Goal: Task Accomplishment & Management: Manage account settings

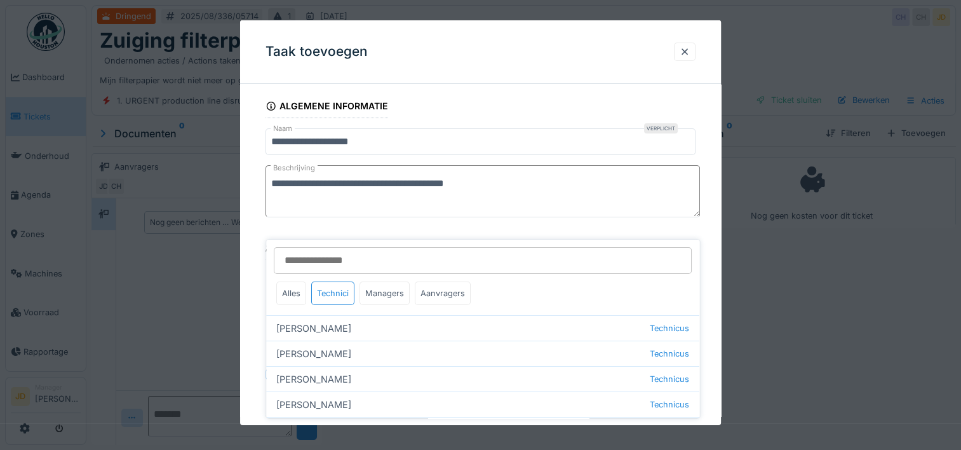
scroll to position [120, 0]
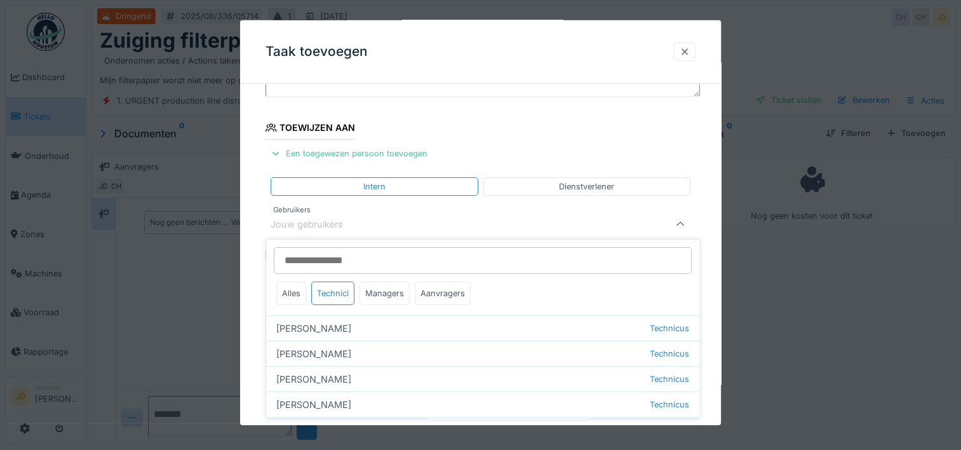
click at [696, 55] on div at bounding box center [685, 52] width 22 height 18
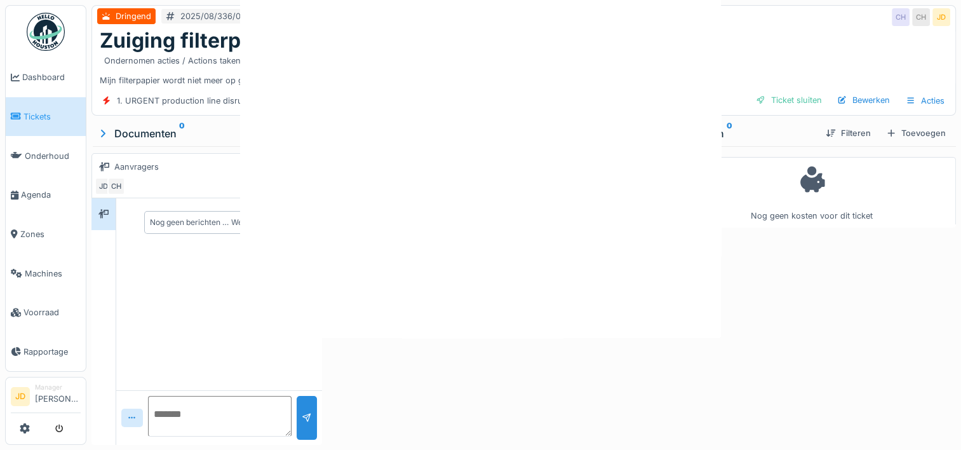
scroll to position [0, 0]
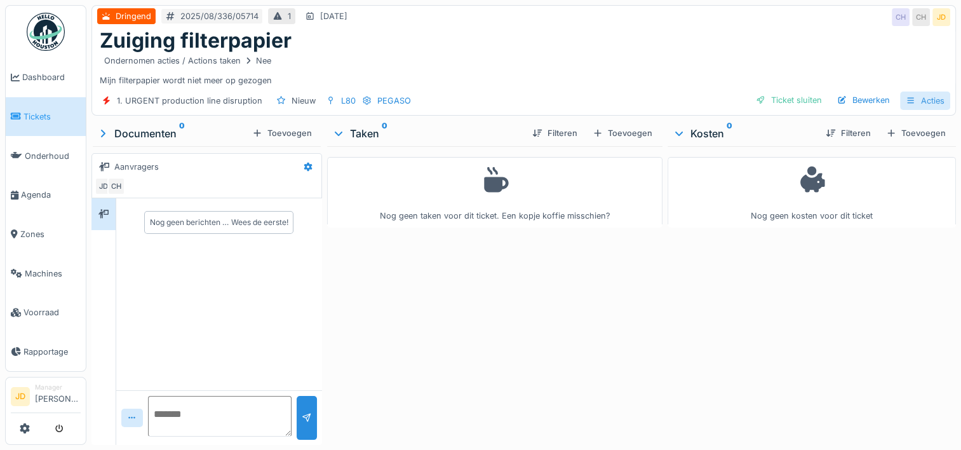
click at [906, 98] on icon at bounding box center [911, 101] width 10 height 8
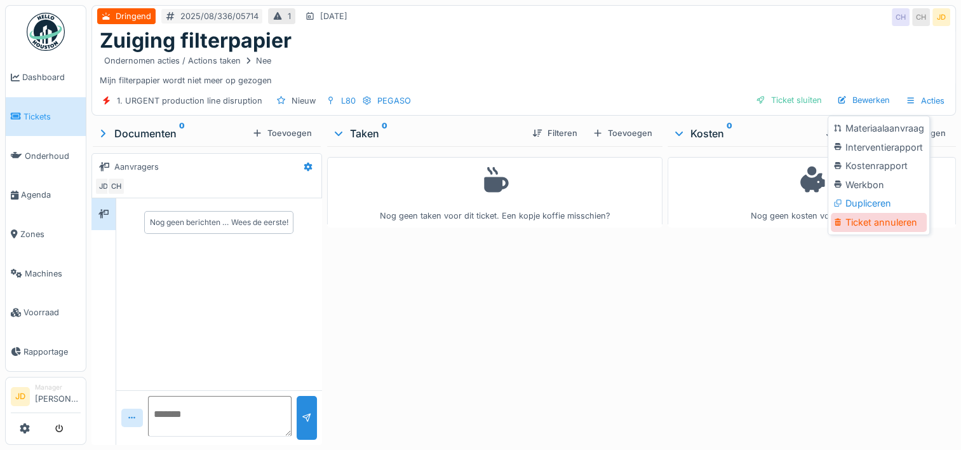
click at [875, 222] on div "Ticket annuleren" at bounding box center [879, 222] width 96 height 19
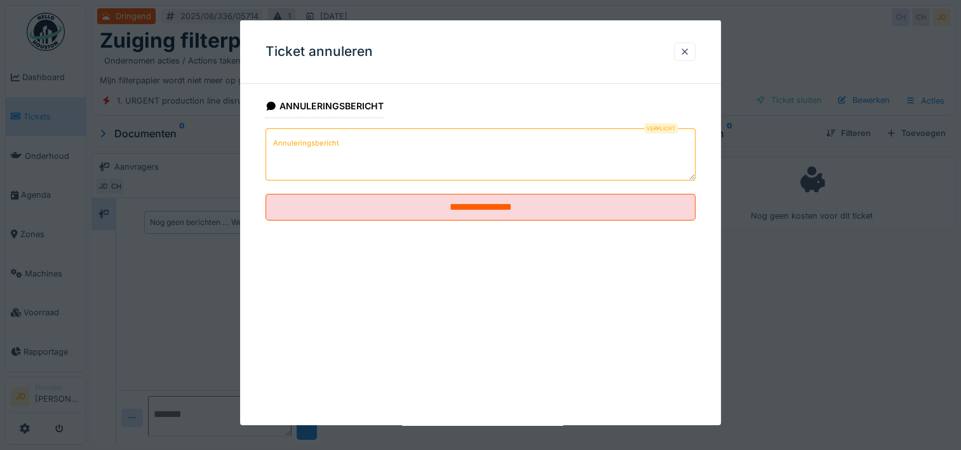
click at [485, 151] on textarea "Annuleringsbericht" at bounding box center [481, 154] width 430 height 52
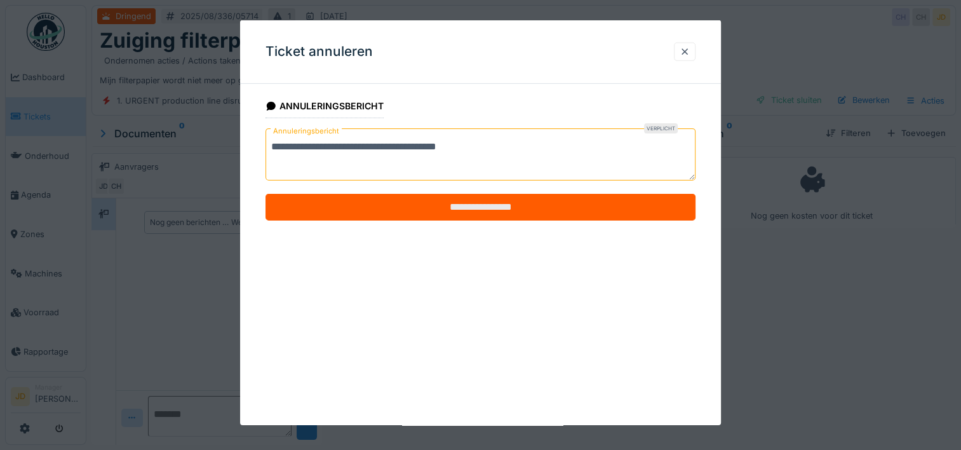
type textarea "**********"
click at [486, 202] on input "**********" at bounding box center [481, 207] width 430 height 27
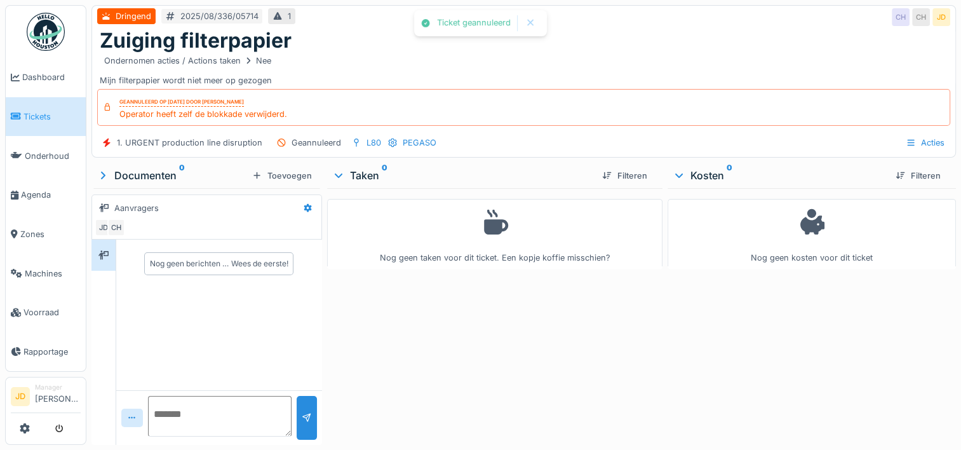
click at [32, 111] on span "Tickets" at bounding box center [52, 117] width 57 height 12
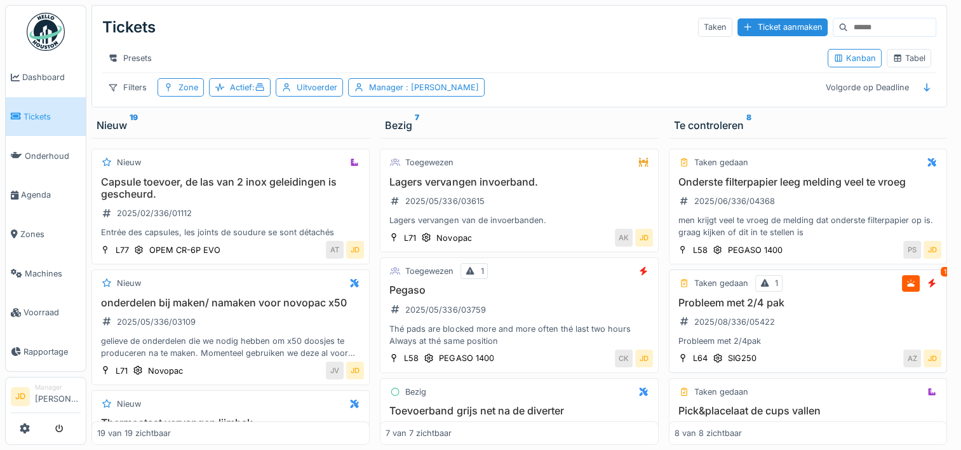
click at [809, 332] on div "Probleem met 2/4 pak 2025/08/336/05422 Probleem met 2/4pak" at bounding box center [808, 322] width 267 height 51
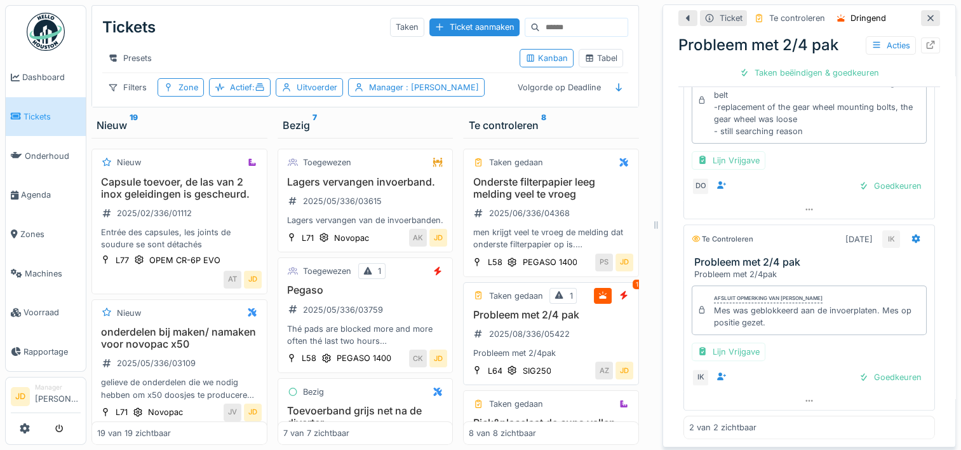
scroll to position [414, 0]
click at [925, 22] on div at bounding box center [930, 18] width 10 height 12
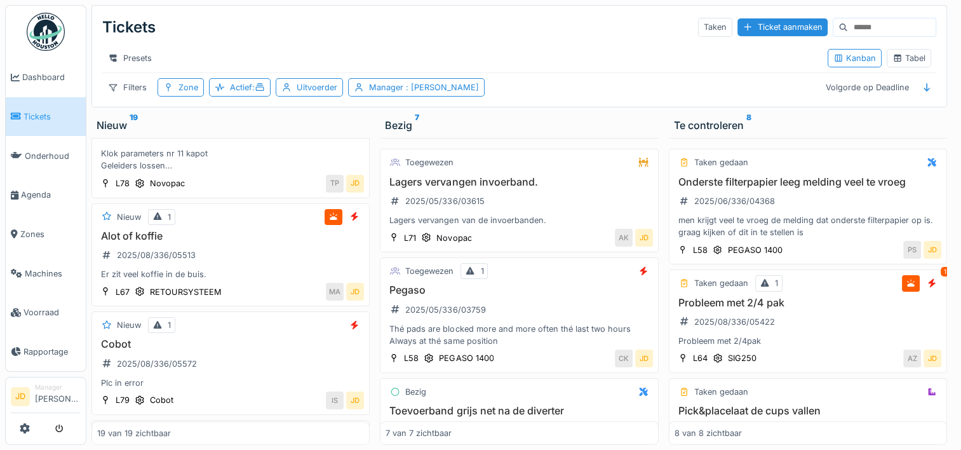
scroll to position [889, 0]
click at [270, 265] on div "Alot of koffie 2025/08/336/05513 Er zit veel koffie in de buis." at bounding box center [230, 252] width 267 height 51
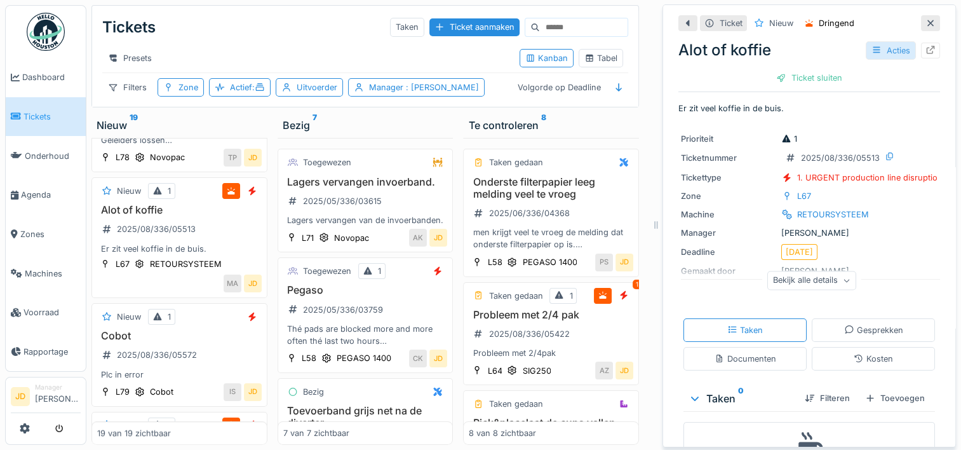
click at [871, 55] on div at bounding box center [876, 50] width 10 height 12
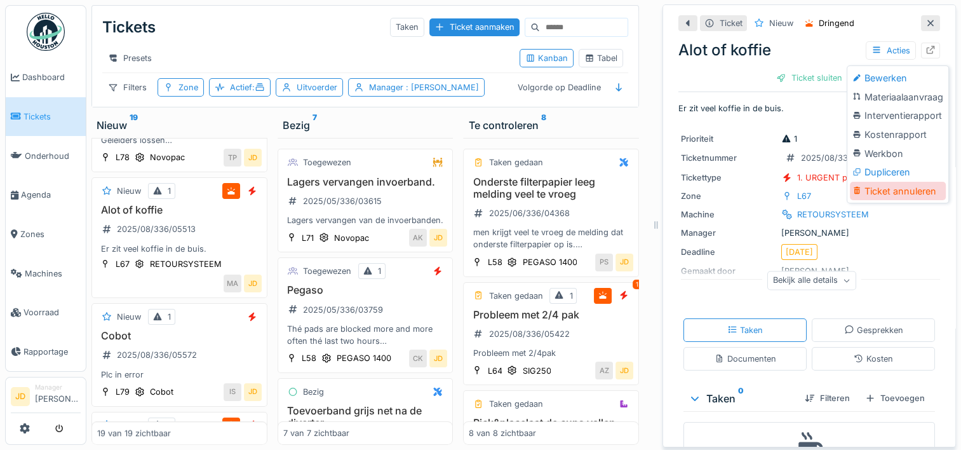
click at [875, 193] on div "Ticket annuleren" at bounding box center [898, 191] width 96 height 19
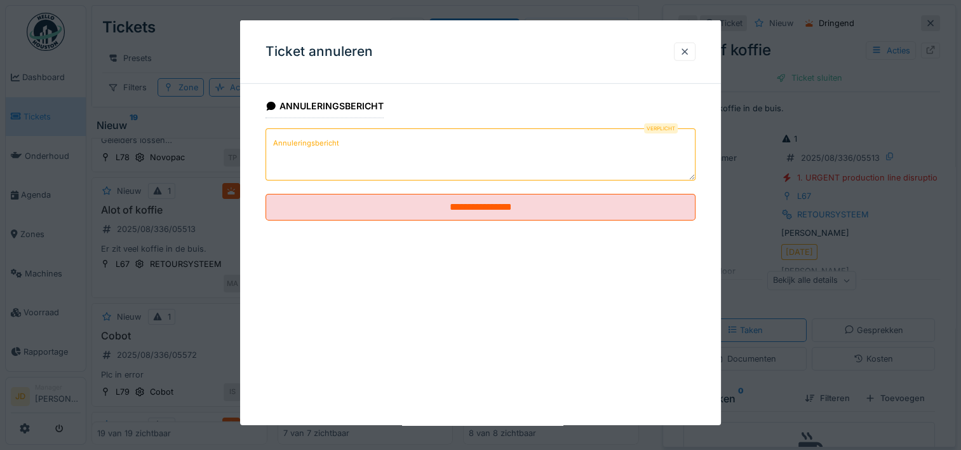
click at [391, 165] on textarea "Annuleringsbericht" at bounding box center [481, 154] width 430 height 52
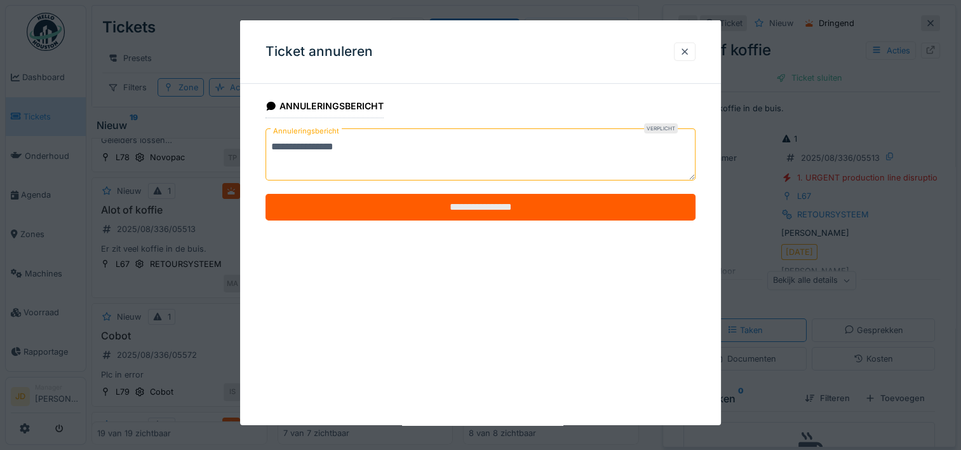
type textarea "**********"
click at [391, 203] on input "**********" at bounding box center [481, 207] width 430 height 27
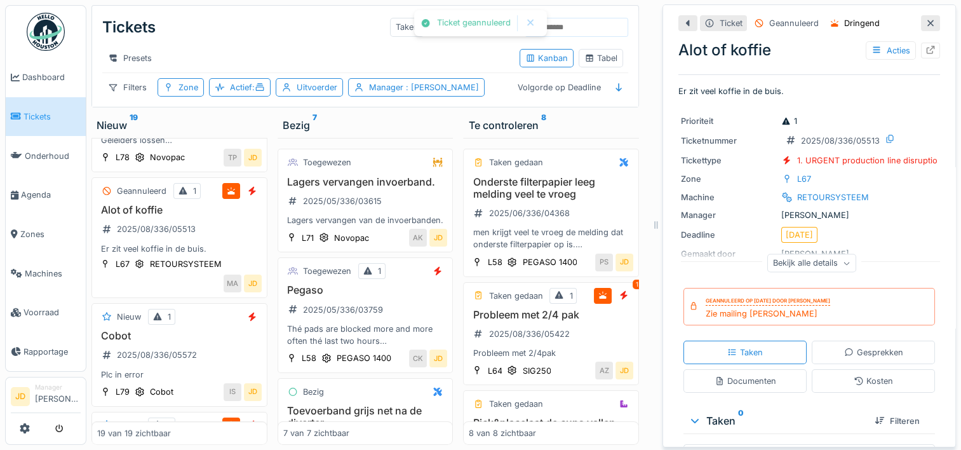
click at [925, 24] on icon at bounding box center [930, 23] width 10 height 8
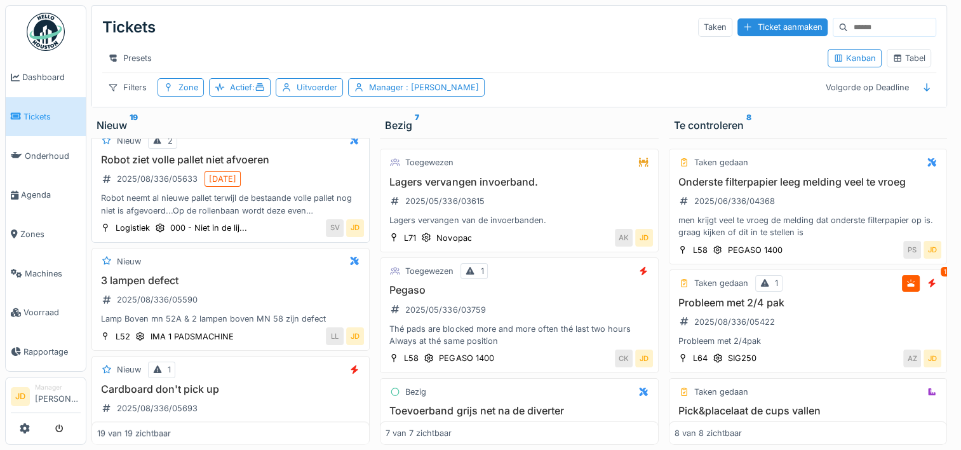
scroll to position [1293, 0]
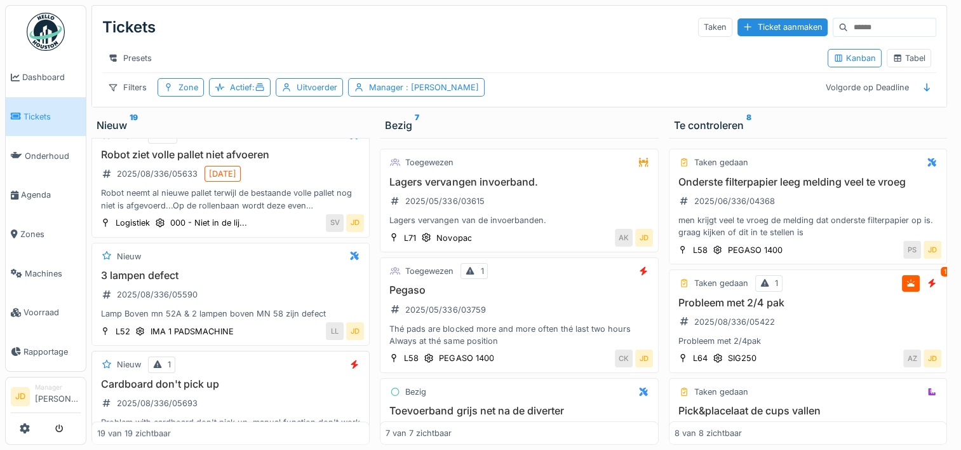
click at [244, 363] on div "Nieuw 1" at bounding box center [230, 364] width 267 height 16
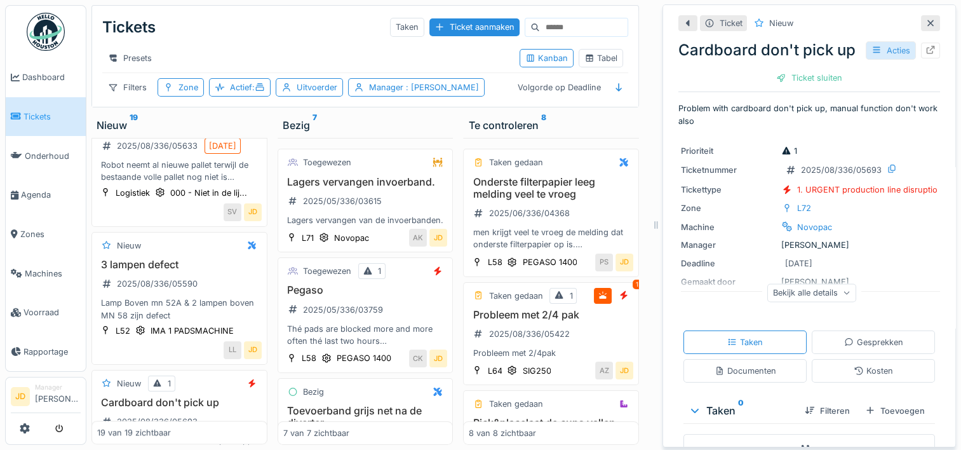
click at [883, 58] on div "Acties" at bounding box center [891, 50] width 50 height 18
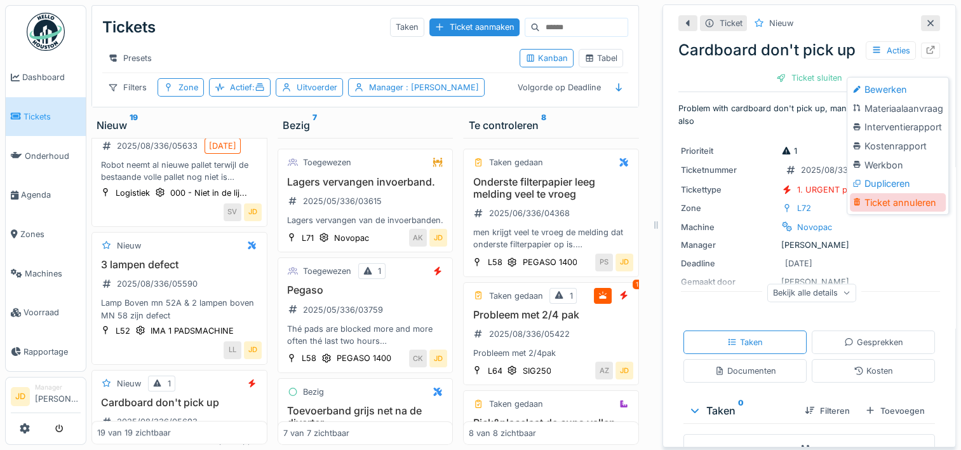
click at [896, 203] on div "Ticket annuleren" at bounding box center [898, 202] width 96 height 19
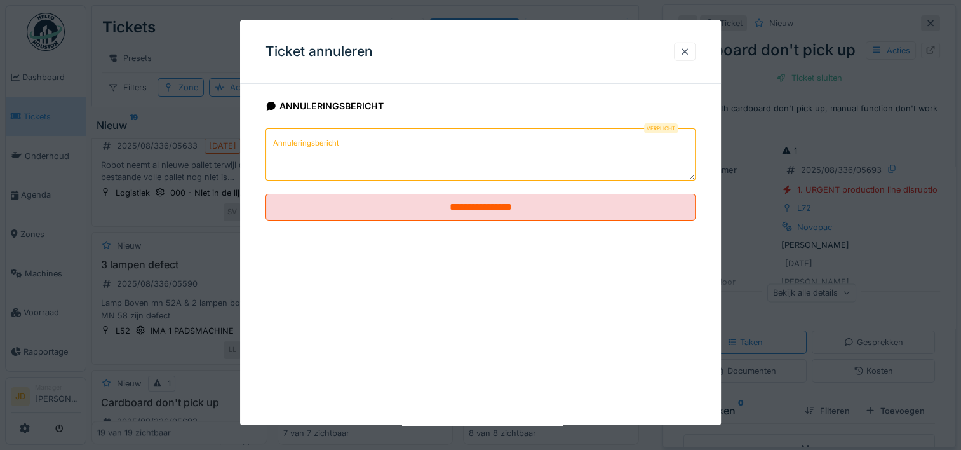
click at [473, 158] on textarea "Annuleringsbericht" at bounding box center [481, 154] width 430 height 52
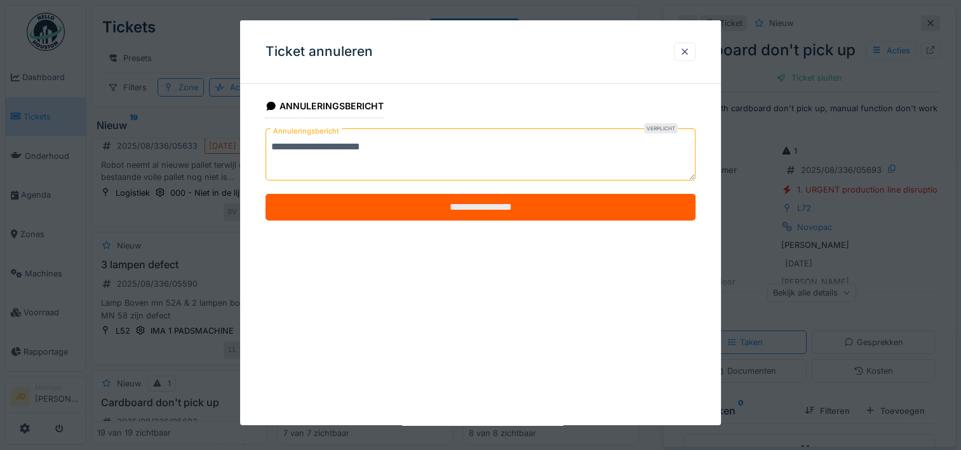
type textarea "**********"
click at [476, 201] on input "**********" at bounding box center [481, 207] width 430 height 27
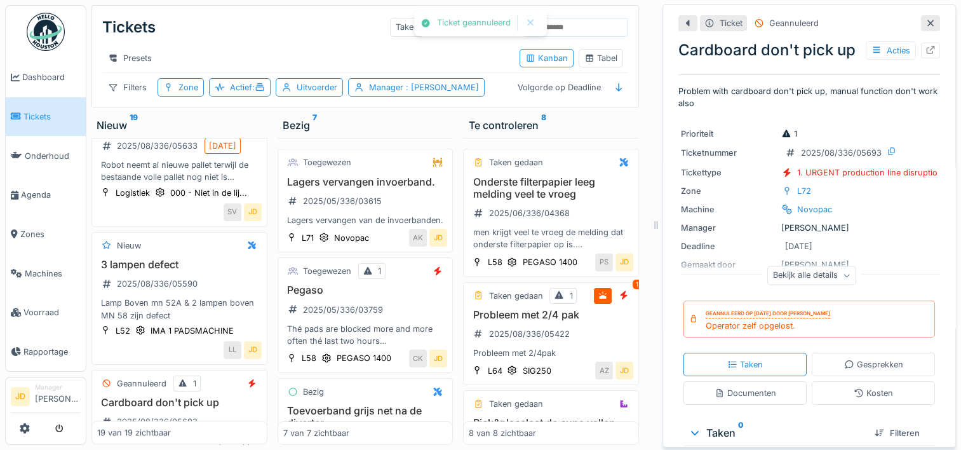
click at [921, 19] on div at bounding box center [930, 23] width 19 height 16
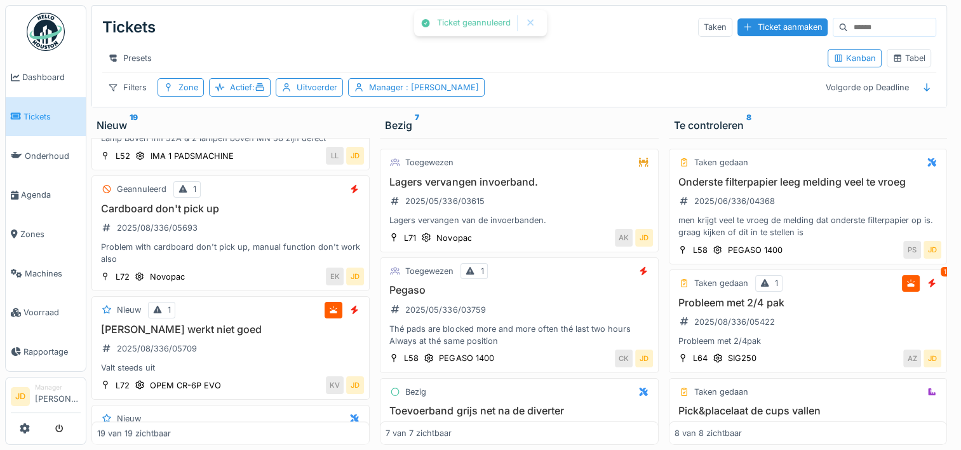
scroll to position [1293, 0]
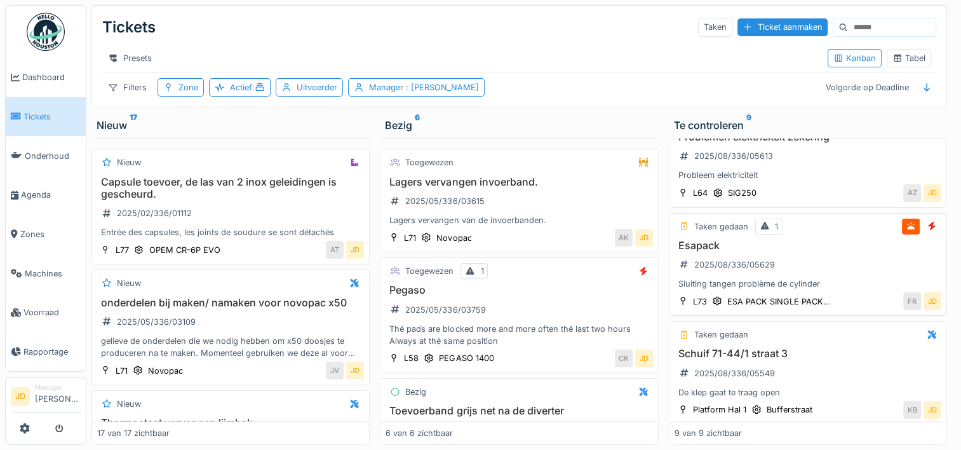
scroll to position [536, 0]
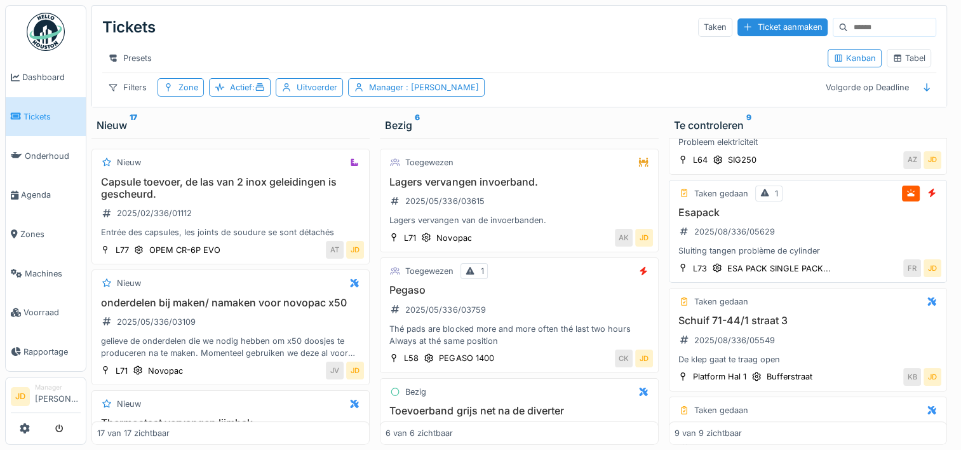
click at [833, 243] on div "Esapack 2025/08/336/05629 Sluiting tangen problème de cylinder" at bounding box center [808, 231] width 267 height 51
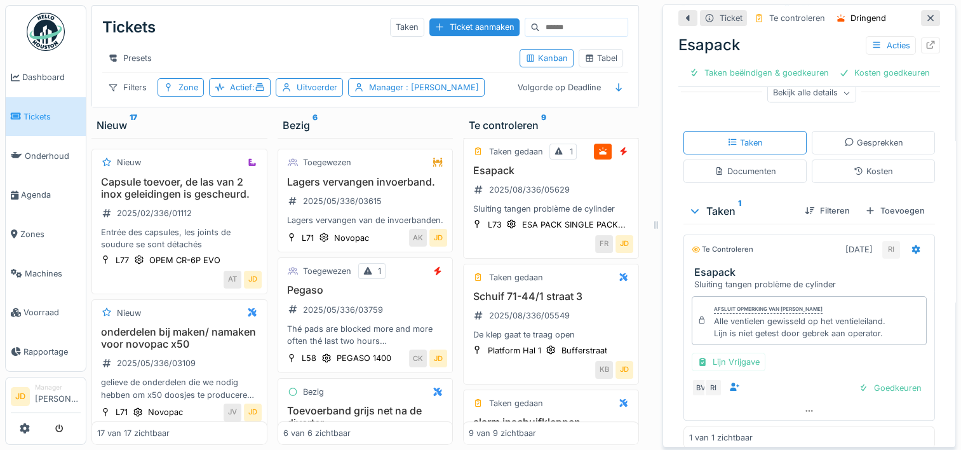
scroll to position [199, 0]
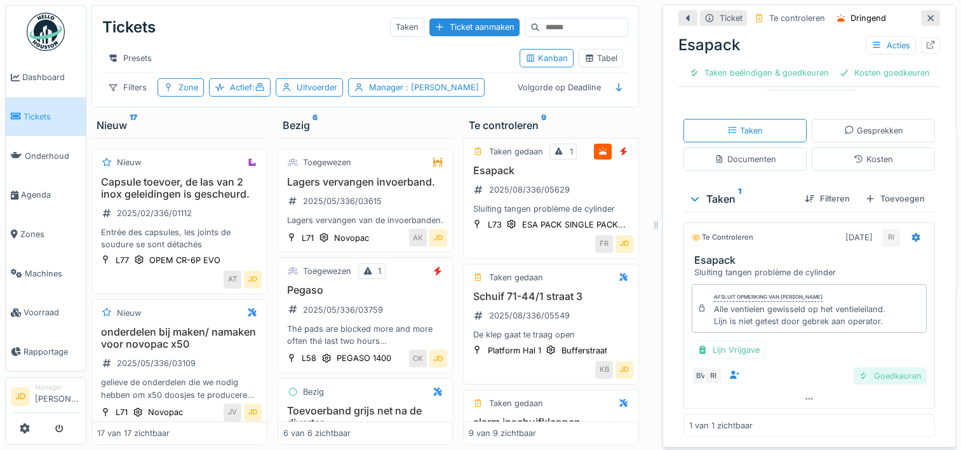
click at [854, 373] on div "Goedkeuren" at bounding box center [890, 375] width 73 height 17
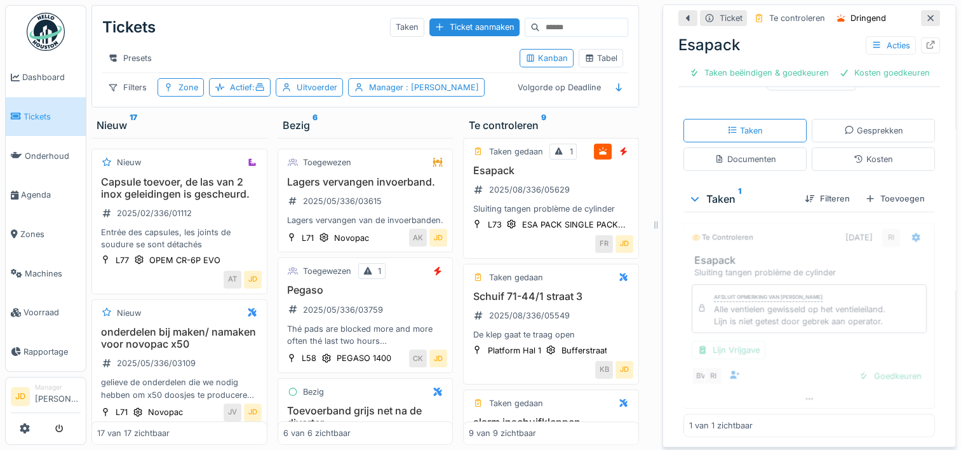
scroll to position [138, 0]
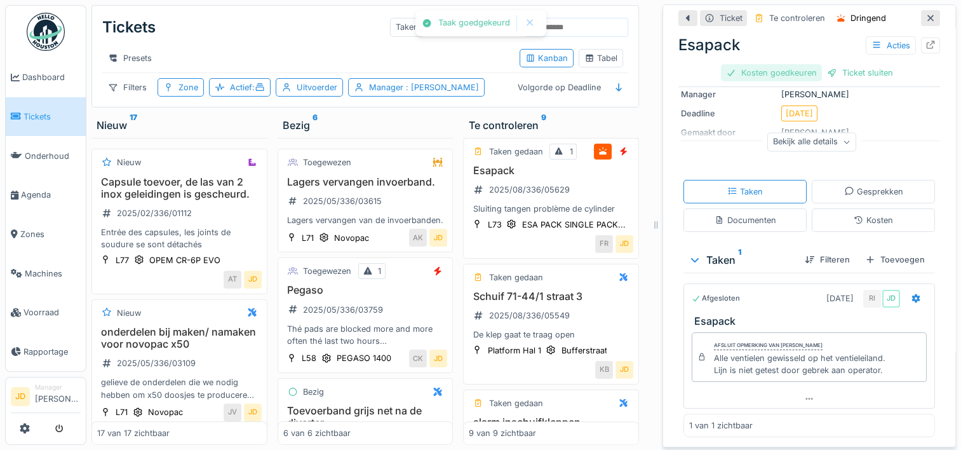
click at [770, 76] on div "Kosten goedkeuren" at bounding box center [771, 72] width 101 height 17
click at [802, 71] on div "Ticket sluiten" at bounding box center [809, 72] width 76 height 17
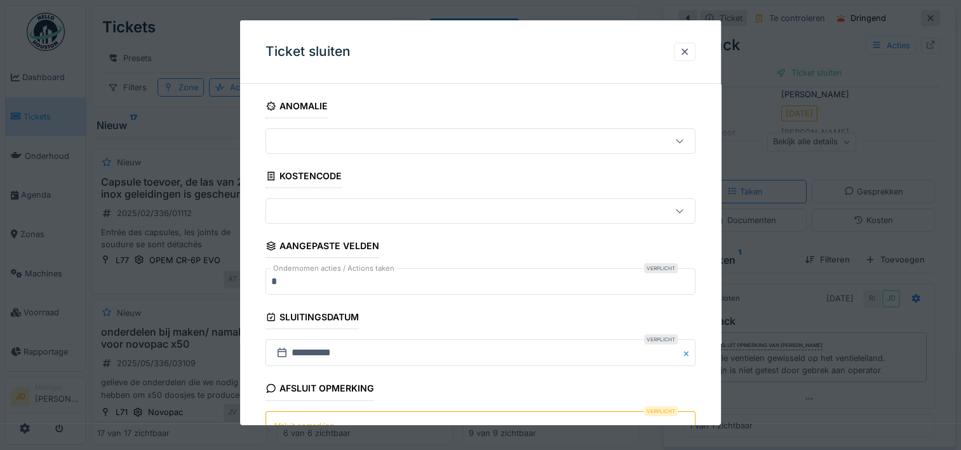
scroll to position [111, 0]
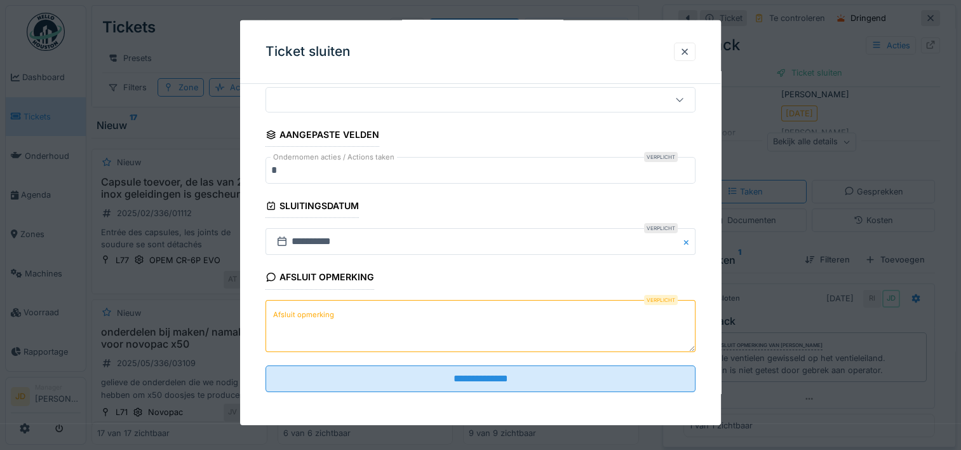
click at [436, 302] on textarea "Afsluit opmerking" at bounding box center [481, 325] width 430 height 52
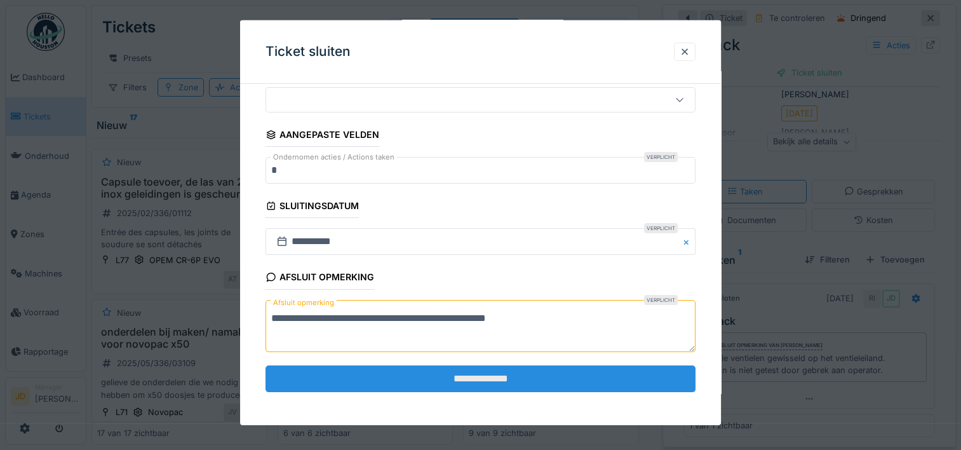
type textarea "**********"
click at [455, 366] on input "**********" at bounding box center [481, 378] width 430 height 27
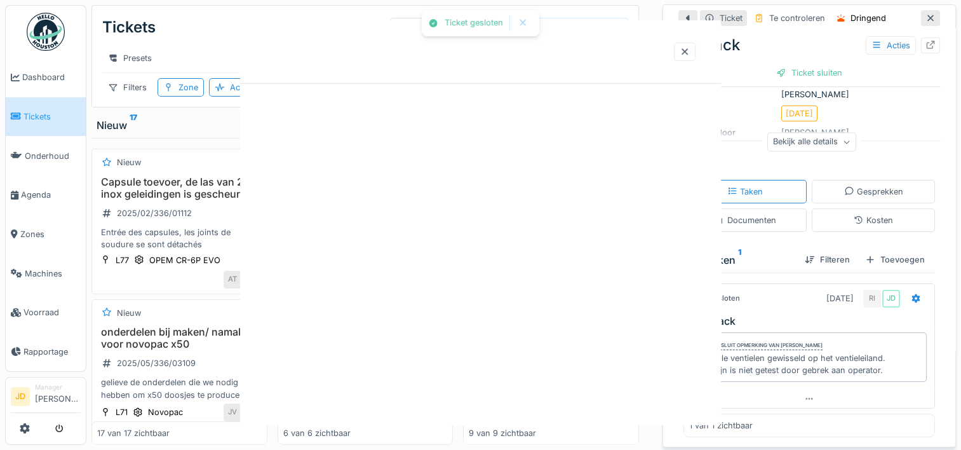
scroll to position [0, 0]
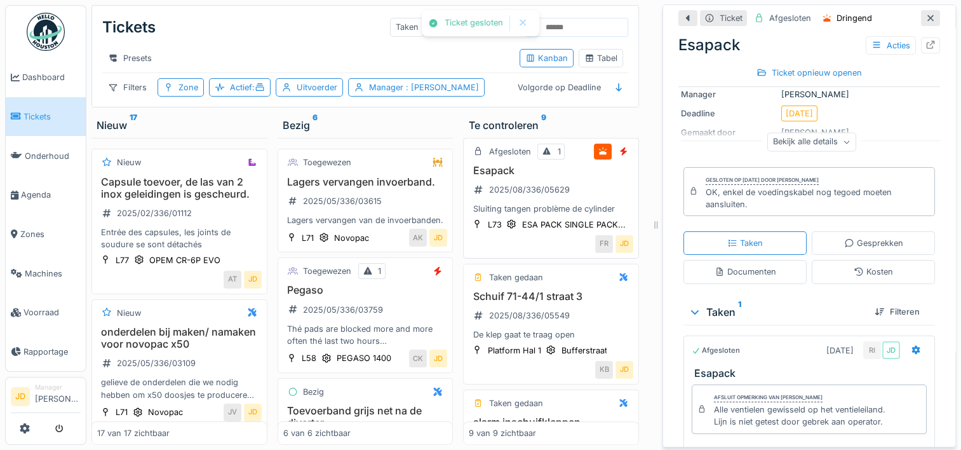
click at [619, 245] on div "Afgesloten 1 Esapack 2025/08/336/05629 Sluiting tangen problème de cylinder L73…" at bounding box center [551, 198] width 176 height 121
click at [927, 15] on icon at bounding box center [930, 18] width 6 height 6
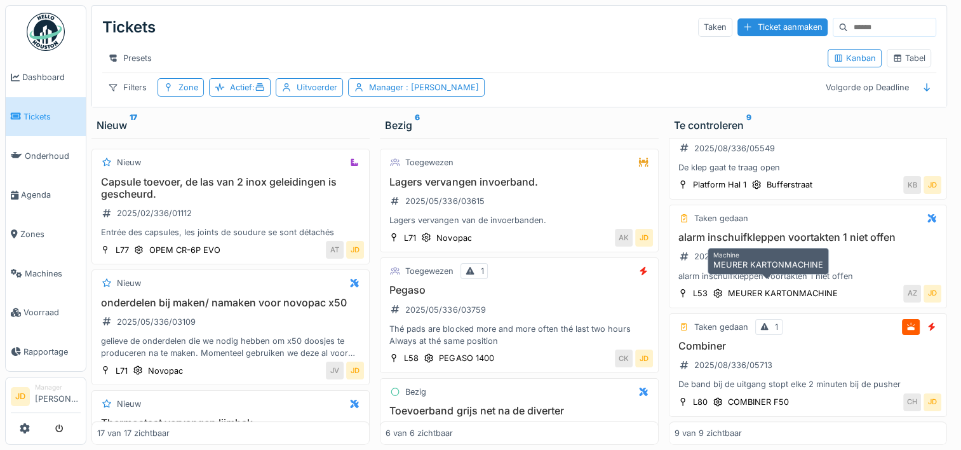
scroll to position [10, 0]
click at [837, 340] on div "Combiner 2025/08/336/05713 De band bij de uitgang stopt elke 2 minuten bij de p…" at bounding box center [808, 365] width 267 height 51
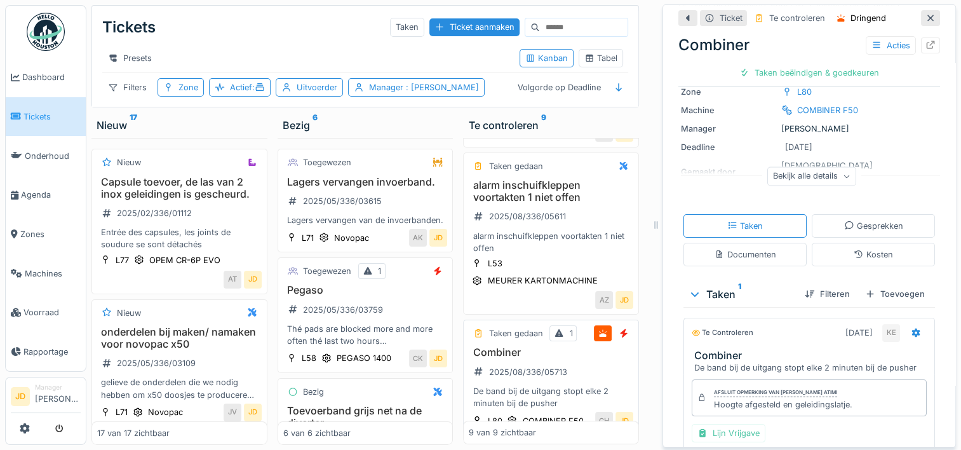
scroll to position [187, 0]
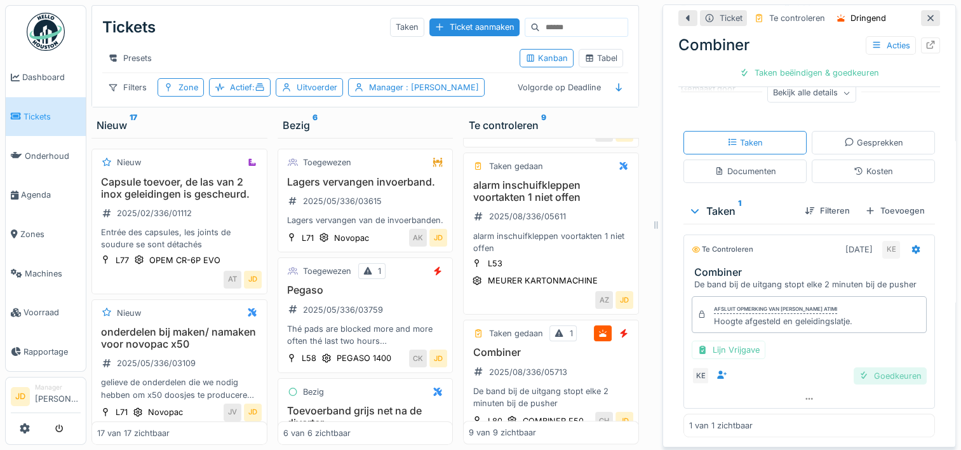
click at [862, 367] on div "Goedkeuren" at bounding box center [890, 375] width 73 height 17
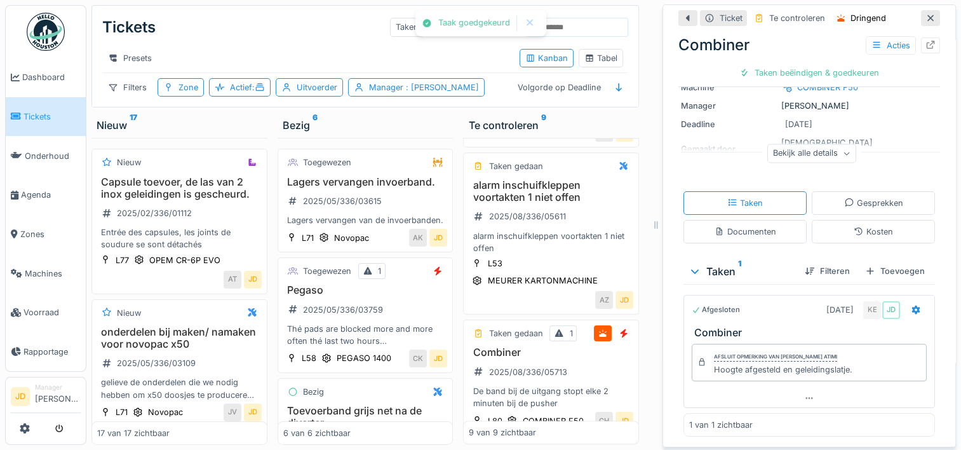
scroll to position [126, 0]
click at [784, 64] on div "Ticket sluiten" at bounding box center [809, 72] width 76 height 17
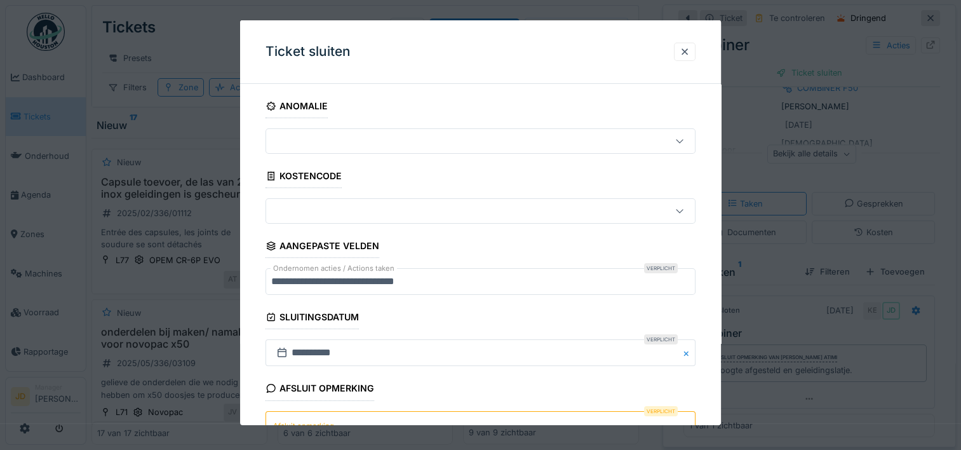
scroll to position [111, 0]
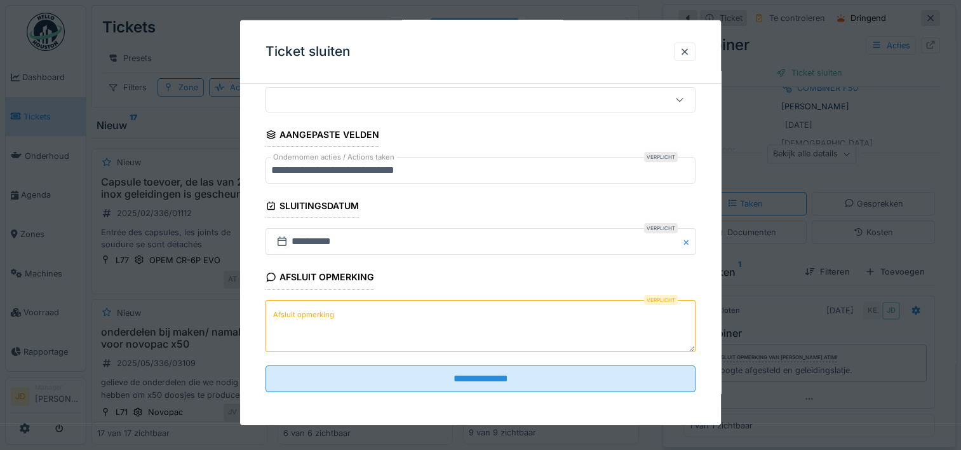
click at [434, 339] on textarea "Afsluit opmerking" at bounding box center [481, 325] width 430 height 52
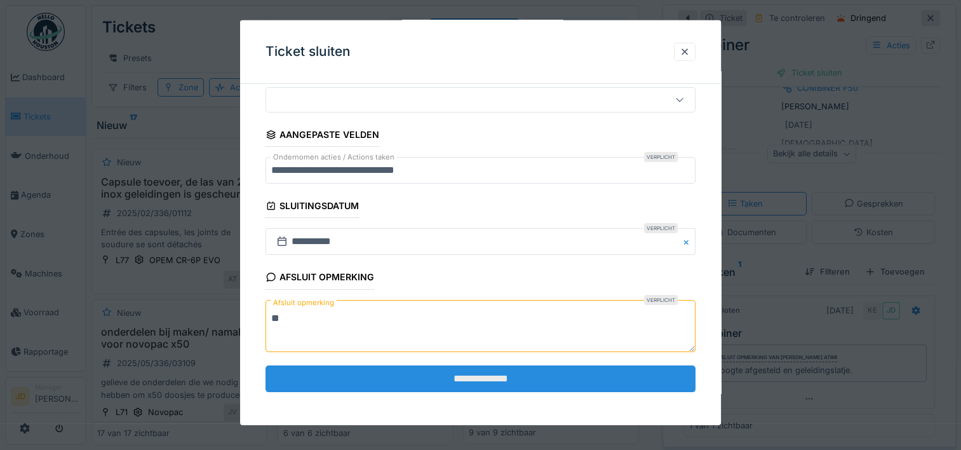
type textarea "**"
click at [455, 366] on input "**********" at bounding box center [481, 378] width 430 height 27
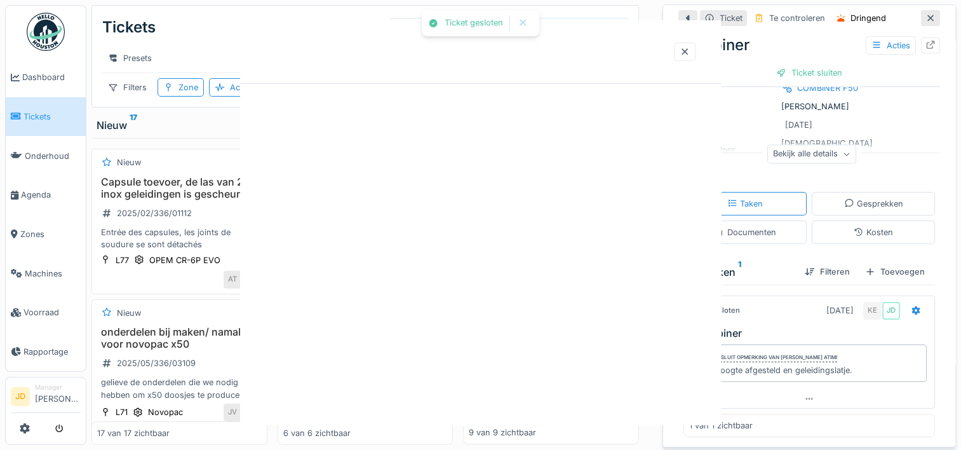
scroll to position [0, 0]
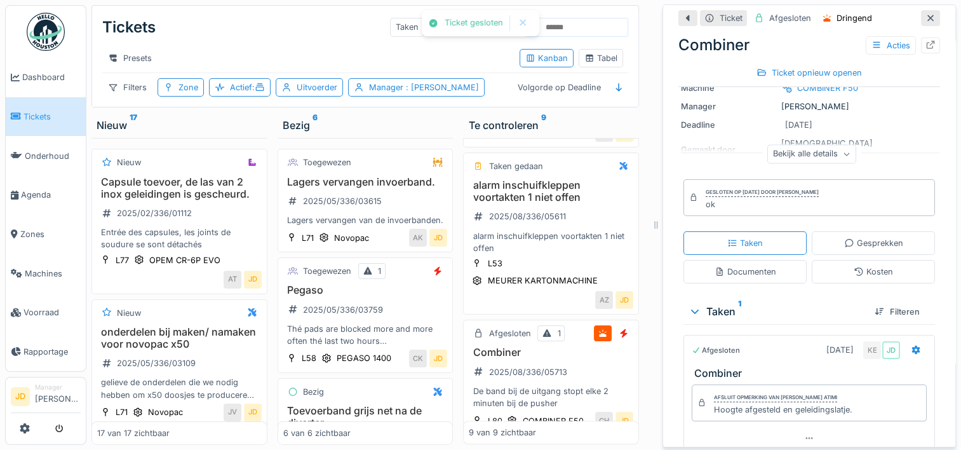
click at [925, 14] on icon at bounding box center [930, 18] width 10 height 8
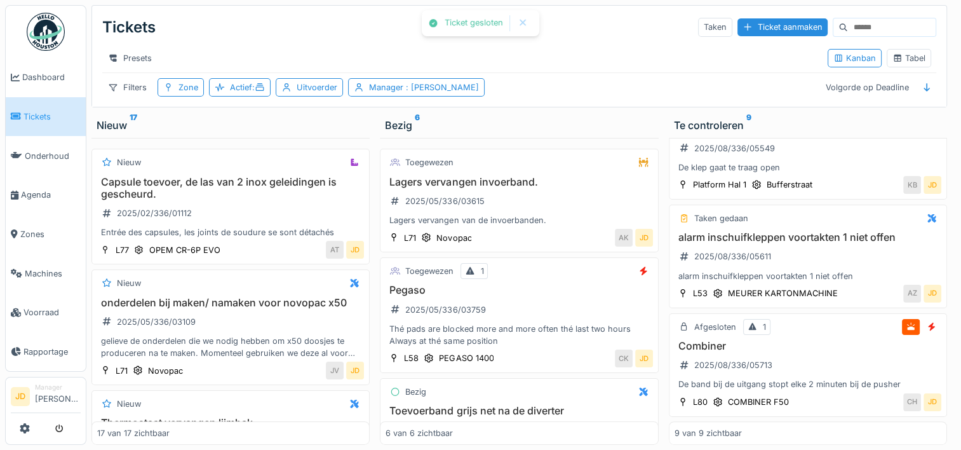
scroll to position [739, 0]
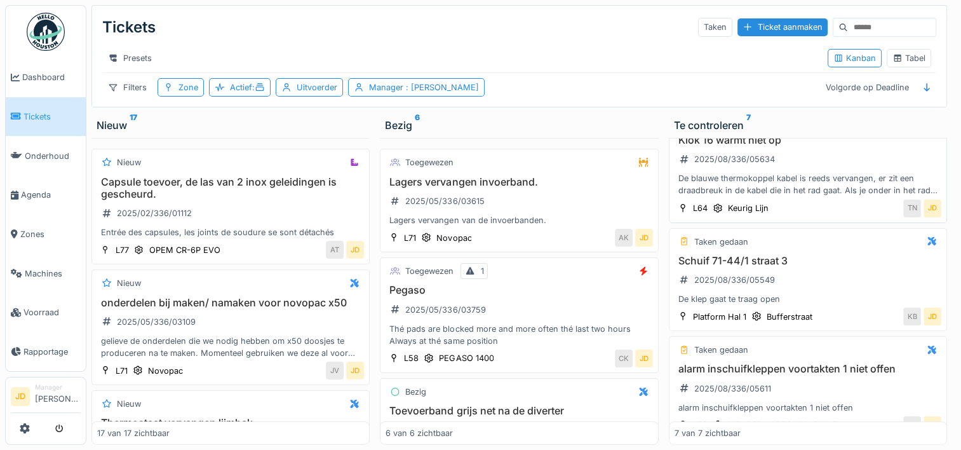
scroll to position [524, 0]
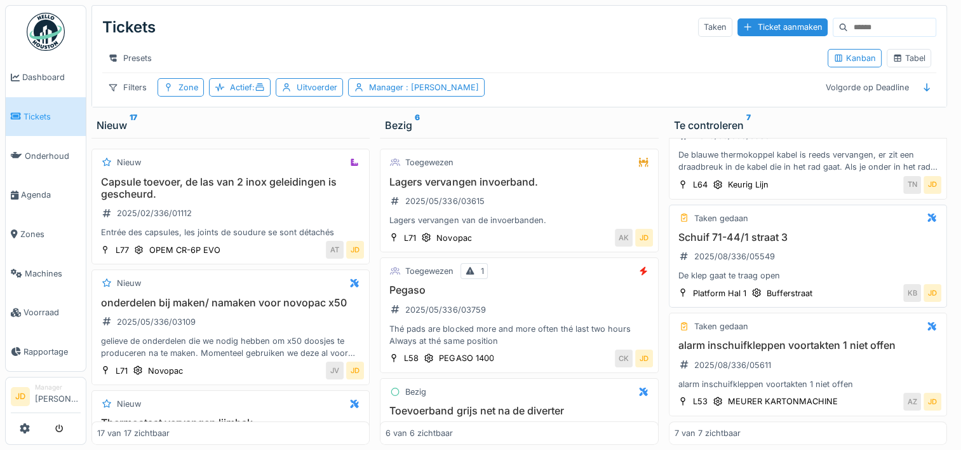
click at [816, 235] on div "Schuif 71-44/1 straat 3 2025/08/336/05549 De klep gaat te traag open" at bounding box center [808, 256] width 267 height 51
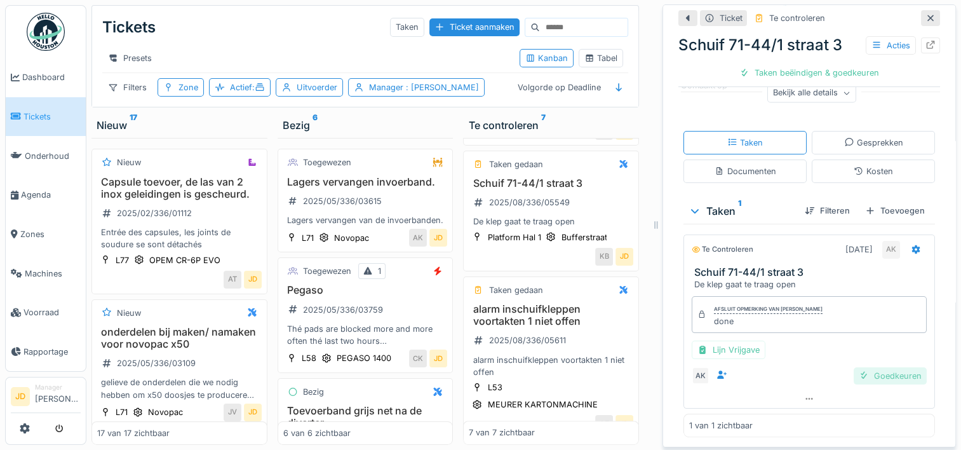
scroll to position [187, 0]
click at [859, 371] on div "Goedkeuren" at bounding box center [890, 376] width 73 height 17
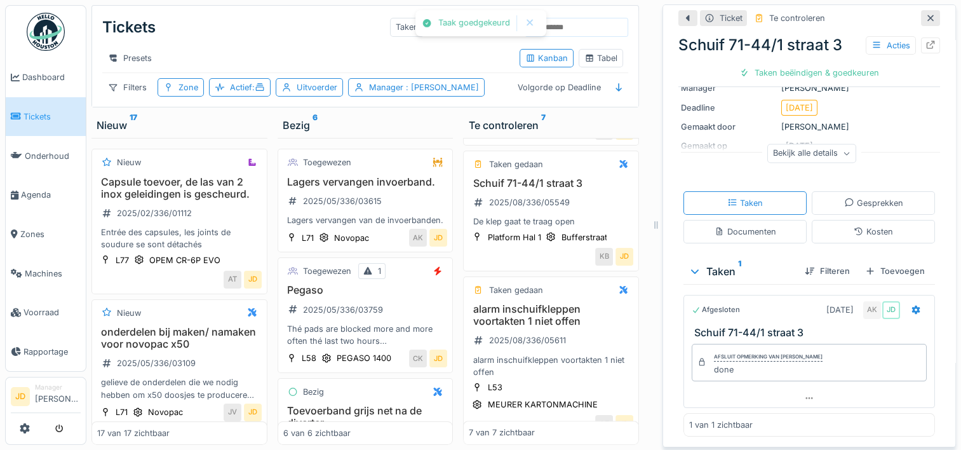
scroll to position [126, 0]
click at [798, 69] on div "Ticket sluiten" at bounding box center [809, 72] width 76 height 17
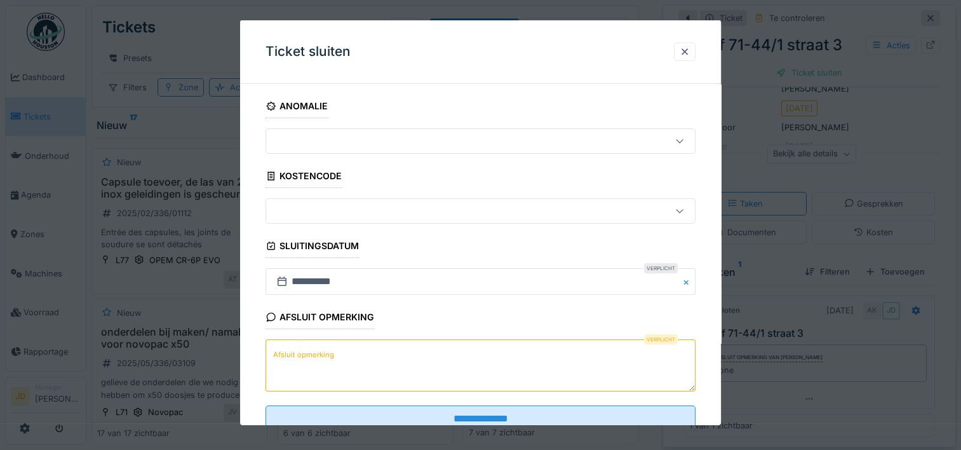
click at [455, 354] on textarea "Afsluit opmerking" at bounding box center [481, 365] width 430 height 52
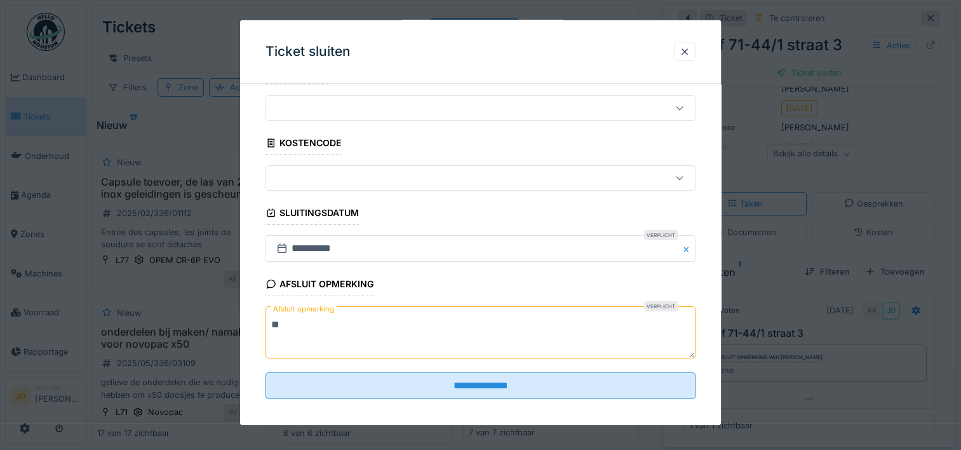
scroll to position [32, 0]
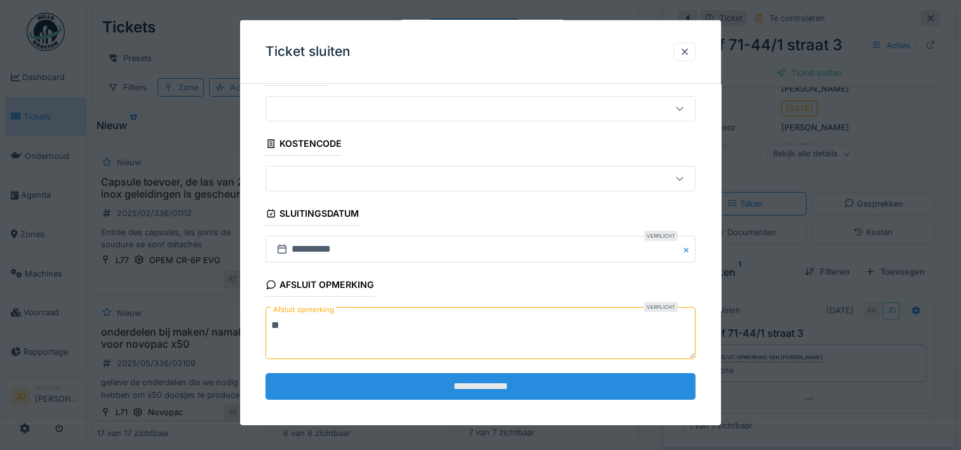
type textarea "**"
click at [461, 382] on input "**********" at bounding box center [481, 385] width 430 height 27
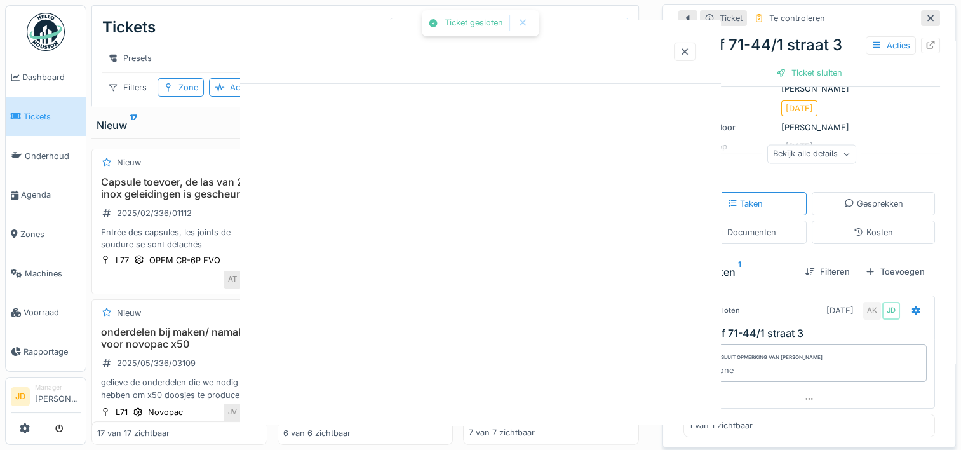
scroll to position [0, 0]
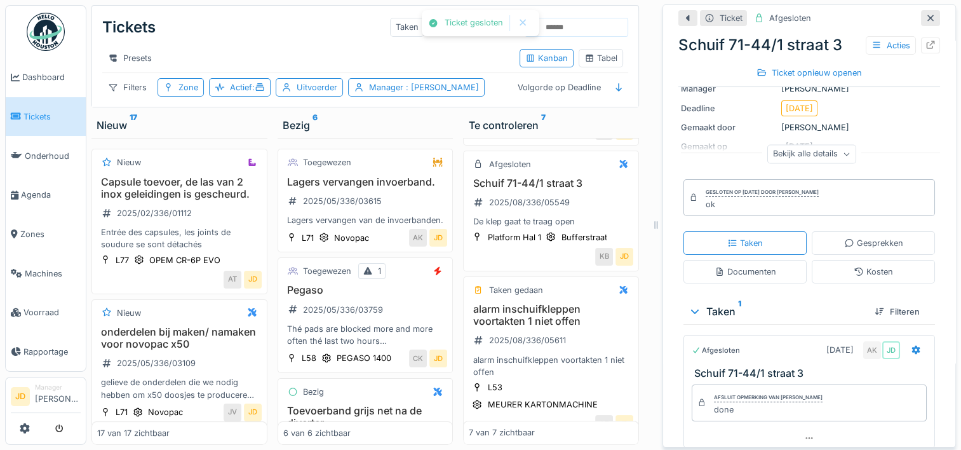
click at [927, 17] on icon at bounding box center [930, 18] width 6 height 6
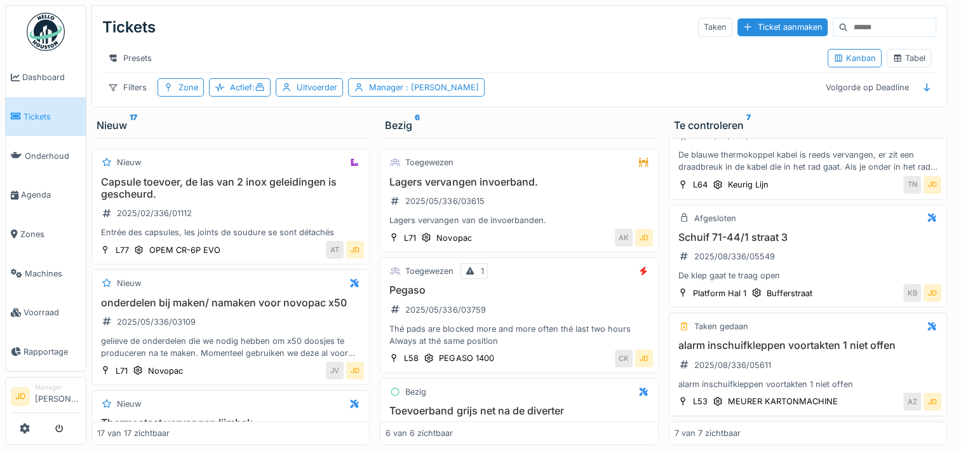
scroll to position [10, 0]
click at [854, 339] on h3 "alarm inschuifkleppen voortakten 1 niet offen" at bounding box center [808, 345] width 267 height 12
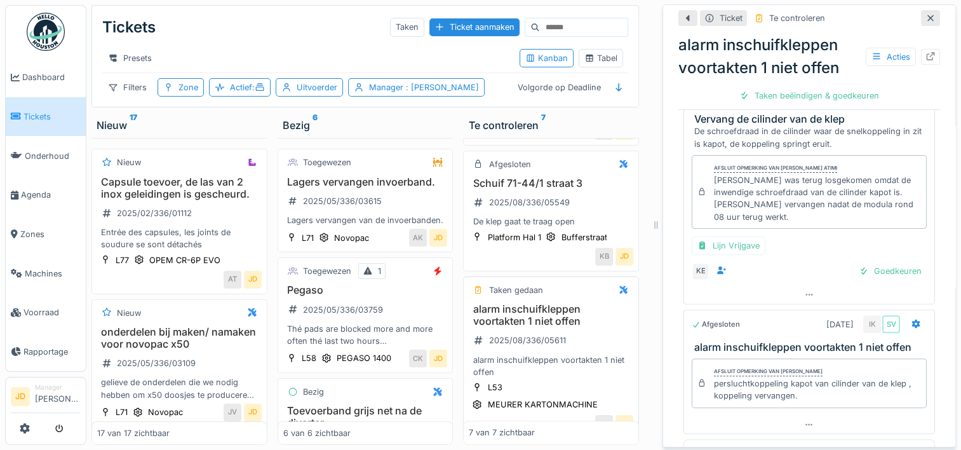
scroll to position [357, 0]
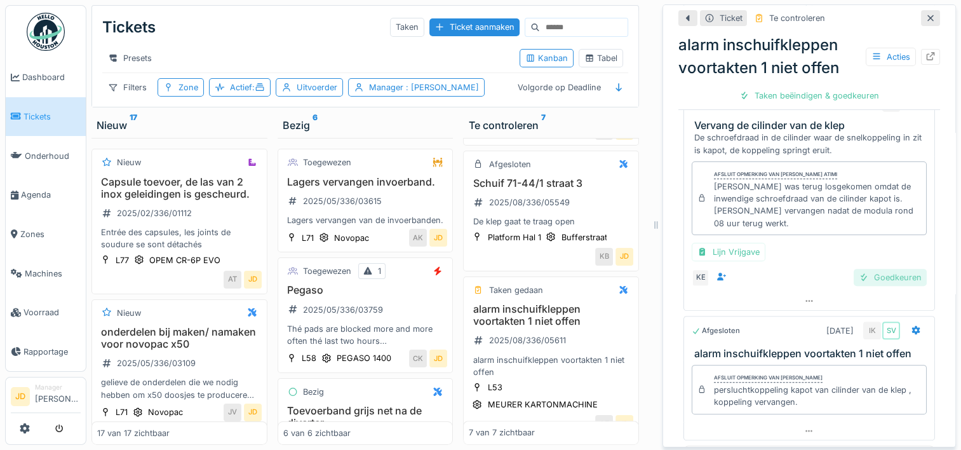
click at [866, 269] on div "Goedkeuren" at bounding box center [890, 277] width 73 height 17
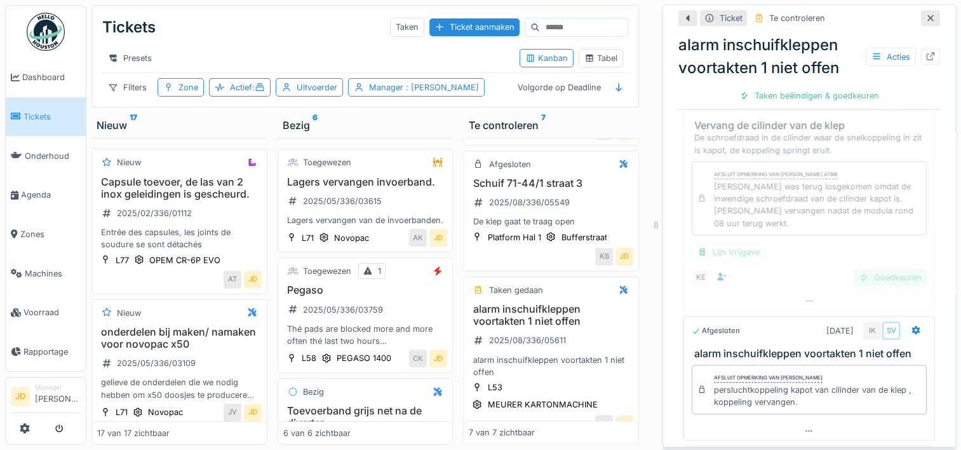
scroll to position [315, 0]
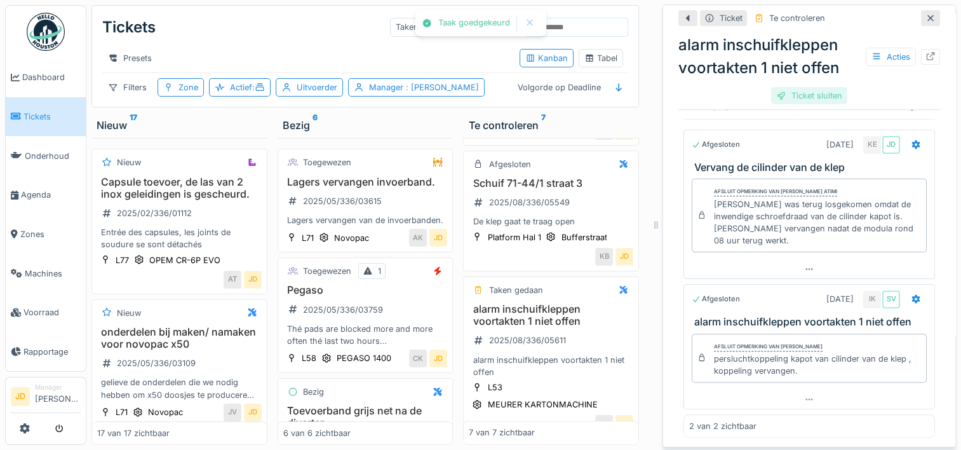
click at [791, 87] on div "Ticket sluiten" at bounding box center [809, 95] width 76 height 17
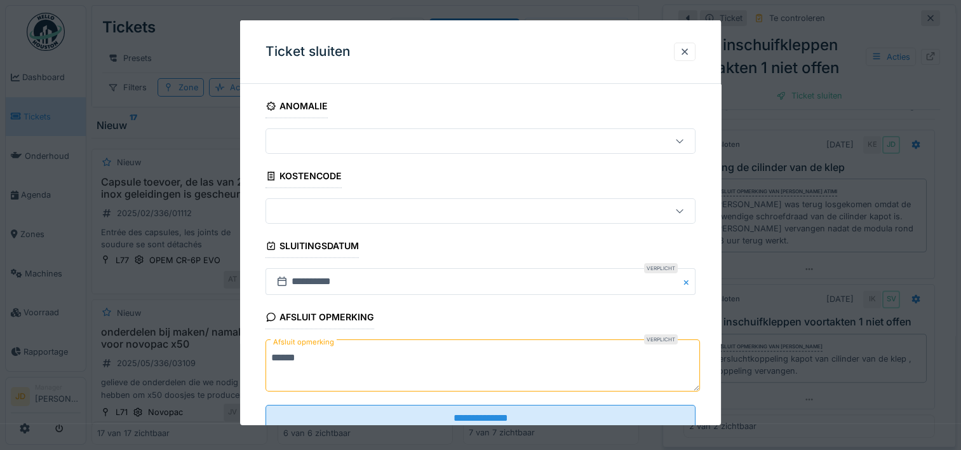
click at [420, 366] on textarea "******" at bounding box center [483, 365] width 434 height 52
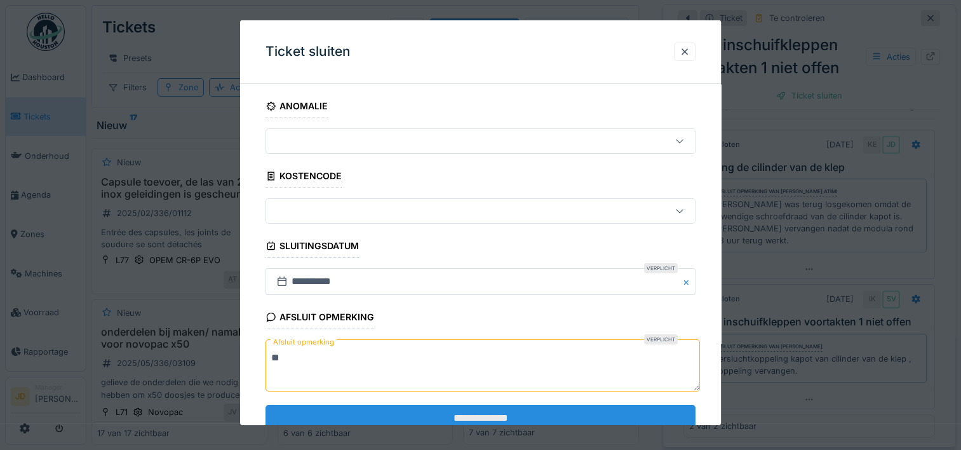
type textarea "**"
click at [419, 407] on input "**********" at bounding box center [481, 418] width 430 height 27
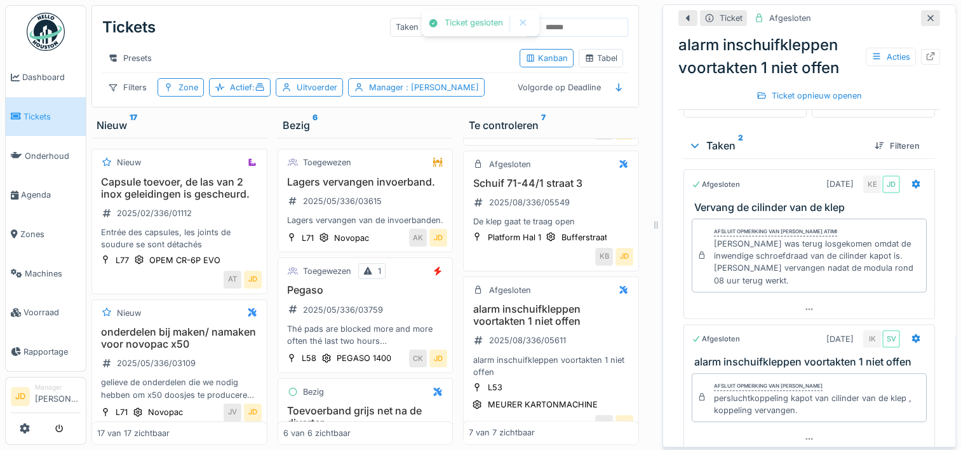
click at [925, 14] on icon at bounding box center [930, 18] width 10 height 8
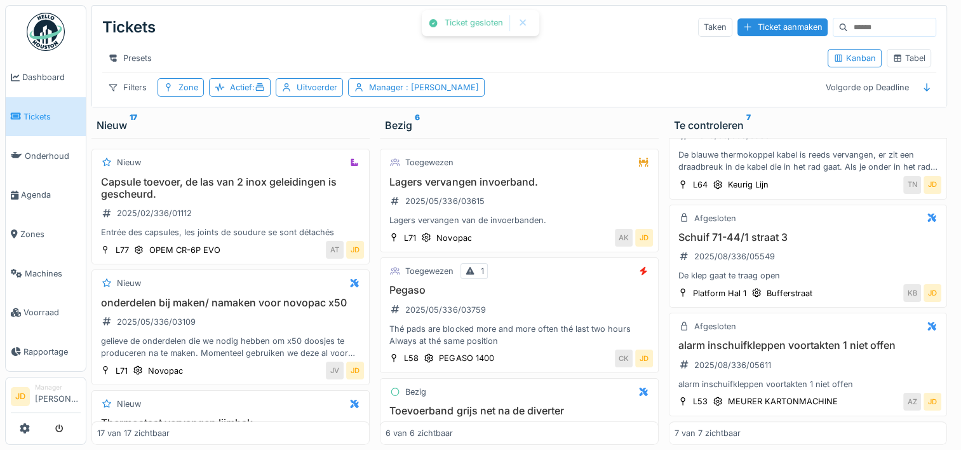
scroll to position [524, 0]
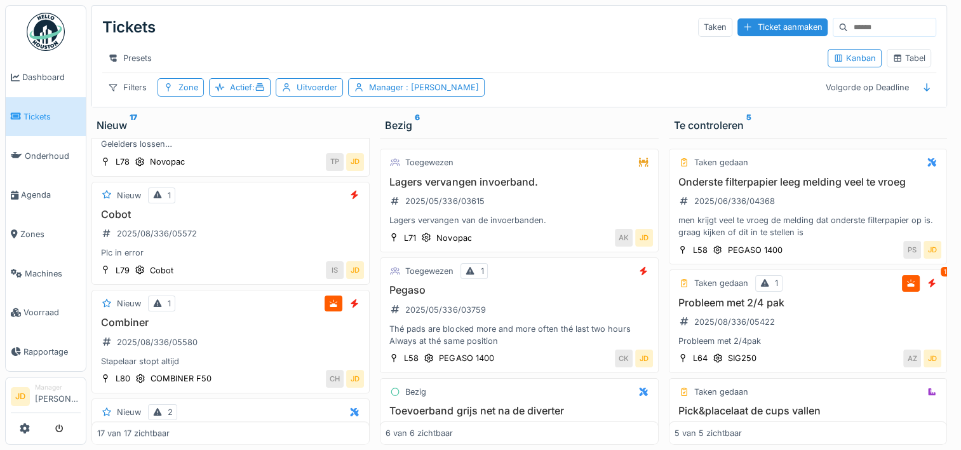
scroll to position [920, 0]
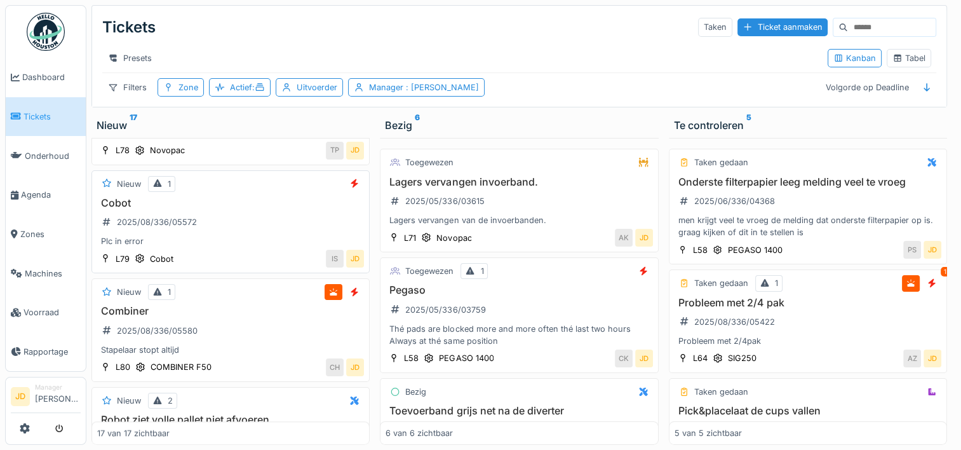
click at [260, 246] on div "Plc in error" at bounding box center [230, 241] width 267 height 12
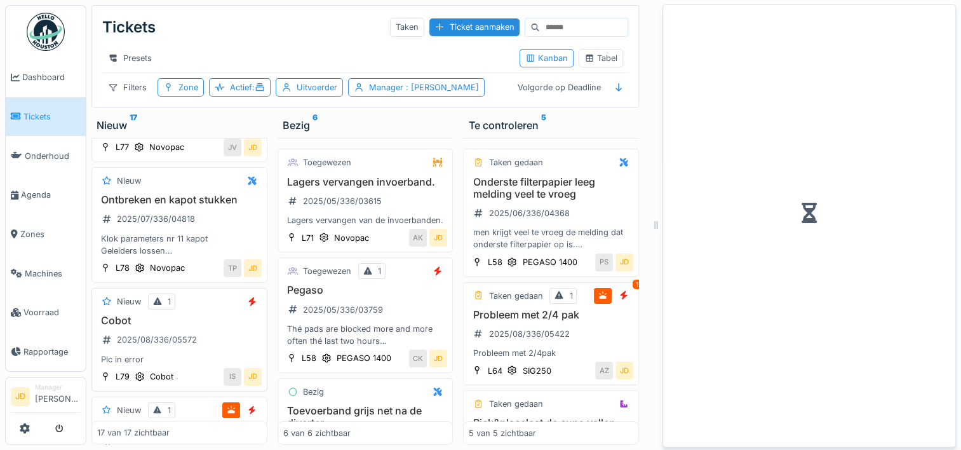
scroll to position [1061, 0]
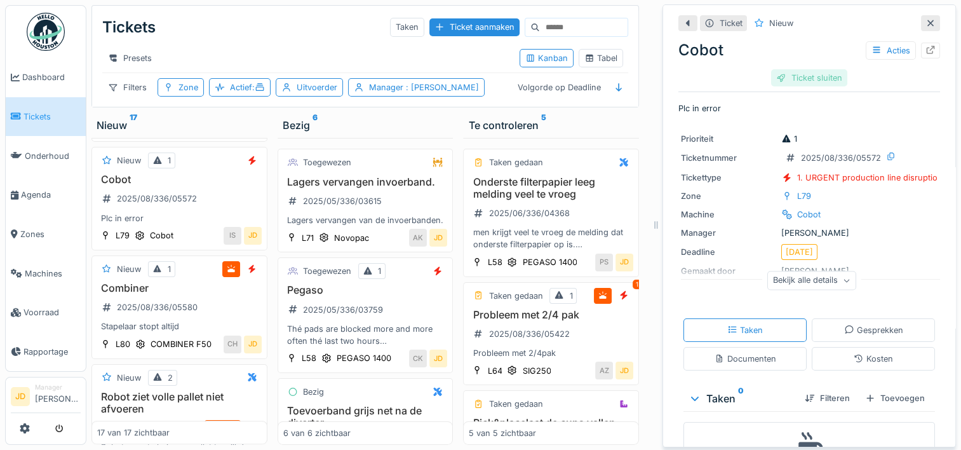
click at [796, 79] on div "Ticket sluiten" at bounding box center [809, 77] width 76 height 17
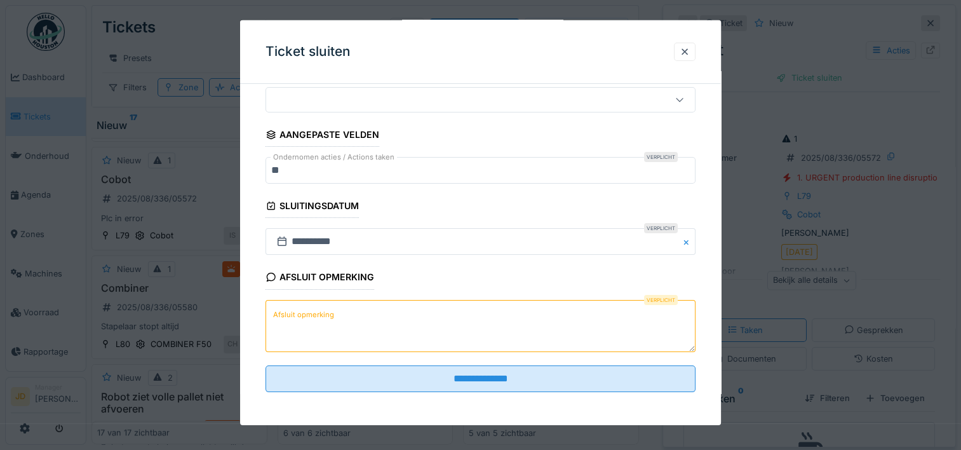
scroll to position [111, 0]
click at [445, 343] on textarea "Afsluit opmerking" at bounding box center [481, 325] width 430 height 52
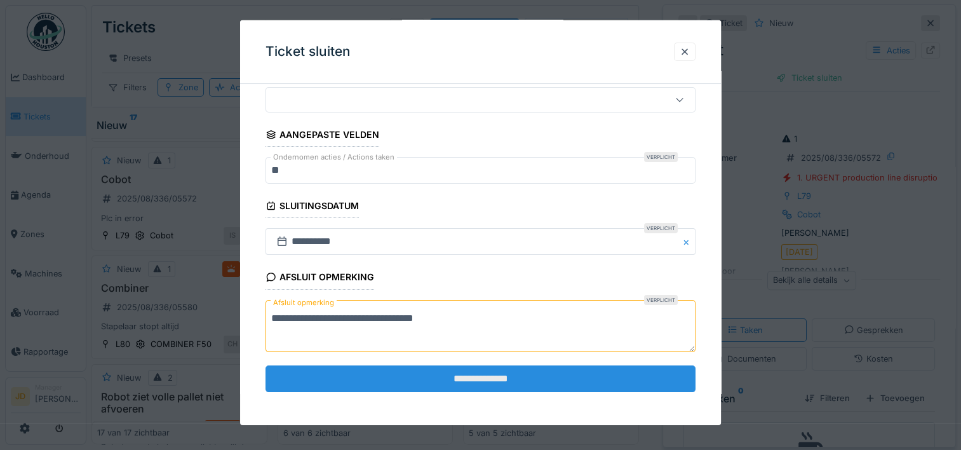
type textarea "**********"
click at [460, 386] on input "**********" at bounding box center [481, 378] width 430 height 27
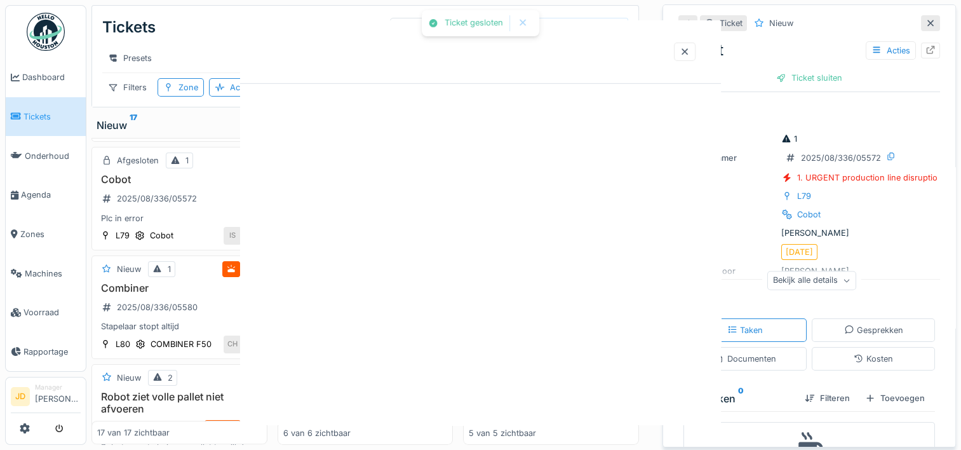
scroll to position [0, 0]
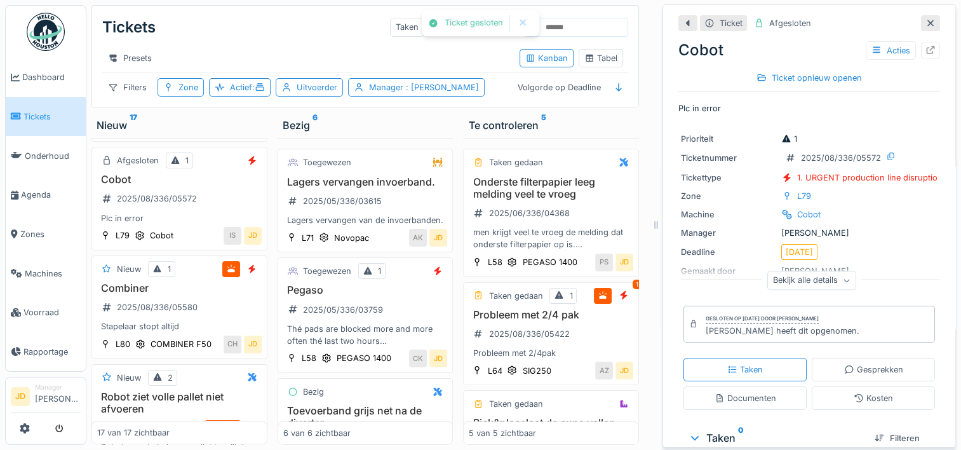
click at [927, 24] on icon at bounding box center [930, 23] width 6 height 6
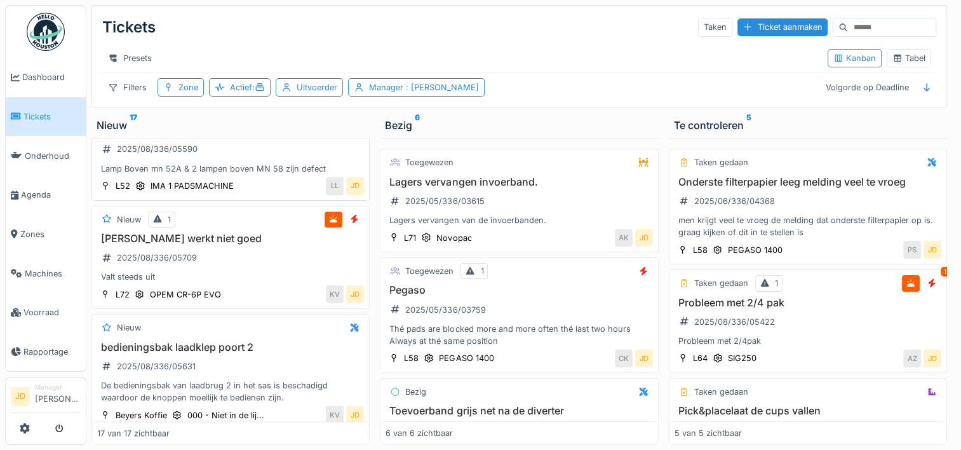
scroll to position [1329, 0]
click at [259, 260] on div "[PERSON_NAME] werkt niet goed 2025/08/336/05709 Valt steeds uit" at bounding box center [230, 259] width 267 height 51
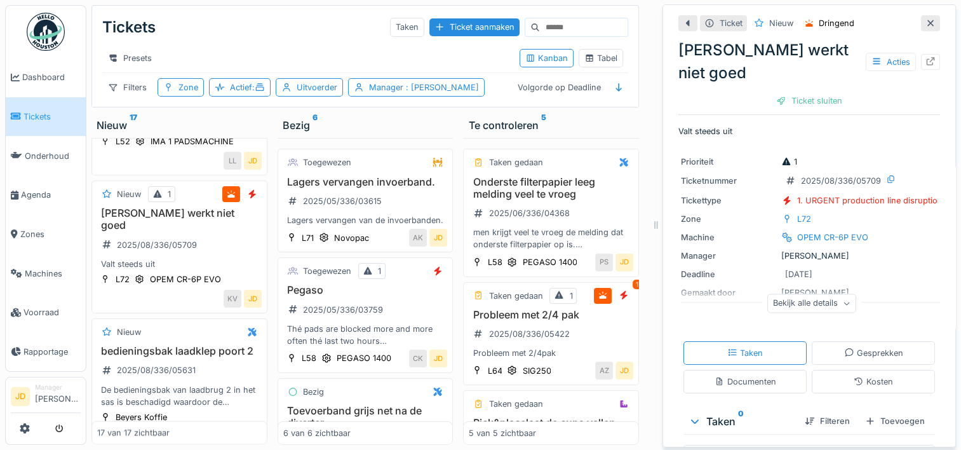
scroll to position [74, 0]
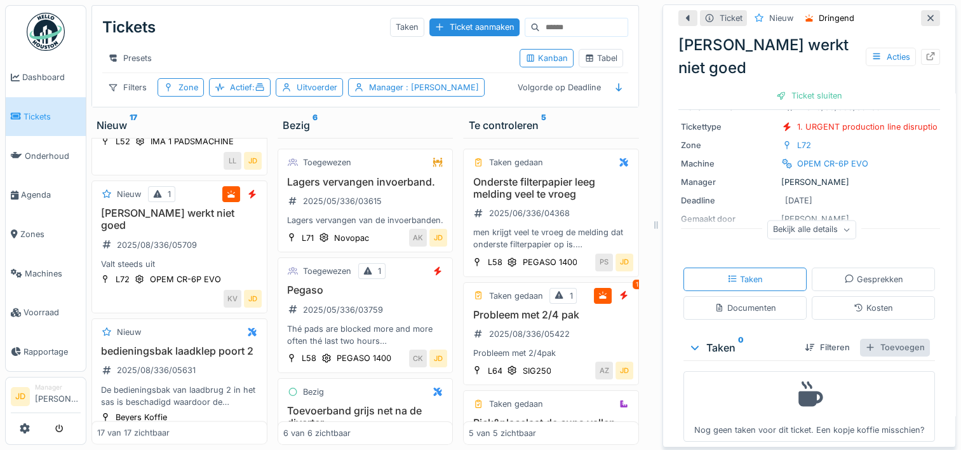
click at [882, 339] on div "Toevoegen" at bounding box center [895, 347] width 70 height 17
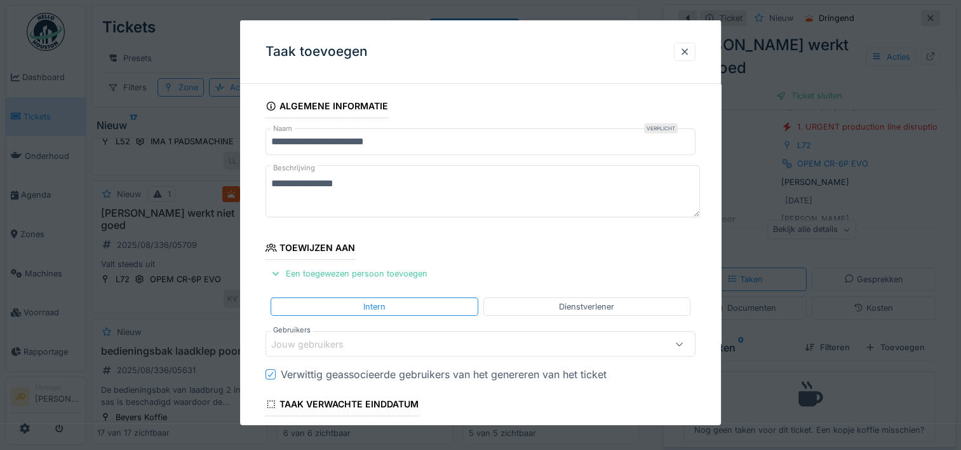
click at [309, 340] on div "Jouw gebruikers" at bounding box center [316, 344] width 90 height 14
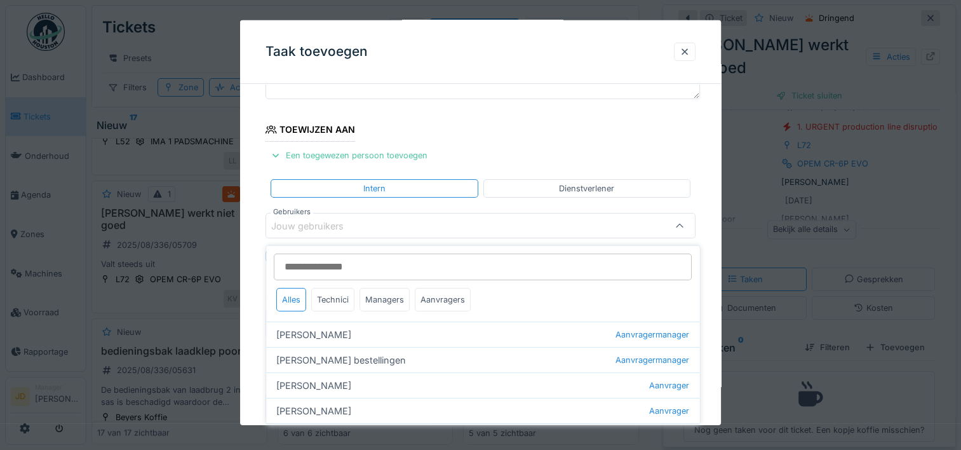
scroll to position [120, 0]
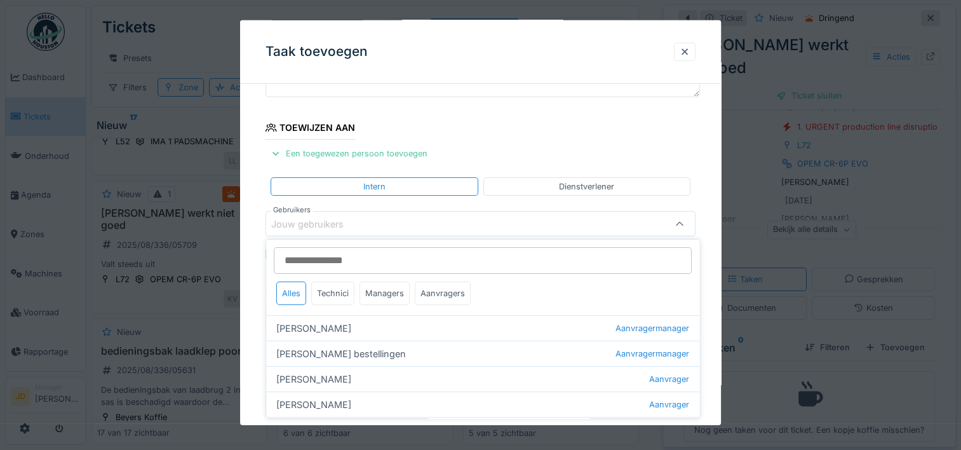
click at [335, 259] on input "Gebruikers" at bounding box center [483, 260] width 418 height 27
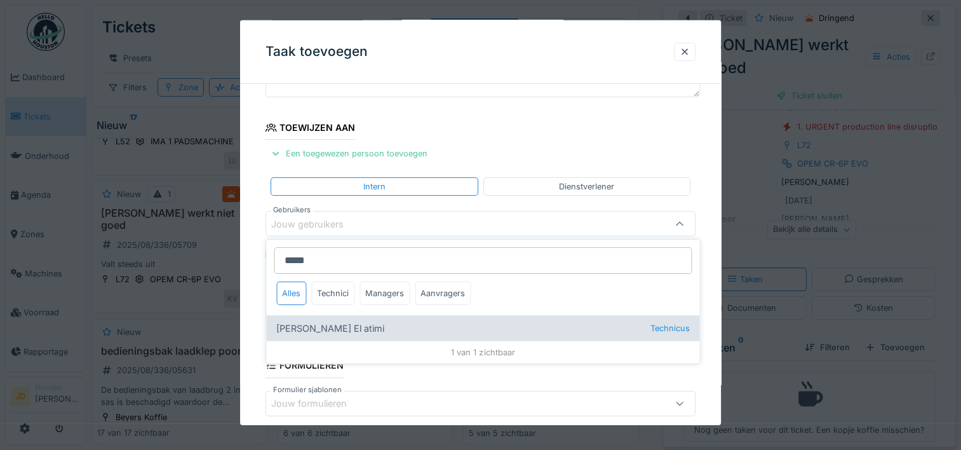
type input "*****"
click at [346, 332] on div "Karim El atimi Technicus" at bounding box center [482, 327] width 433 height 25
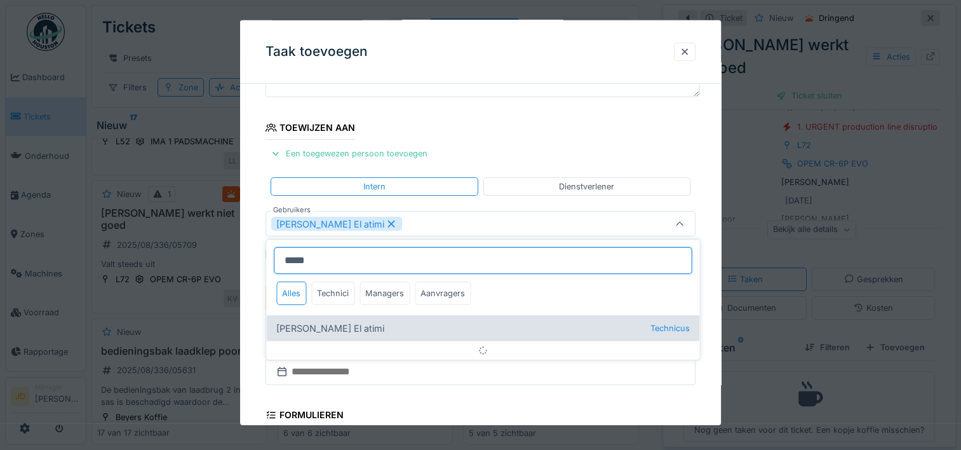
type input "****"
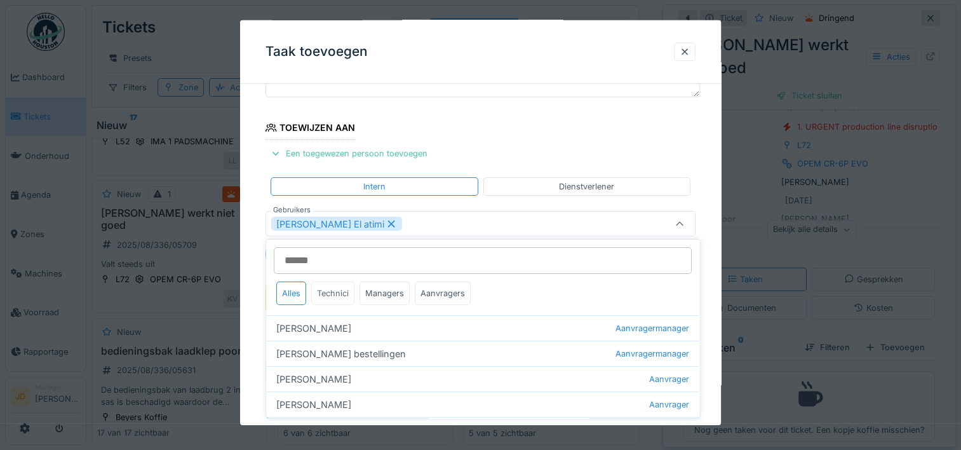
click at [340, 287] on div "Technici" at bounding box center [332, 293] width 43 height 24
click at [391, 293] on div "Managers" at bounding box center [385, 293] width 50 height 24
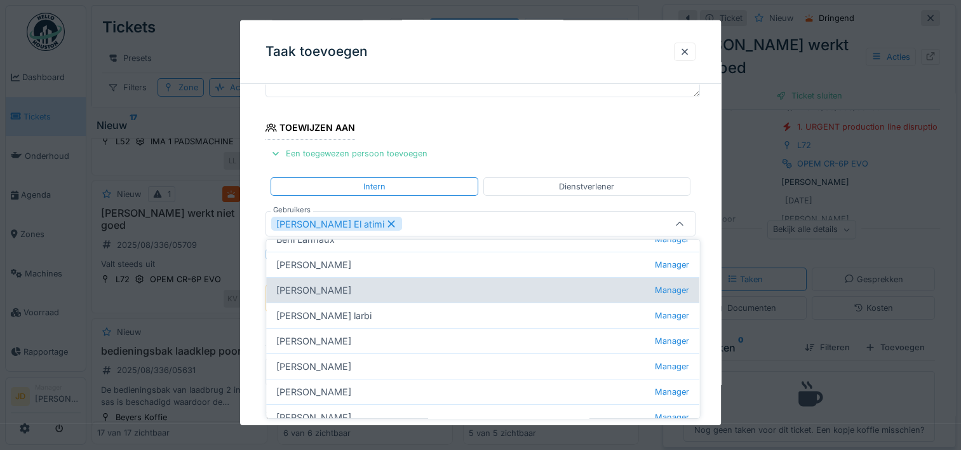
scroll to position [145, 0]
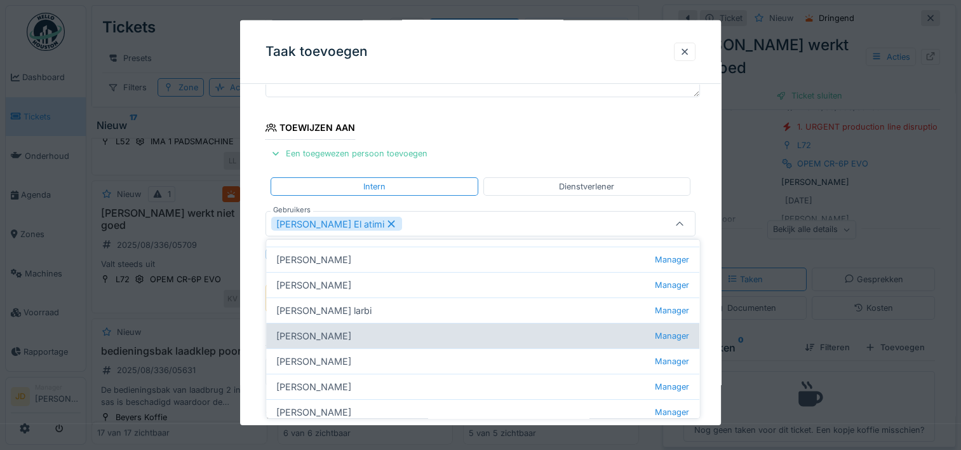
click at [366, 337] on div "Jasper De wit Manager" at bounding box center [482, 335] width 433 height 25
type input "*********"
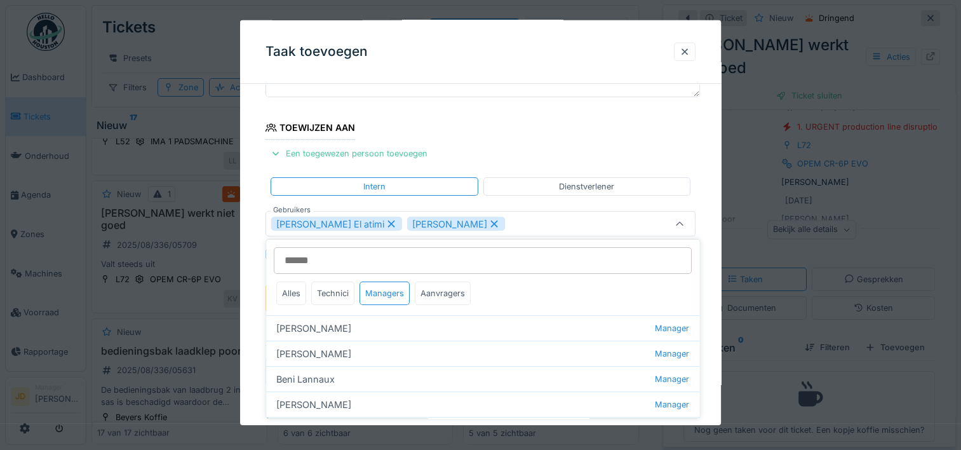
click at [685, 220] on icon at bounding box center [680, 224] width 10 height 8
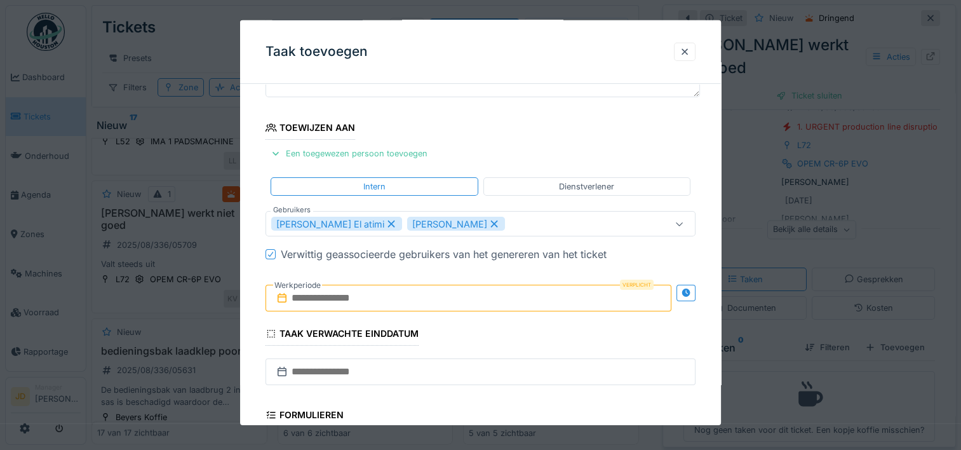
click at [377, 301] on input "text" at bounding box center [469, 298] width 406 height 27
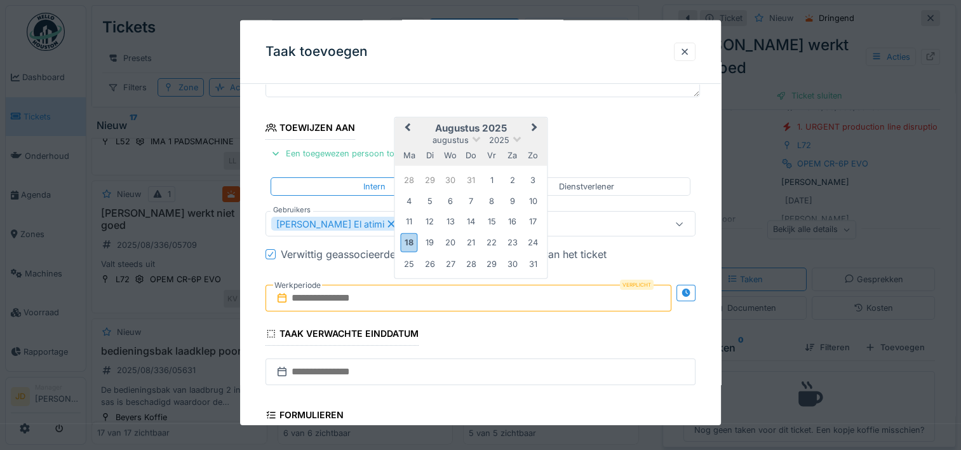
click at [501, 128] on h2 "augustus 2025" at bounding box center [471, 128] width 152 height 11
click at [407, 242] on div "18" at bounding box center [409, 242] width 17 height 18
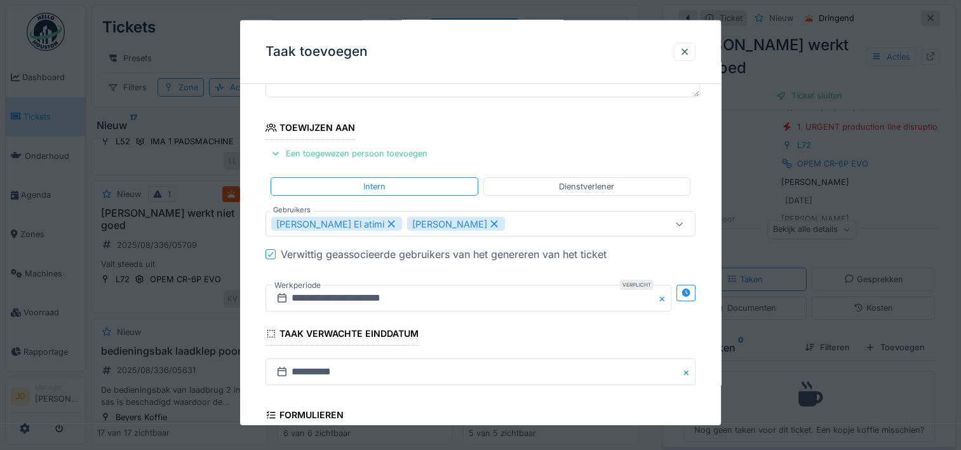
scroll to position [318, 0]
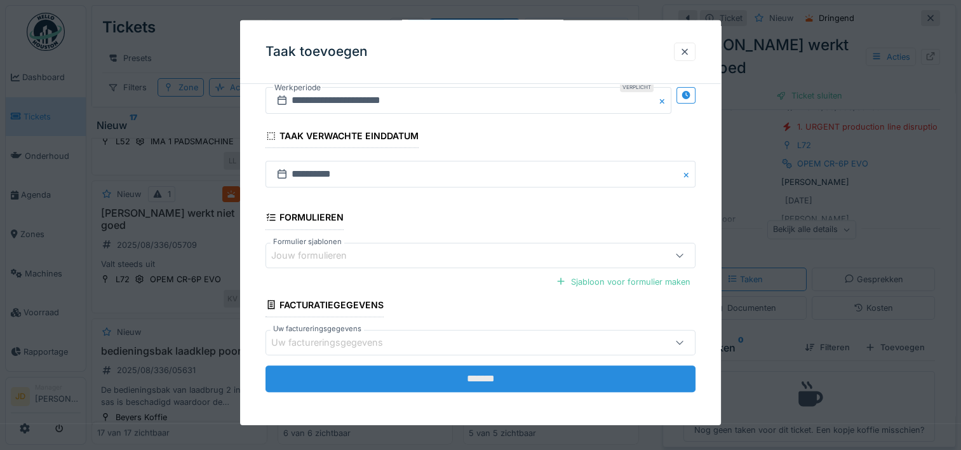
click at [454, 379] on input "*******" at bounding box center [481, 378] width 430 height 27
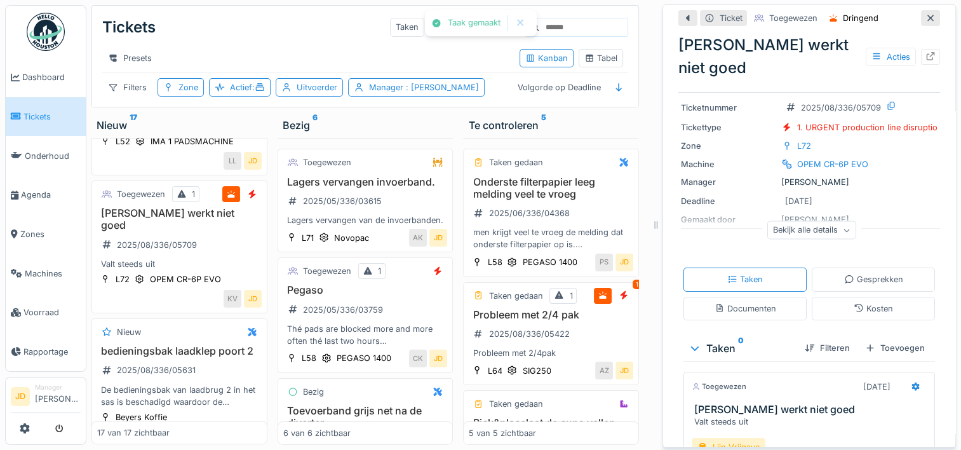
scroll to position [130, 0]
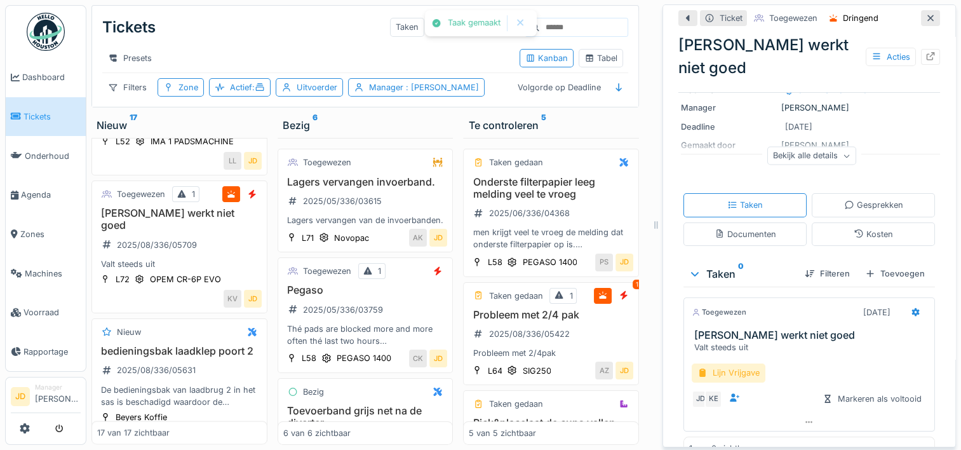
click at [734, 363] on div "Lijn Vrijgave" at bounding box center [729, 372] width 74 height 18
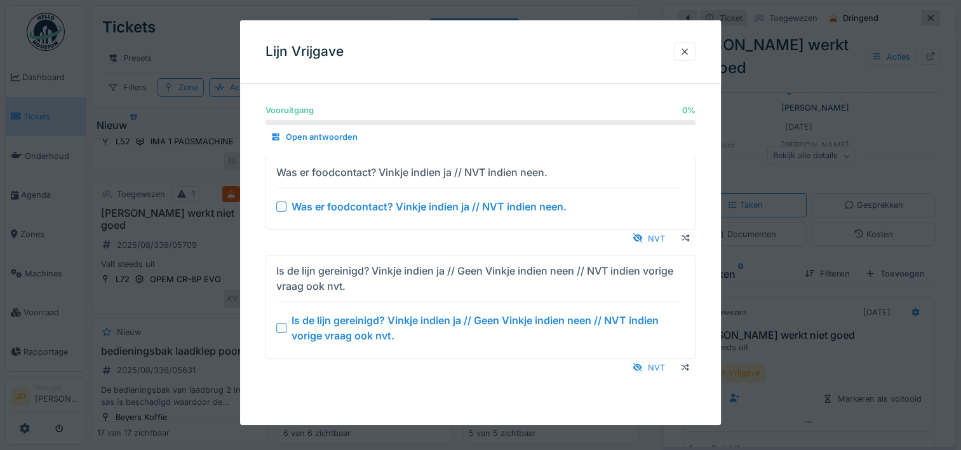
click at [283, 325] on div at bounding box center [281, 328] width 10 height 10
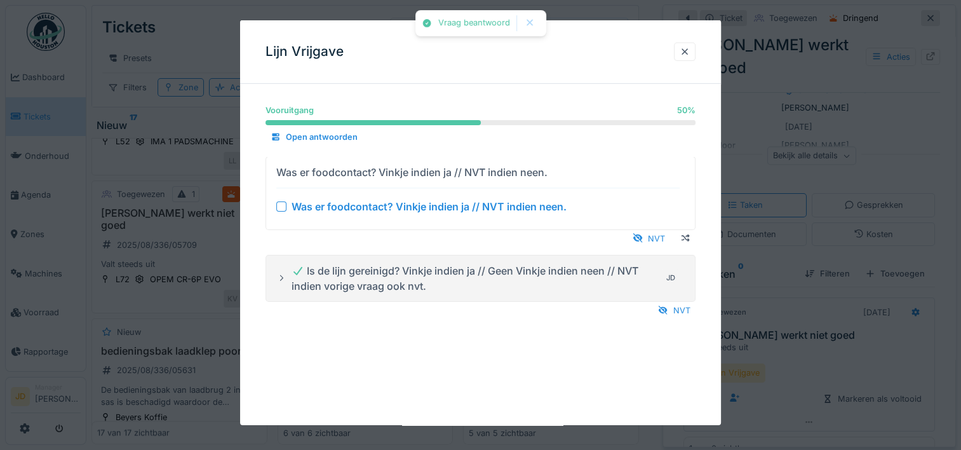
click at [281, 206] on div at bounding box center [281, 206] width 10 height 10
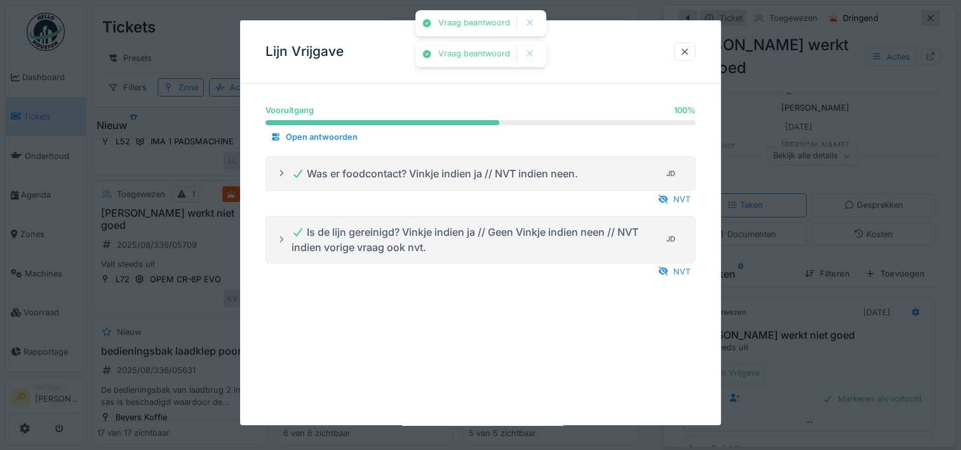
click at [779, 353] on div at bounding box center [480, 225] width 961 height 450
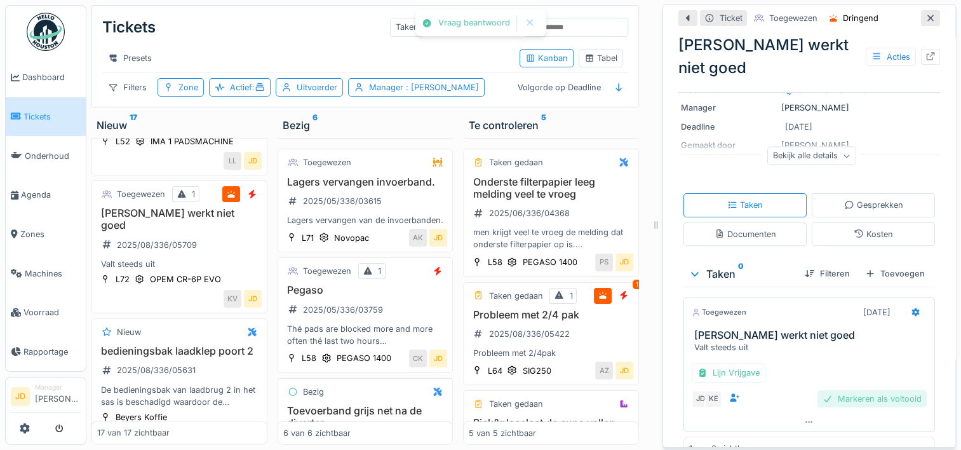
click at [818, 390] on div "Markeren als voltooid" at bounding box center [871, 398] width 109 height 17
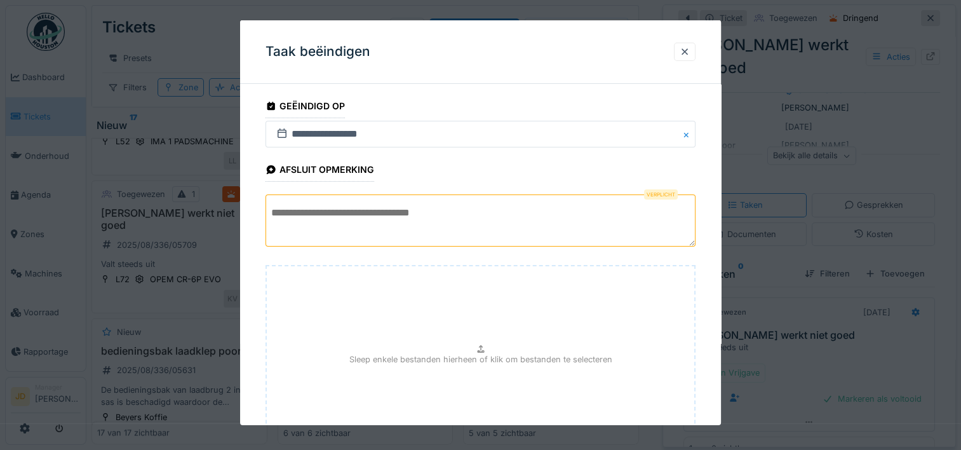
click at [474, 208] on textarea at bounding box center [481, 220] width 430 height 52
type textarea "*"
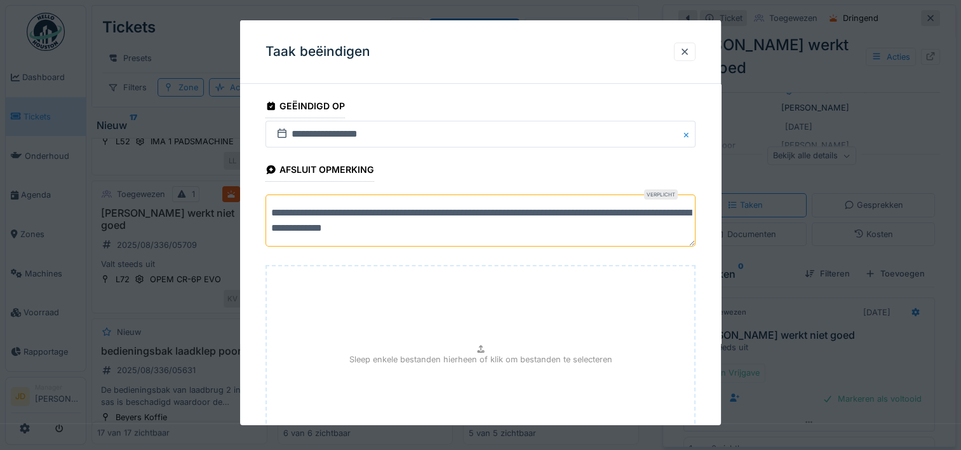
scroll to position [112, 0]
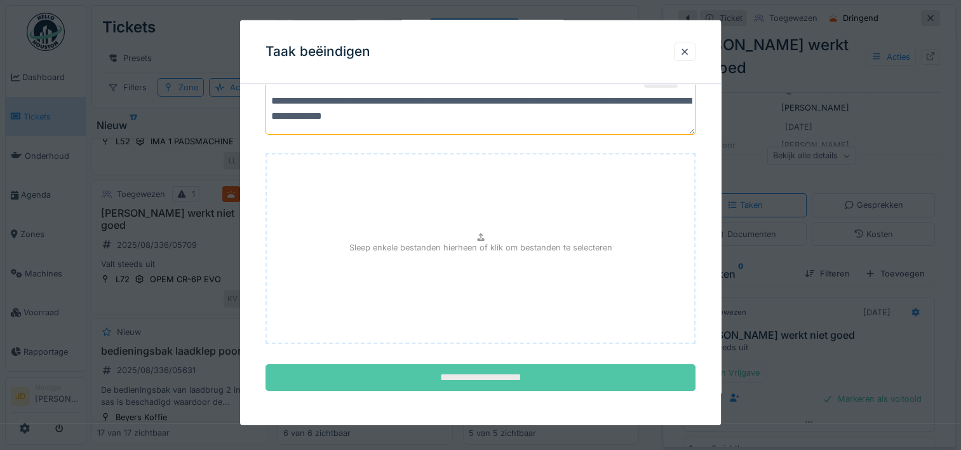
type textarea "**********"
click at [529, 376] on input "**********" at bounding box center [481, 377] width 430 height 27
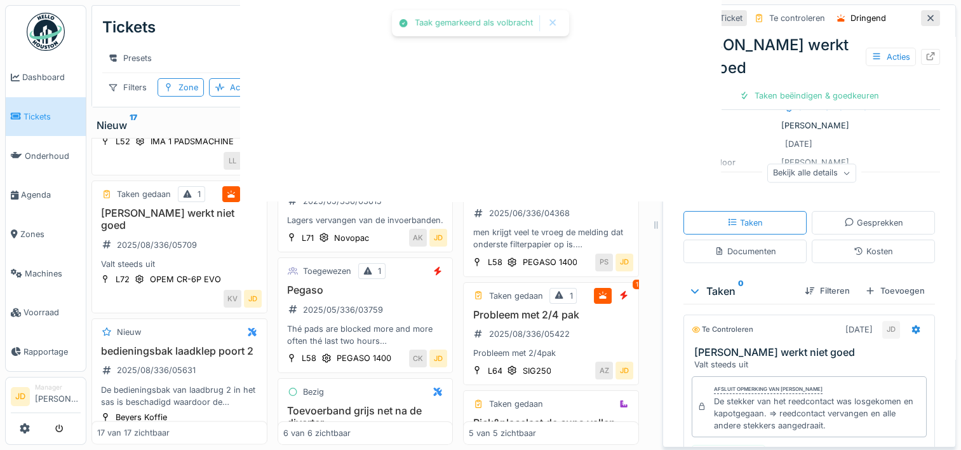
scroll to position [147, 0]
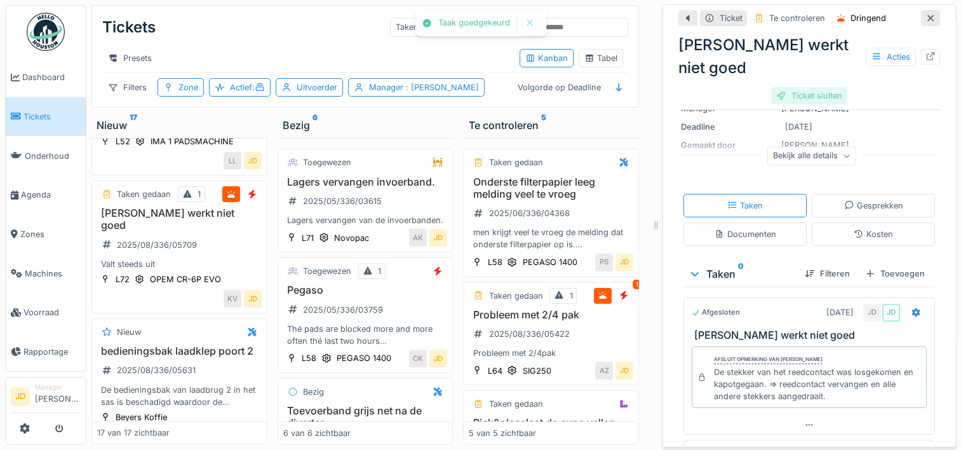
click at [793, 87] on div "Ticket sluiten" at bounding box center [809, 95] width 76 height 17
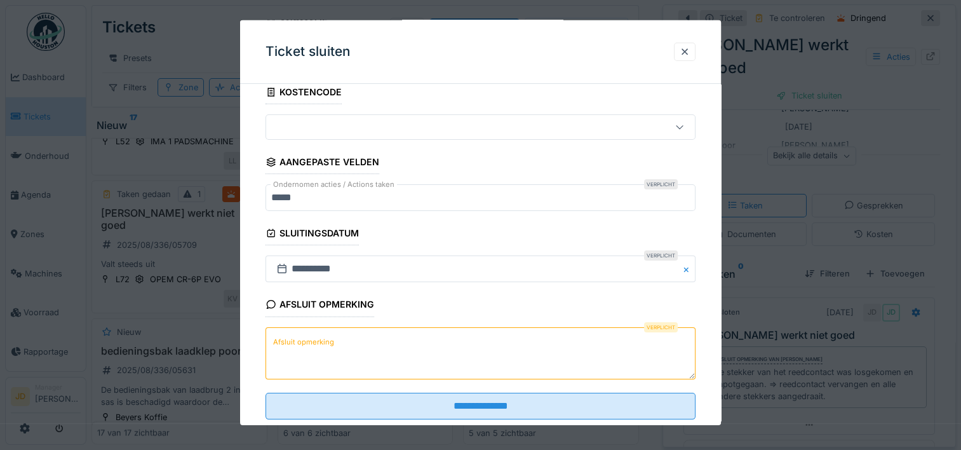
scroll to position [85, 0]
click at [399, 338] on textarea "Afsluit opmerking" at bounding box center [481, 351] width 430 height 52
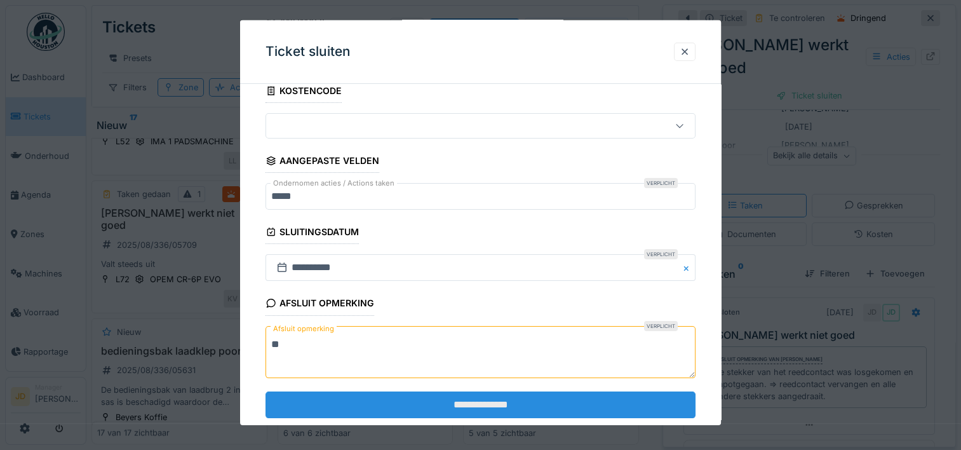
type textarea "**"
click at [445, 401] on input "**********" at bounding box center [481, 404] width 430 height 27
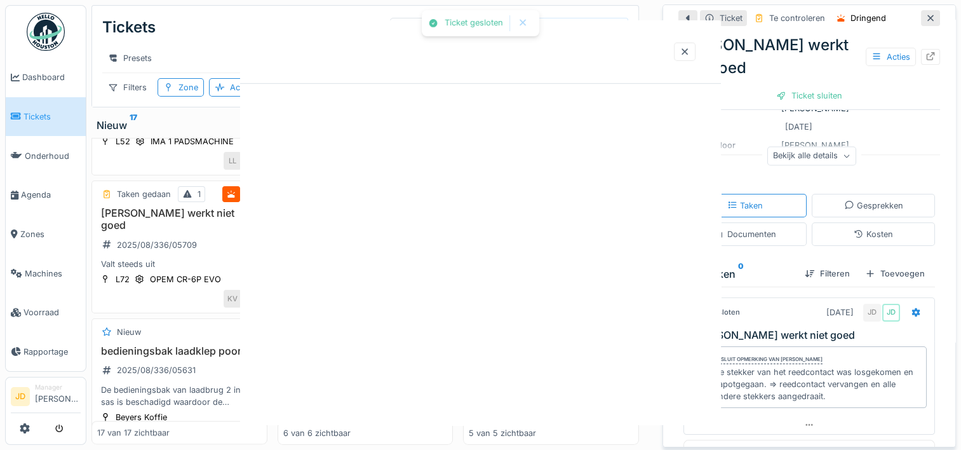
scroll to position [0, 0]
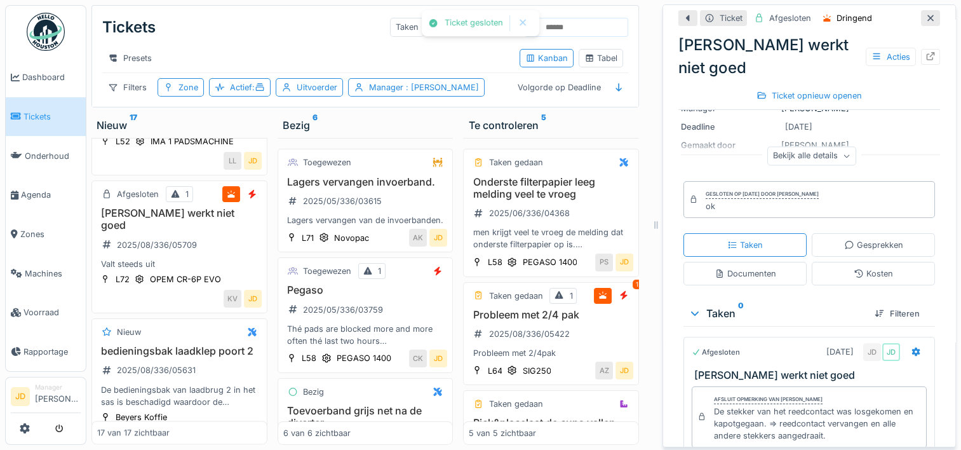
click at [925, 23] on div at bounding box center [930, 18] width 10 height 12
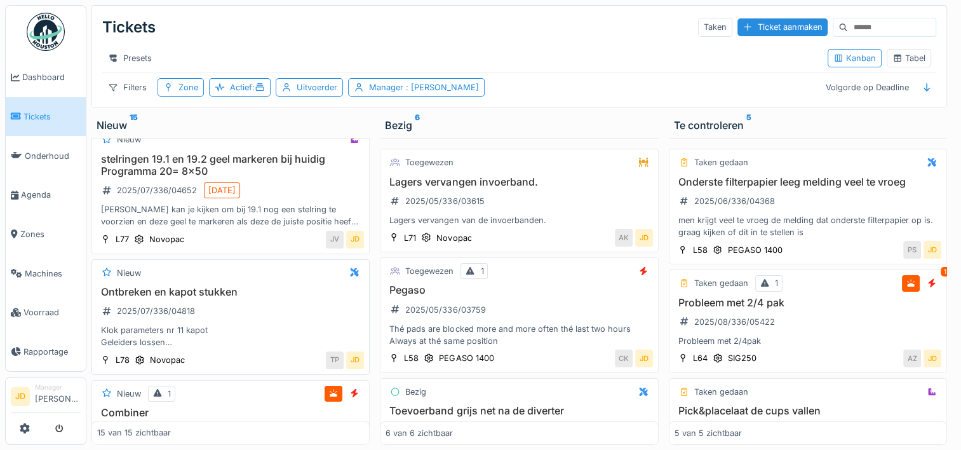
scroll to position [826, 0]
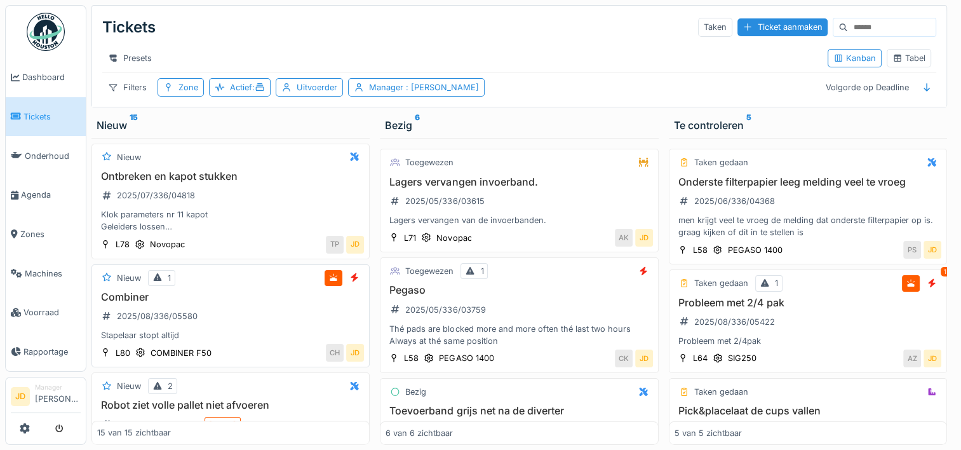
click at [285, 318] on div "Combiner 2025/08/336/05580 Stapelaar stopt altijd" at bounding box center [230, 316] width 267 height 51
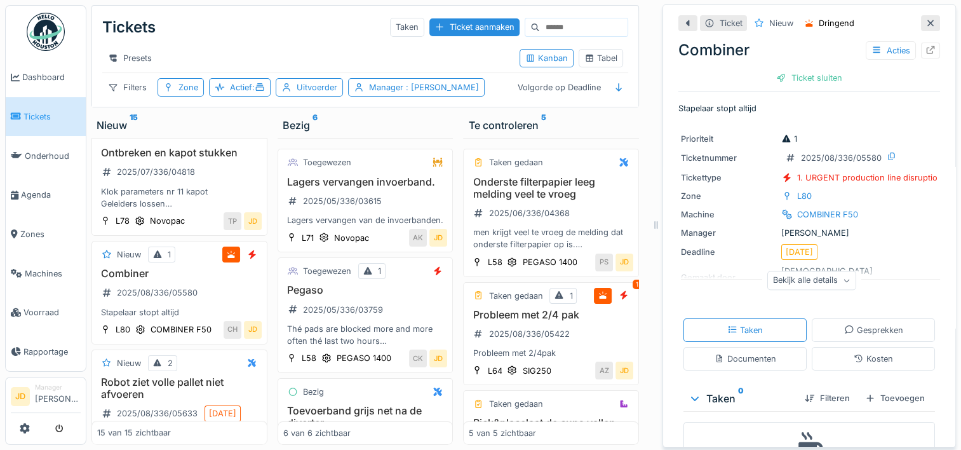
click at [927, 24] on icon at bounding box center [930, 23] width 6 height 6
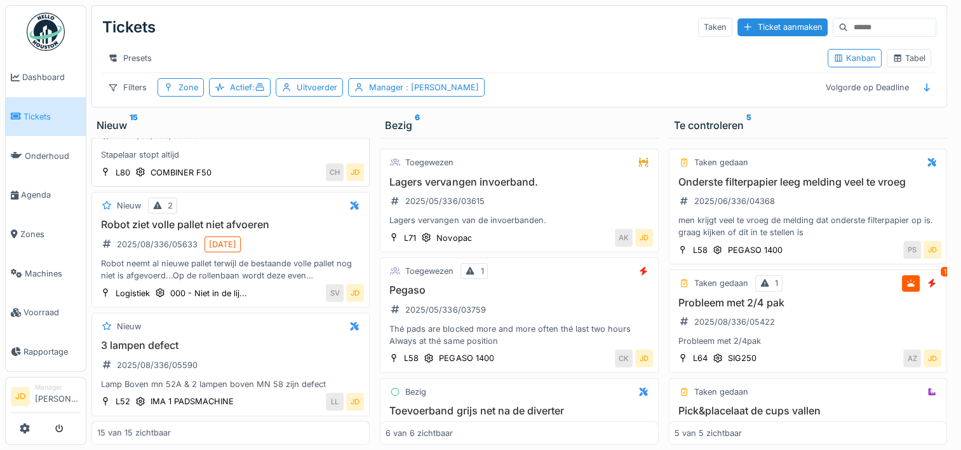
scroll to position [1016, 0]
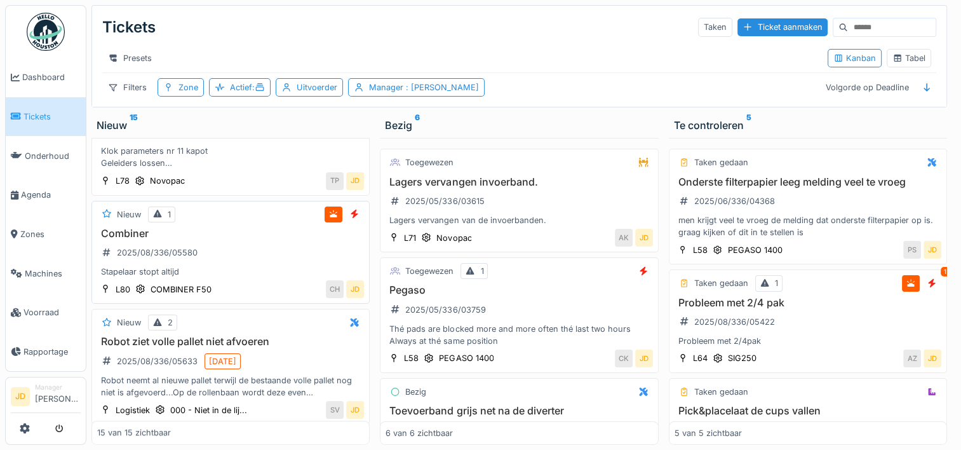
click at [271, 272] on div "Stapelaar stopt altijd" at bounding box center [230, 272] width 267 height 12
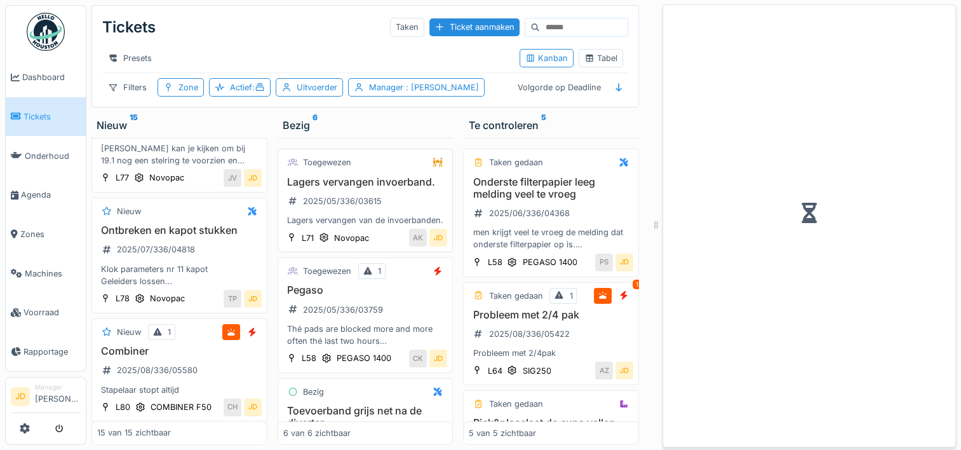
scroll to position [1030, 0]
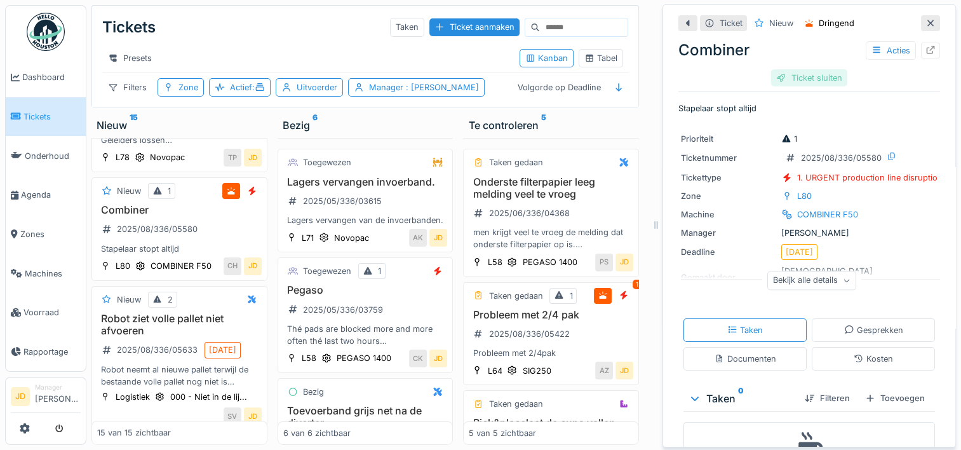
click at [823, 79] on div "Ticket sluiten" at bounding box center [809, 77] width 76 height 17
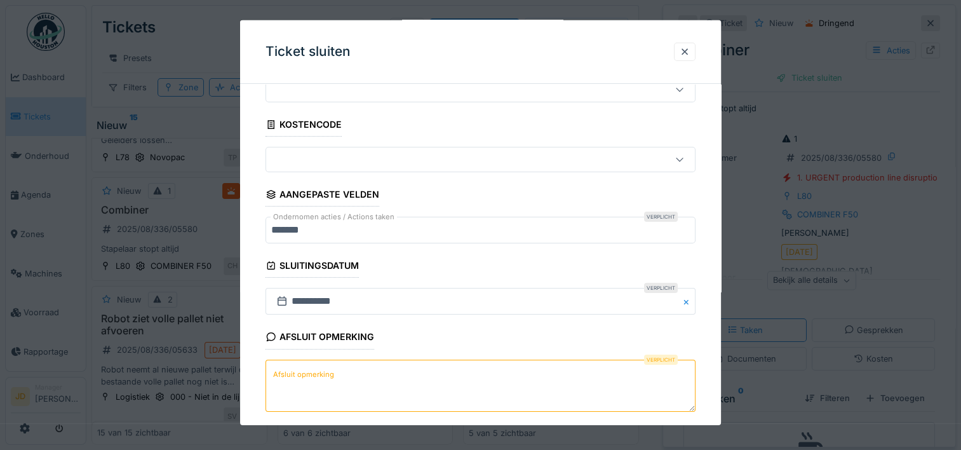
scroll to position [111, 0]
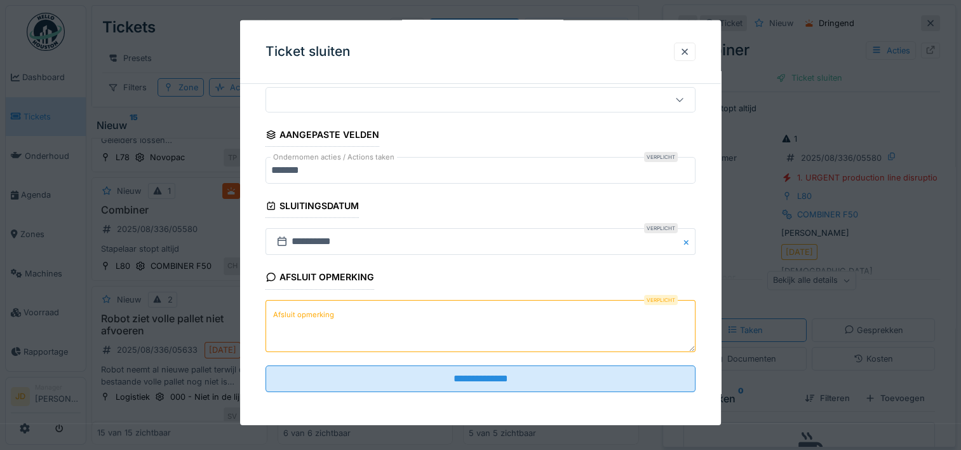
click at [435, 310] on textarea "Afsluit opmerking" at bounding box center [481, 325] width 430 height 52
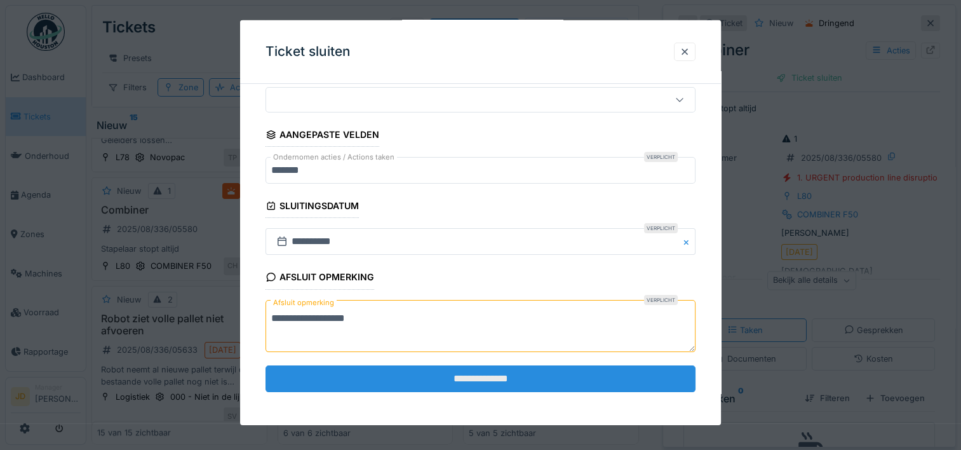
type textarea "**********"
click at [457, 373] on input "**********" at bounding box center [481, 378] width 430 height 27
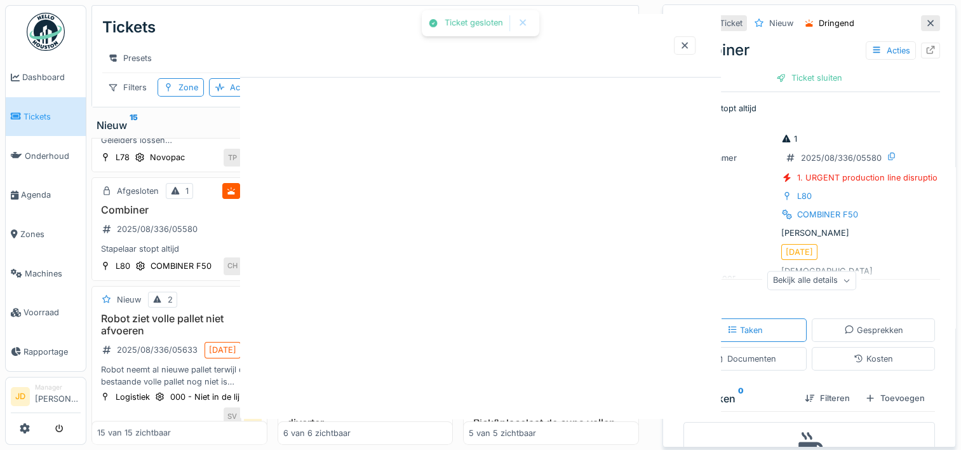
scroll to position [0, 0]
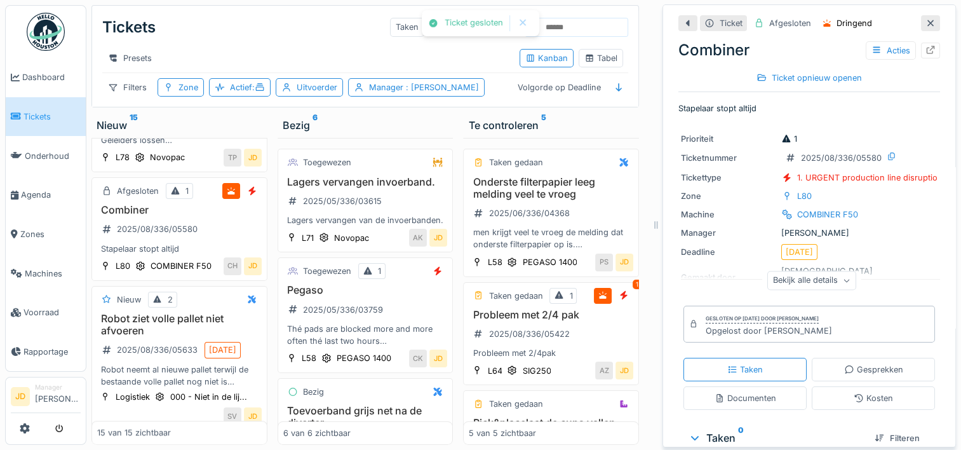
click at [921, 21] on div at bounding box center [930, 23] width 19 height 16
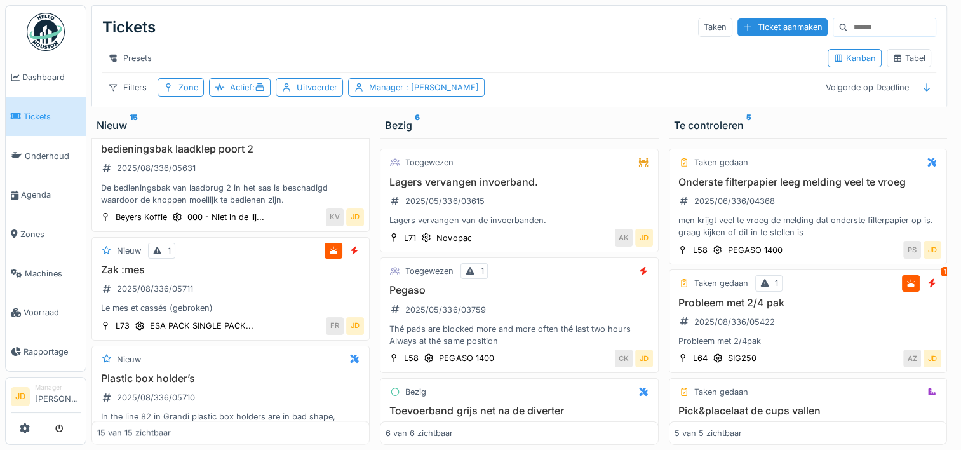
scroll to position [1310, 0]
click at [254, 291] on div "Zak :mes 2025/08/336/05711 Le mes et cassés (gebroken)" at bounding box center [230, 289] width 267 height 51
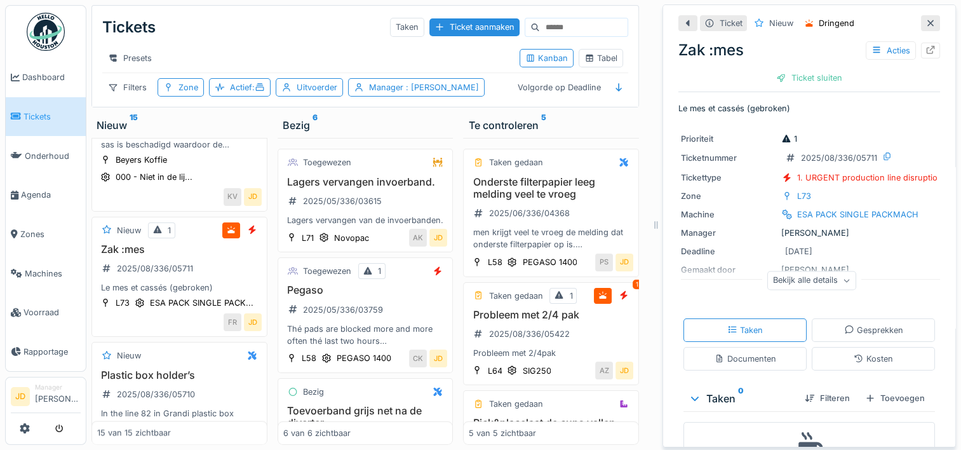
scroll to position [74, 0]
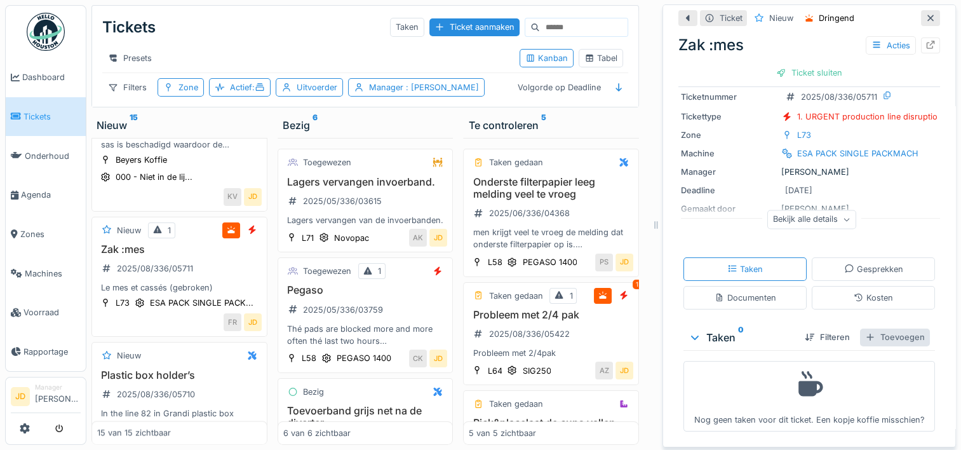
click at [882, 328] on div "Toevoegen" at bounding box center [895, 336] width 70 height 17
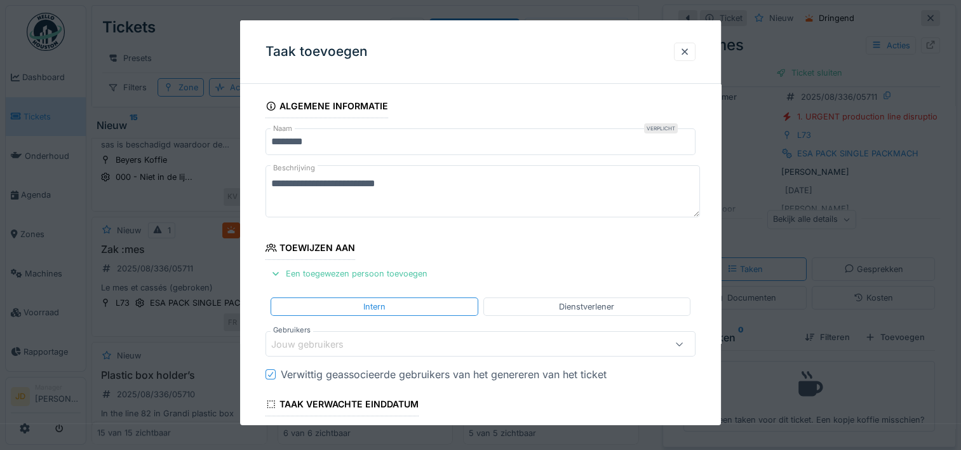
click at [521, 347] on div "Jouw gebruikers" at bounding box center [454, 344] width 366 height 14
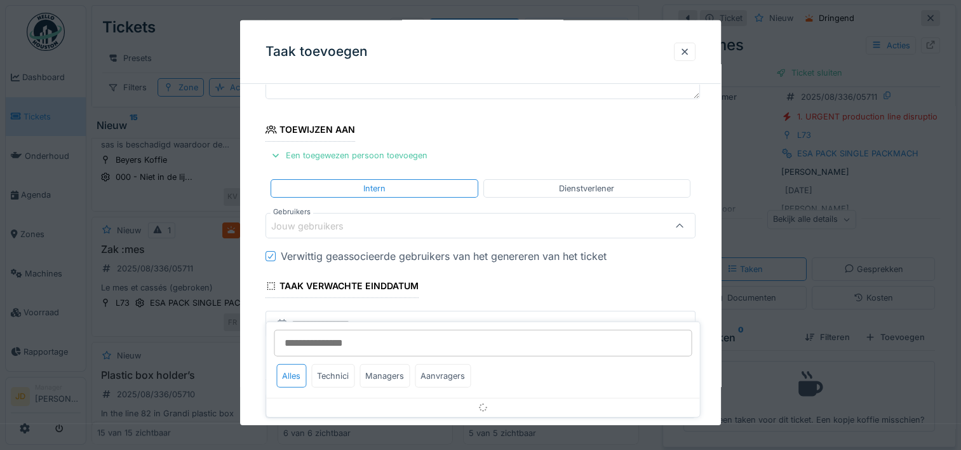
scroll to position [120, 0]
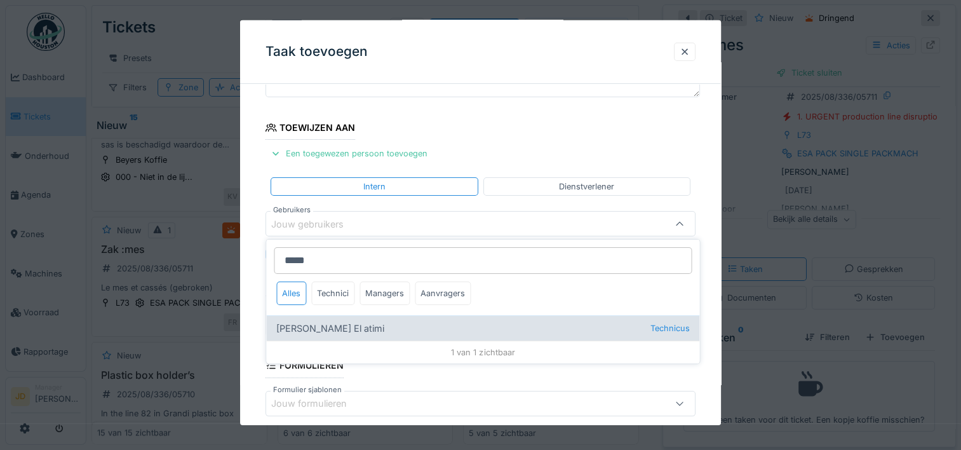
type input "*****"
click at [407, 321] on div "Karim El atimi Technicus" at bounding box center [482, 327] width 433 height 25
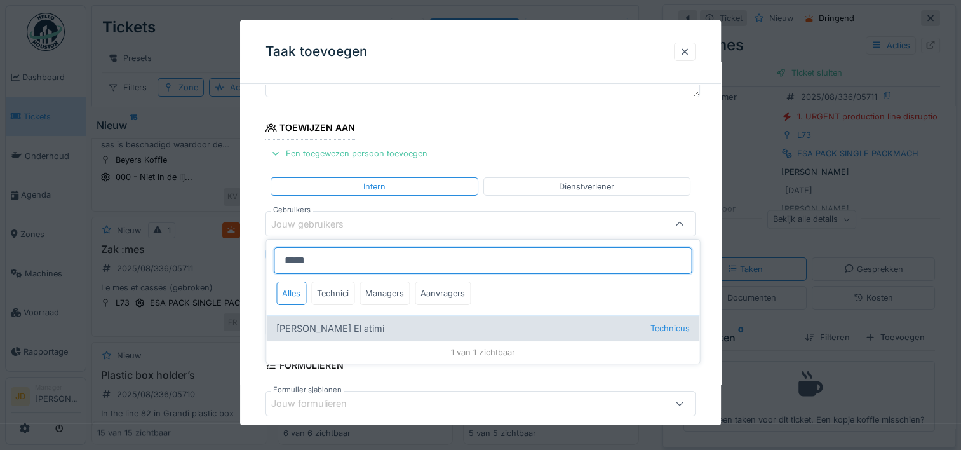
type input "****"
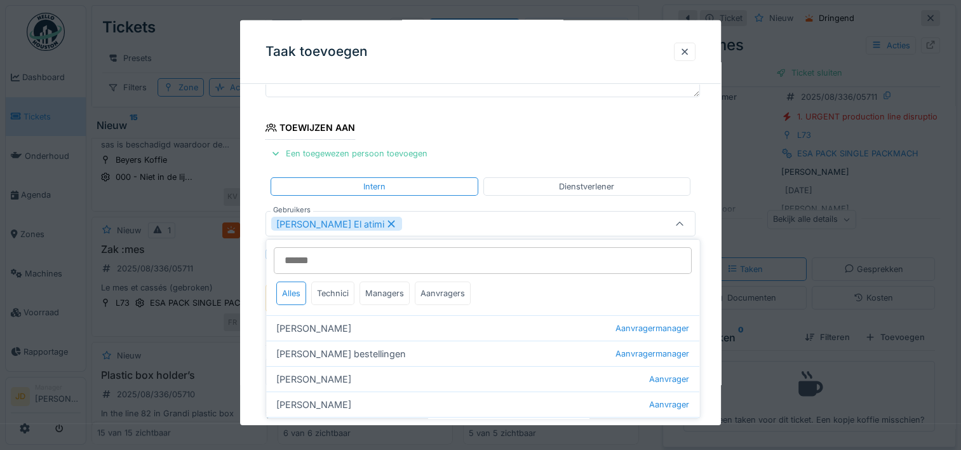
click at [681, 224] on icon at bounding box center [680, 224] width 10 height 8
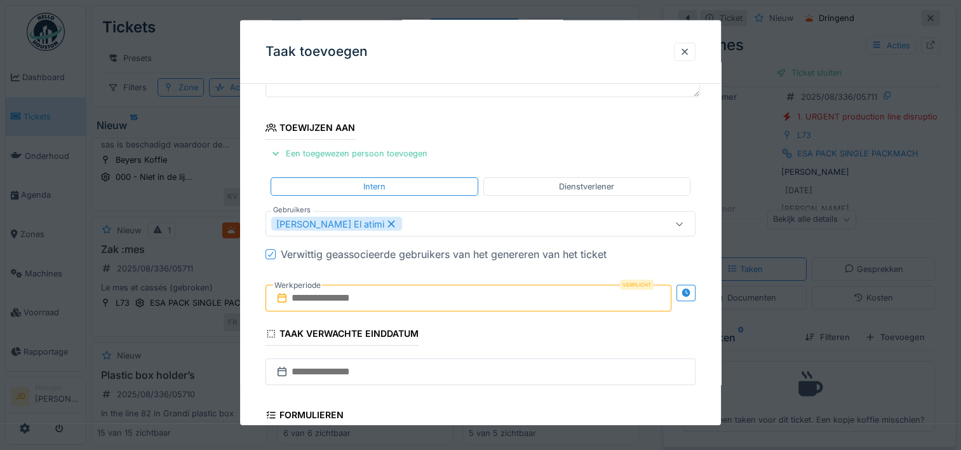
click at [354, 292] on input "text" at bounding box center [469, 298] width 406 height 27
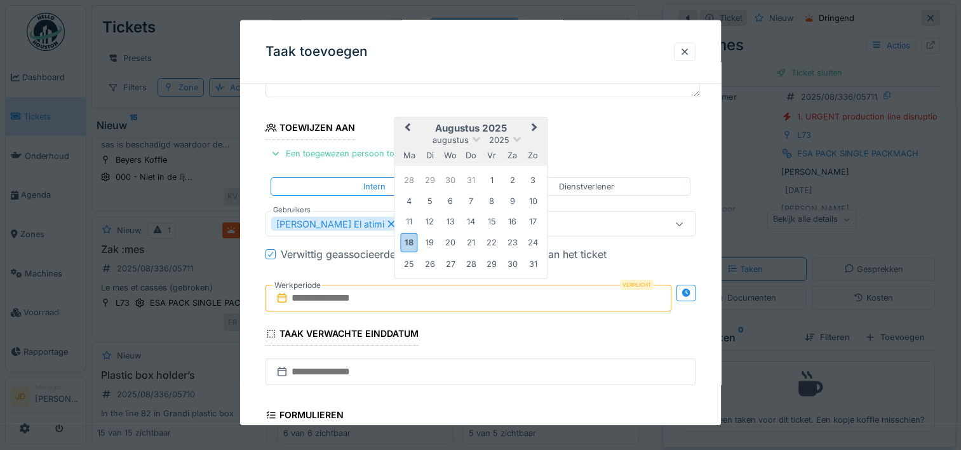
click at [503, 125] on h2 "augustus 2025" at bounding box center [471, 128] width 152 height 11
click at [412, 241] on div "18" at bounding box center [409, 242] width 17 height 18
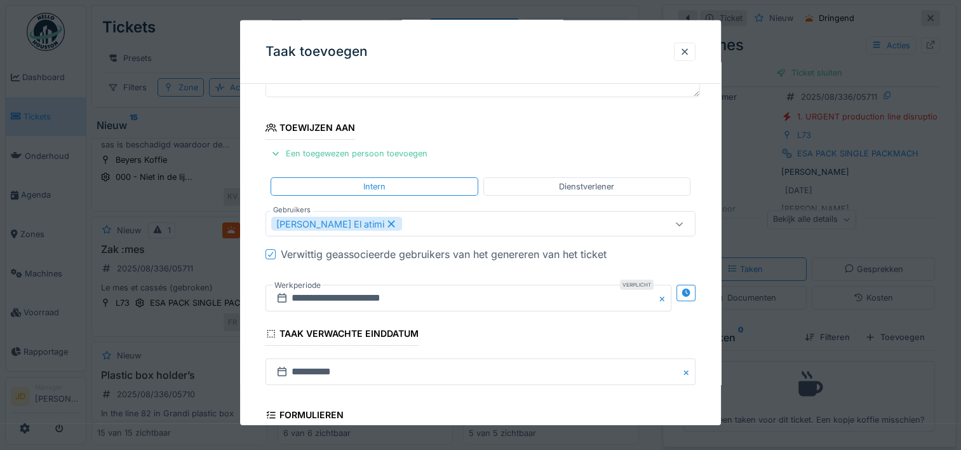
scroll to position [318, 0]
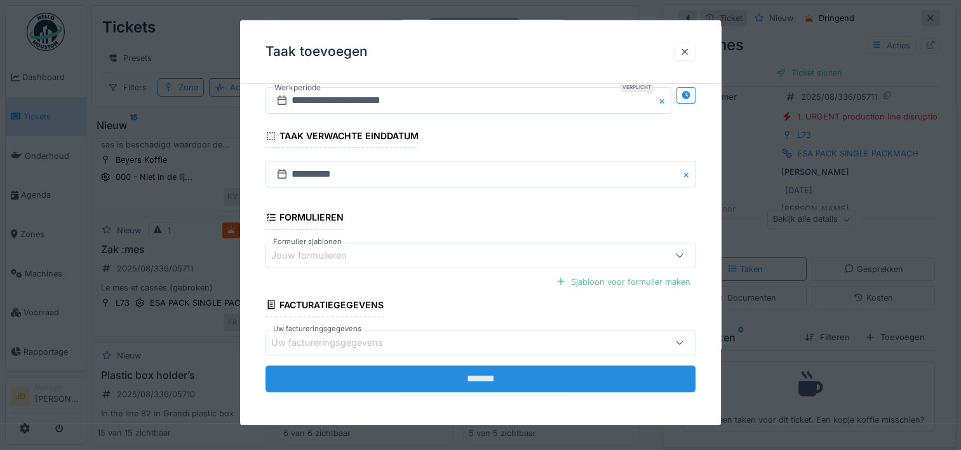
click at [483, 372] on input "*******" at bounding box center [481, 378] width 430 height 27
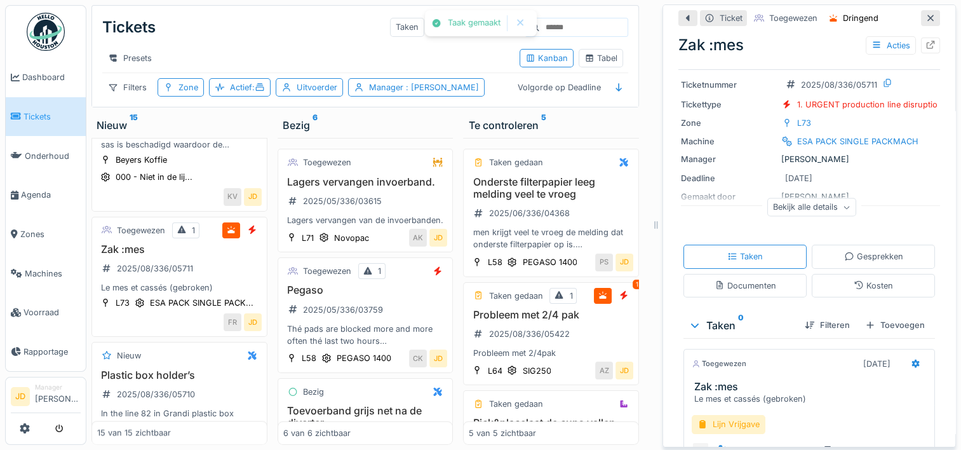
scroll to position [130, 0]
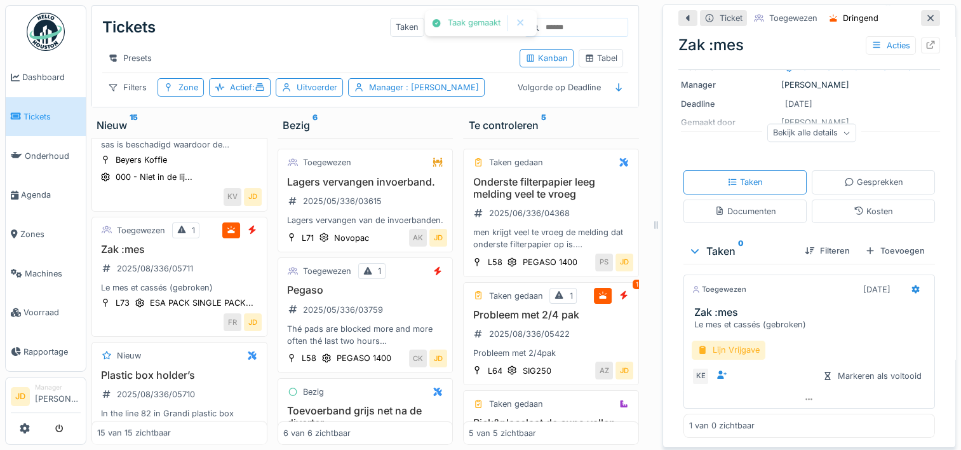
click at [735, 353] on div "Lijn Vrijgave" at bounding box center [729, 349] width 74 height 18
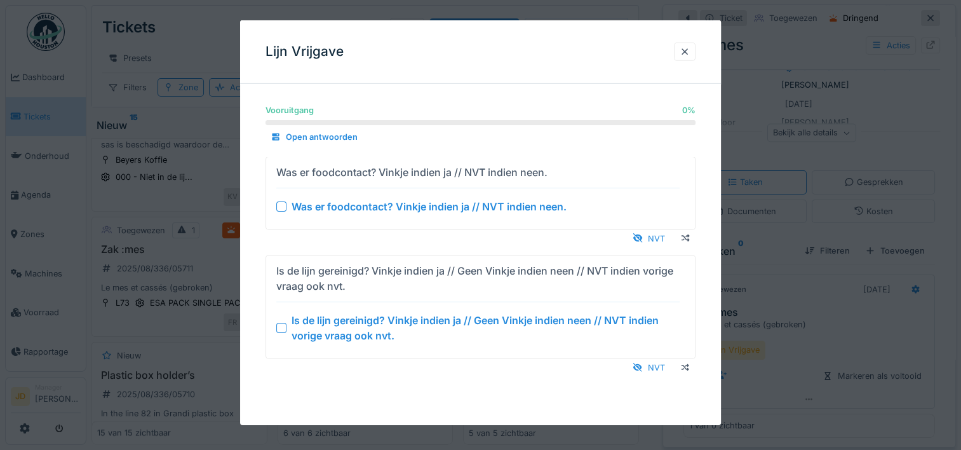
click at [283, 325] on div at bounding box center [281, 328] width 10 height 10
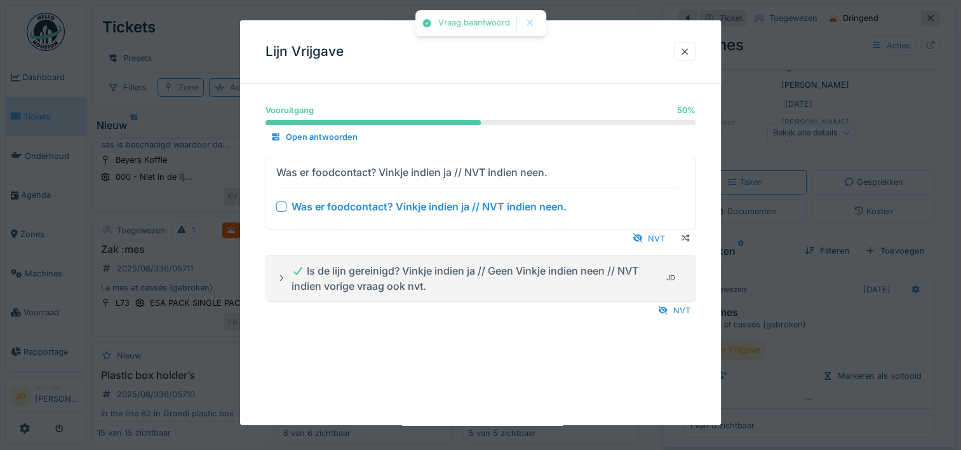
click at [282, 207] on div at bounding box center [281, 206] width 10 height 10
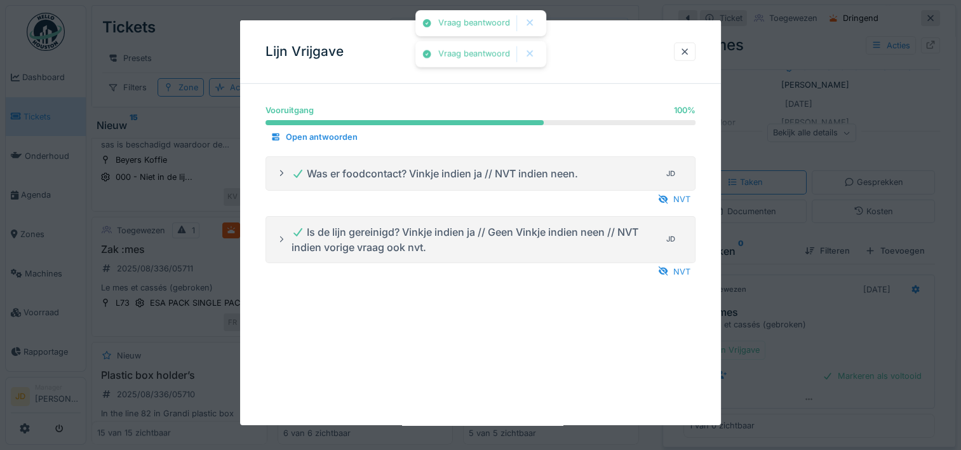
click at [830, 319] on div at bounding box center [480, 225] width 961 height 450
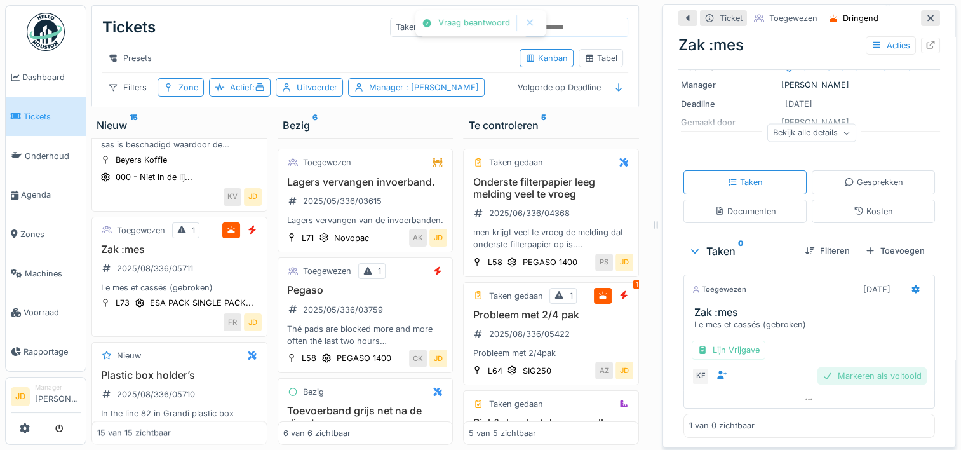
click at [849, 377] on div "Markeren als voltooid" at bounding box center [871, 375] width 109 height 17
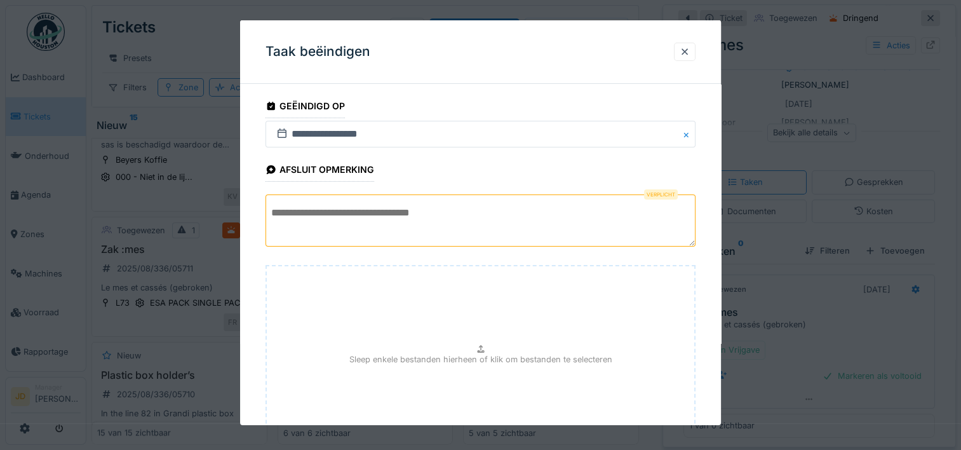
click at [441, 198] on textarea at bounding box center [481, 220] width 430 height 52
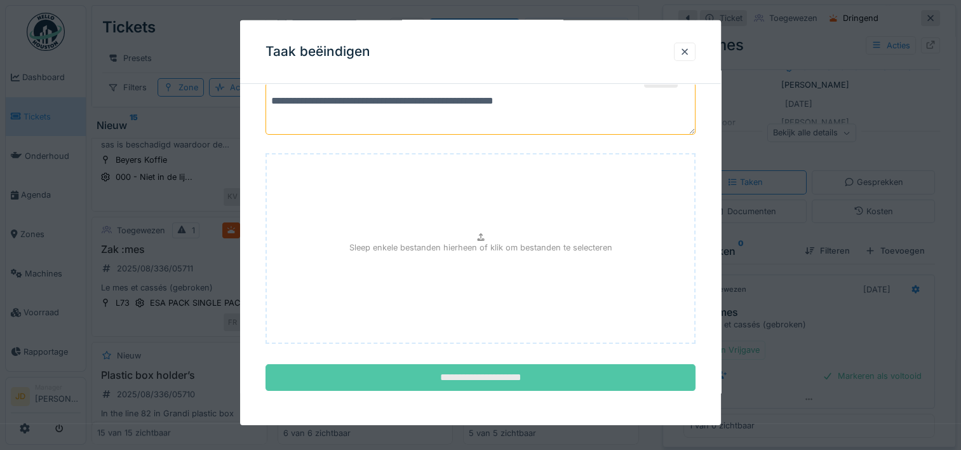
type textarea "**********"
click at [494, 372] on input "**********" at bounding box center [481, 377] width 430 height 27
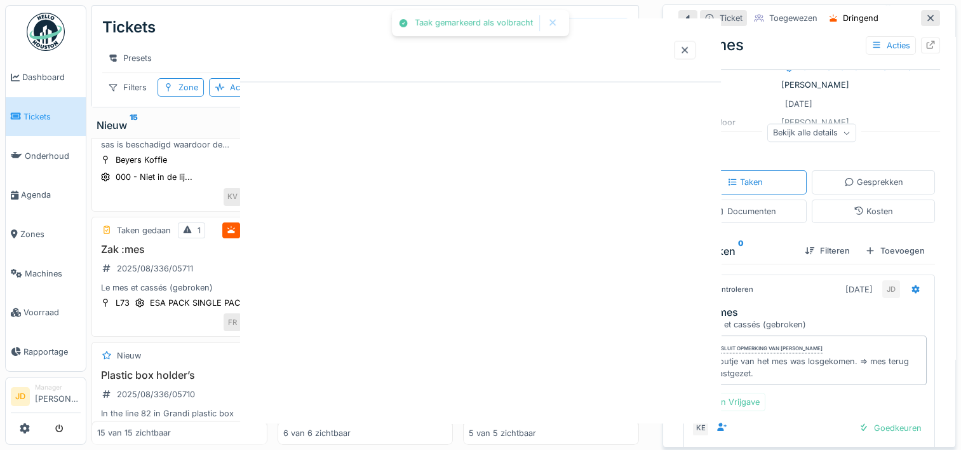
scroll to position [147, 0]
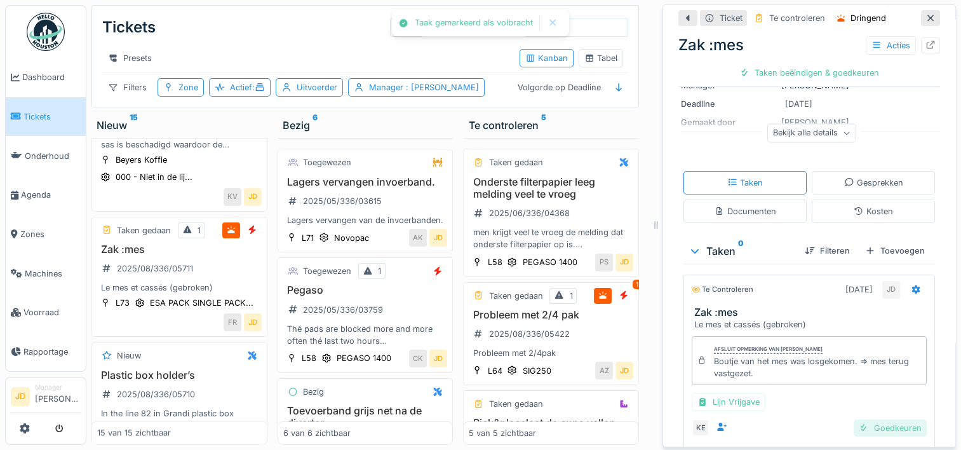
click at [854, 424] on div "Goedkeuren" at bounding box center [890, 427] width 73 height 17
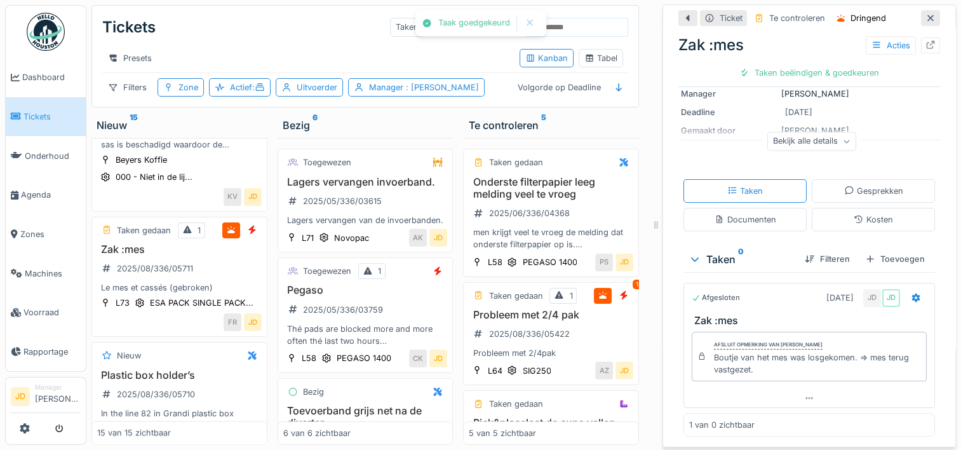
scroll to position [138, 0]
click at [798, 76] on div "Ticket sluiten" at bounding box center [809, 72] width 76 height 17
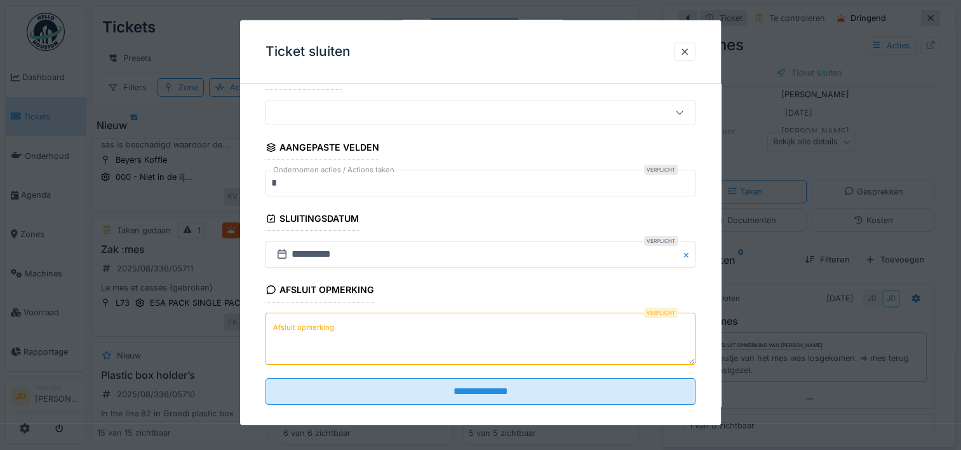
scroll to position [111, 0]
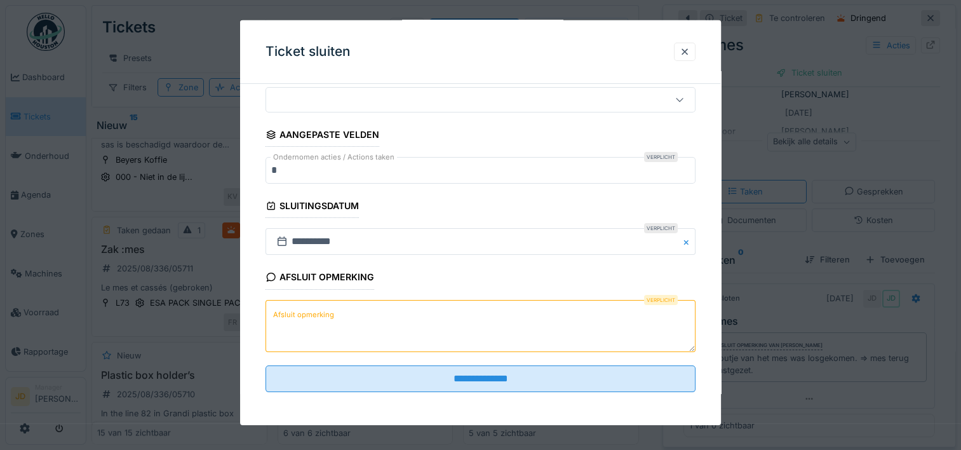
click at [434, 333] on textarea "Afsluit opmerking" at bounding box center [481, 325] width 430 height 52
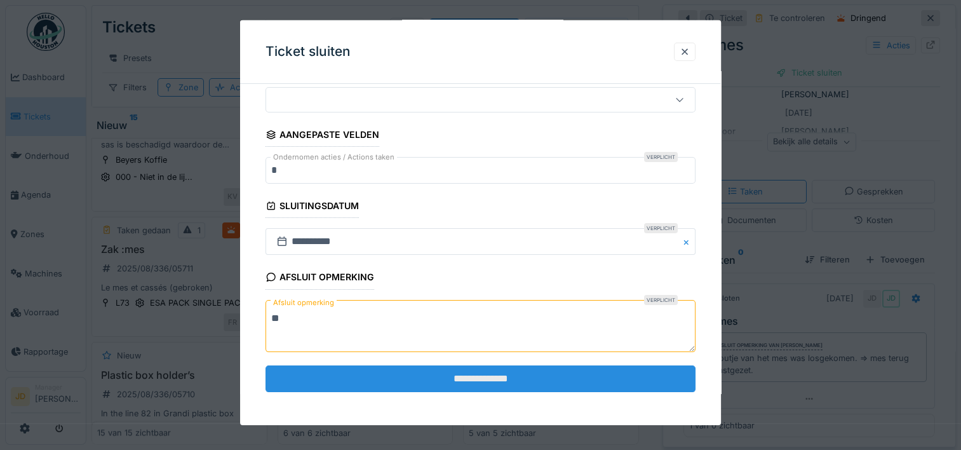
type textarea "**"
click at [455, 372] on input "**********" at bounding box center [481, 378] width 430 height 27
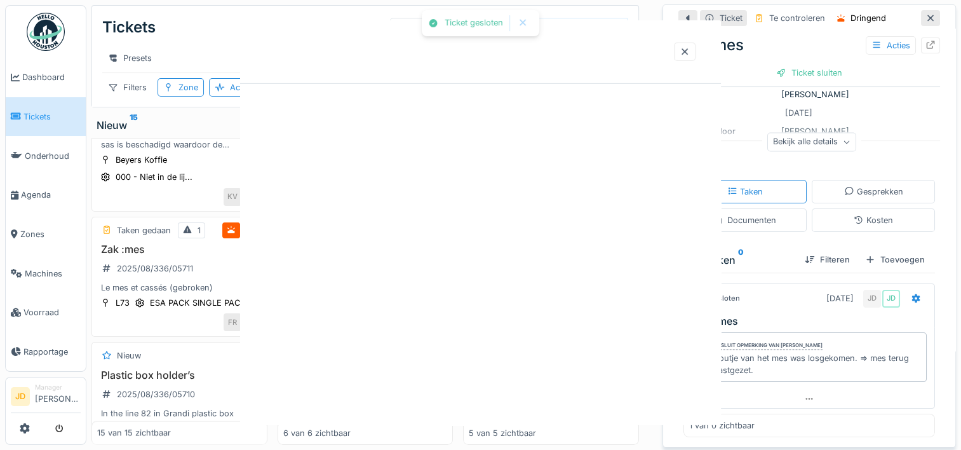
scroll to position [0, 0]
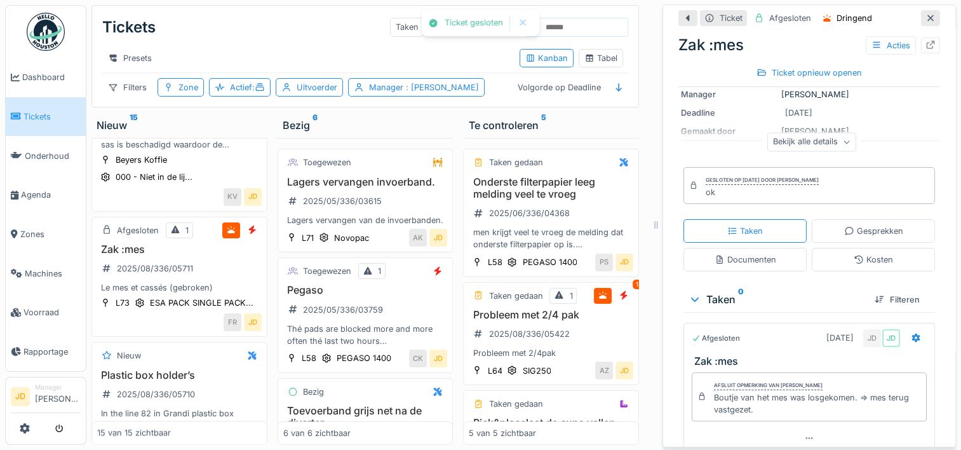
click at [925, 15] on icon at bounding box center [930, 18] width 10 height 8
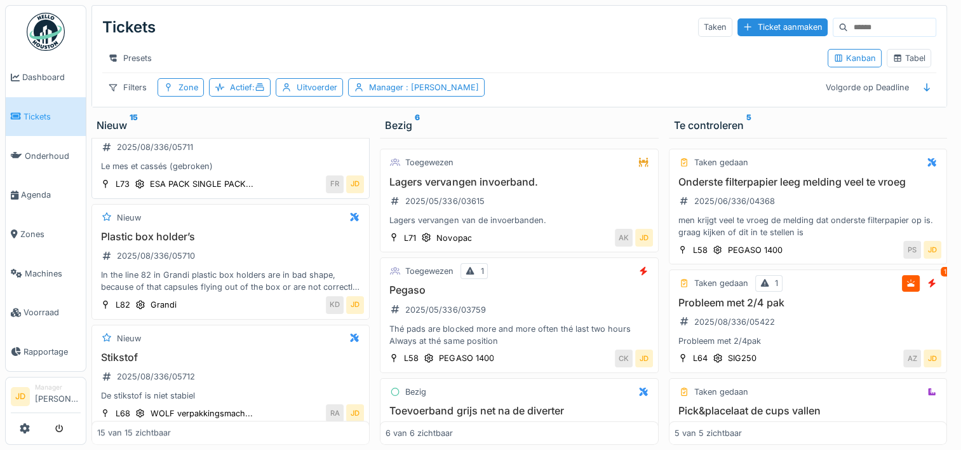
scroll to position [1462, 0]
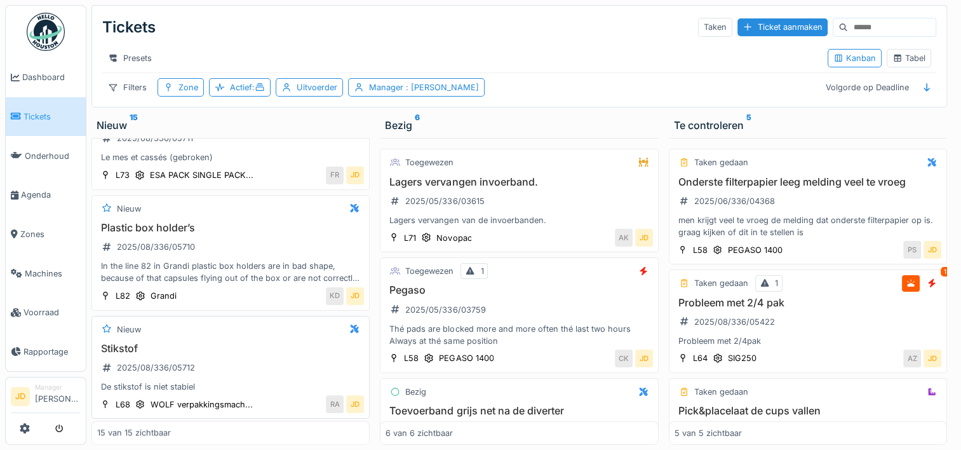
click at [267, 344] on h3 "Stikstof" at bounding box center [230, 348] width 267 height 12
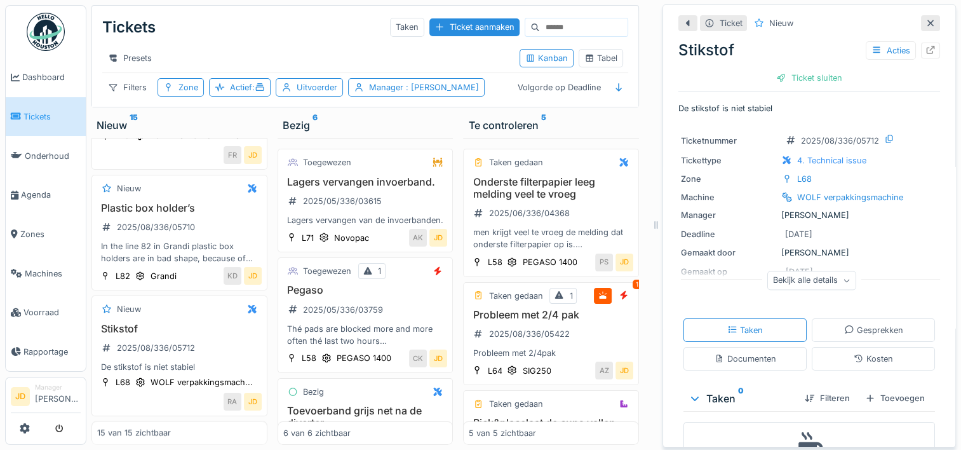
scroll to position [74, 0]
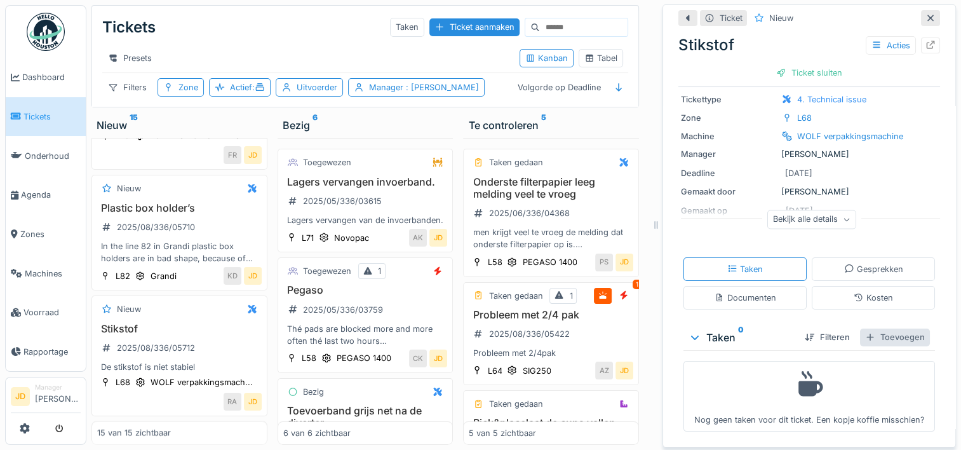
click at [870, 328] on div "Toevoegen" at bounding box center [895, 336] width 70 height 17
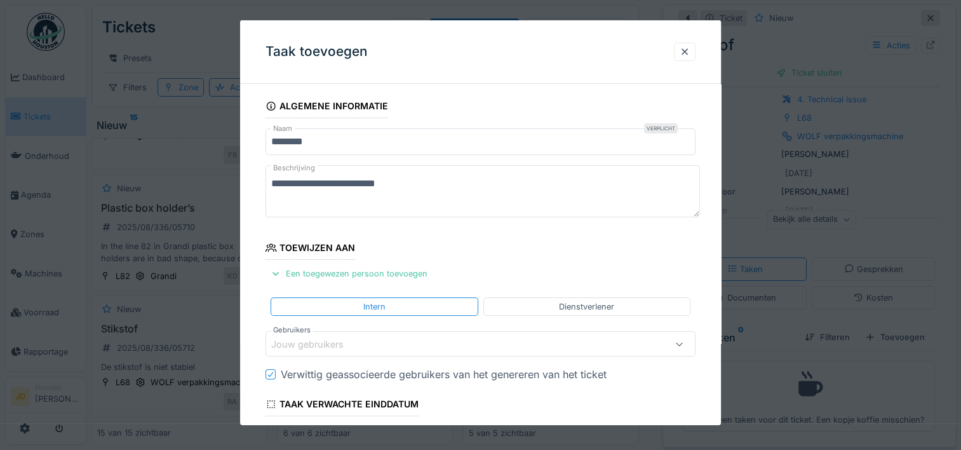
click at [316, 340] on div "Jouw gebruikers" at bounding box center [316, 344] width 90 height 14
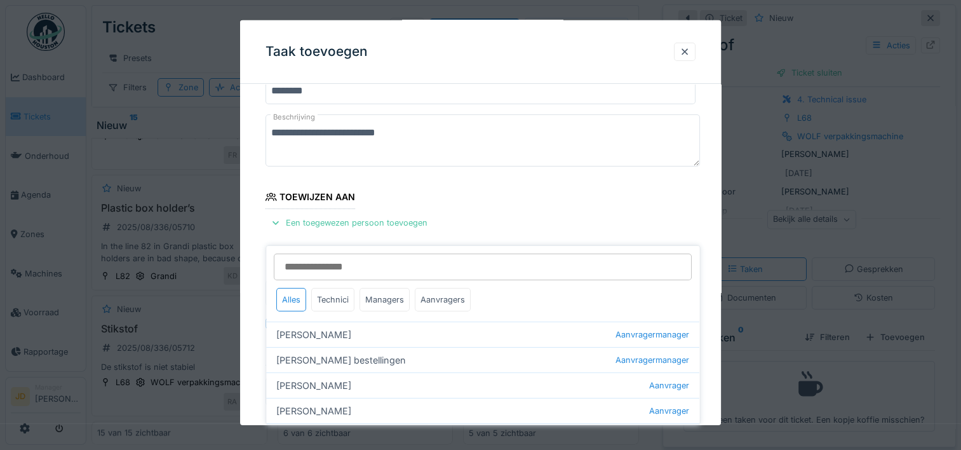
scroll to position [120, 0]
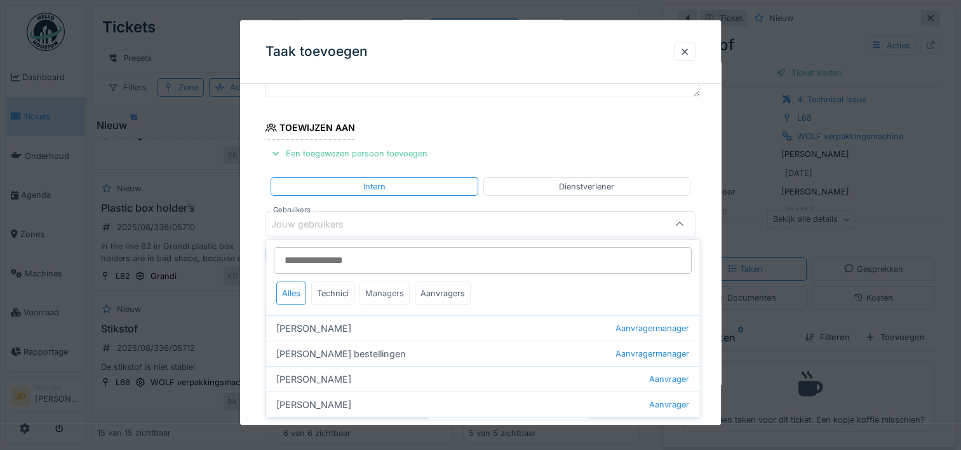
click at [397, 291] on div "Managers" at bounding box center [385, 293] width 50 height 24
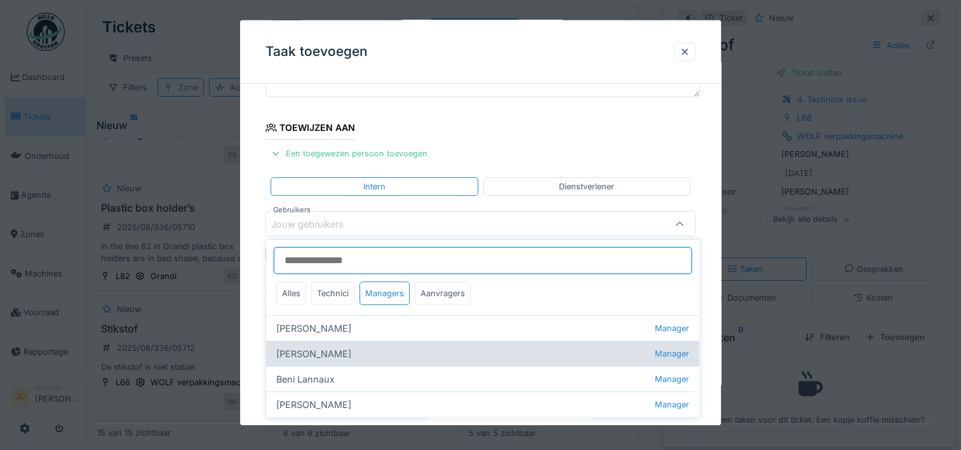
scroll to position [77, 0]
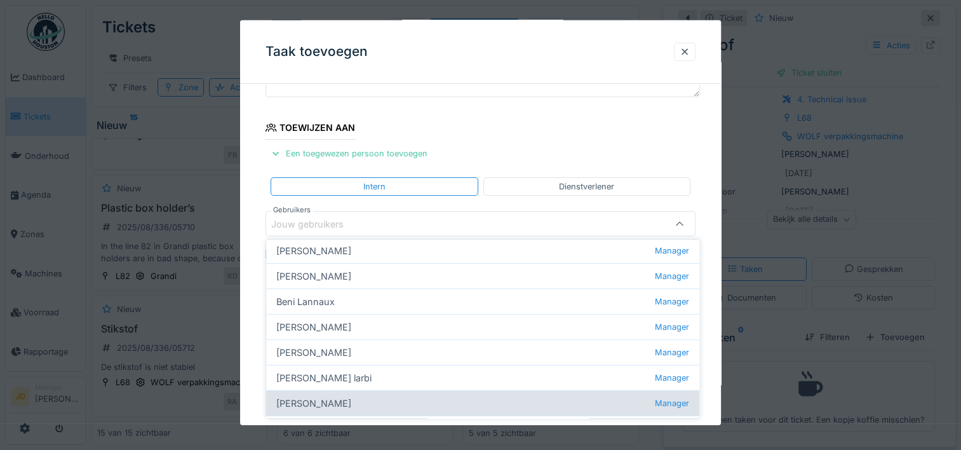
click at [370, 399] on div "Jasper De wit Manager" at bounding box center [482, 402] width 433 height 25
type input "****"
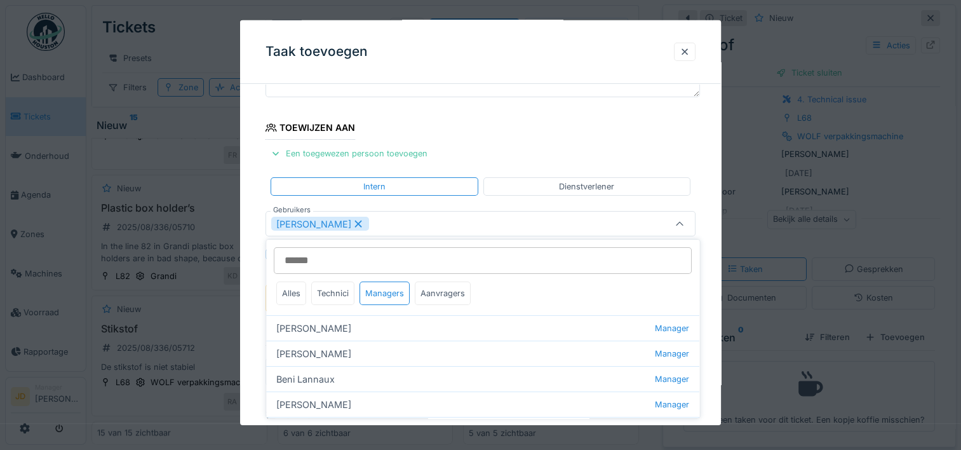
click at [678, 223] on div at bounding box center [679, 224] width 30 height 24
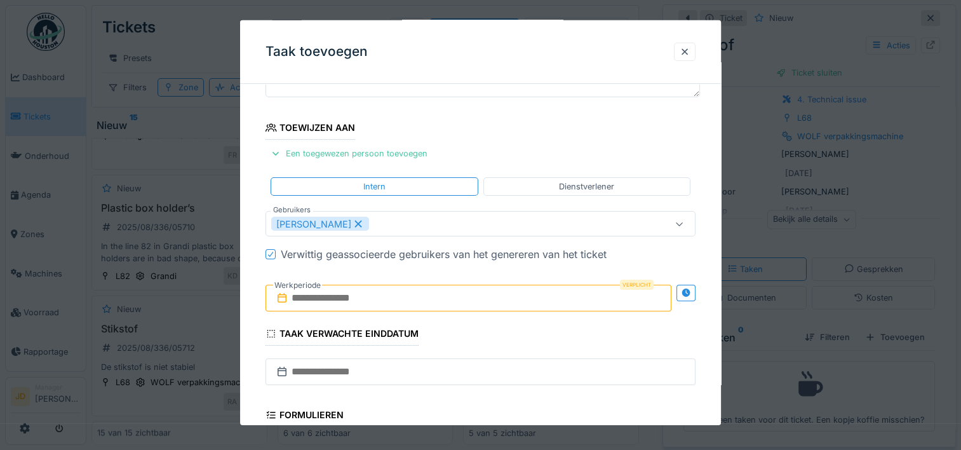
drag, startPoint x: 350, startPoint y: 307, endPoint x: 353, endPoint y: 295, distance: 13.1
click at [353, 295] on input "text" at bounding box center [469, 298] width 406 height 27
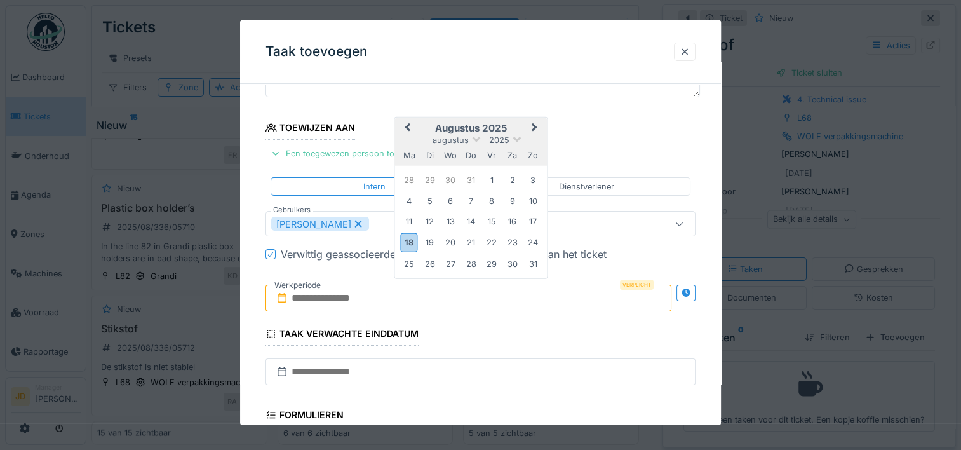
click at [502, 130] on h2 "augustus 2025" at bounding box center [471, 128] width 152 height 11
click at [403, 239] on div "18" at bounding box center [409, 242] width 17 height 18
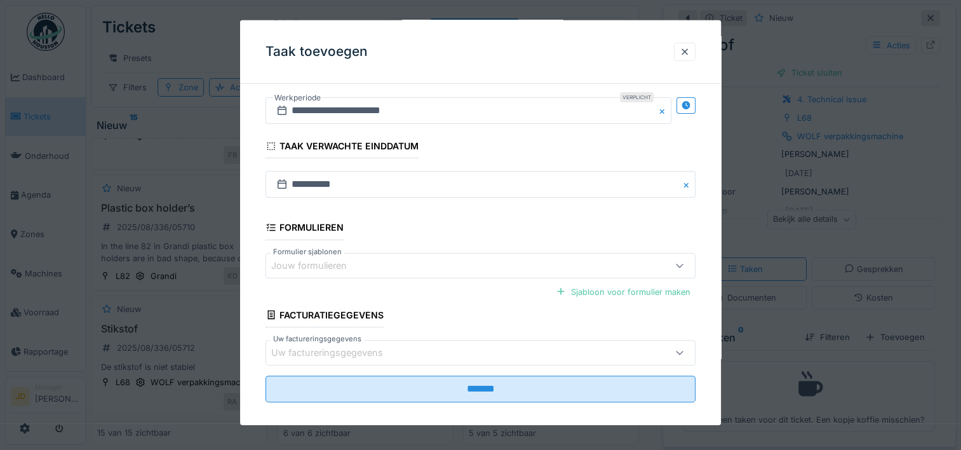
scroll to position [318, 0]
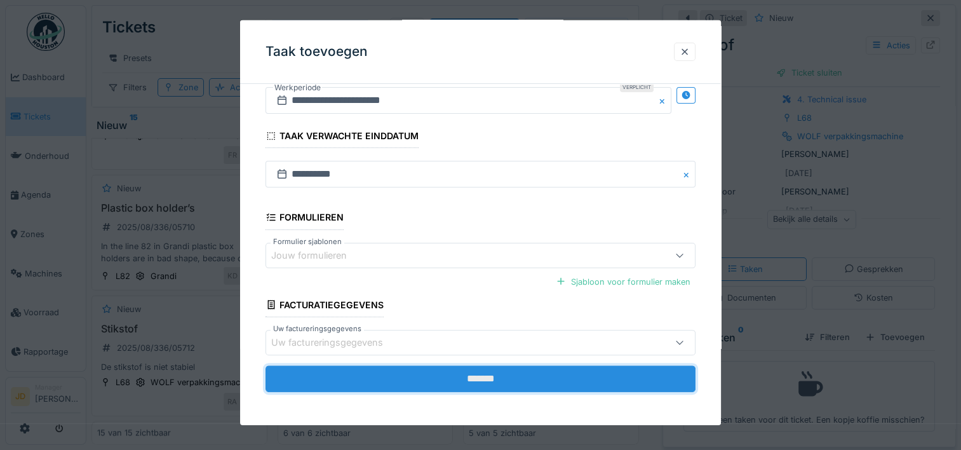
click at [473, 386] on input "*******" at bounding box center [481, 378] width 430 height 27
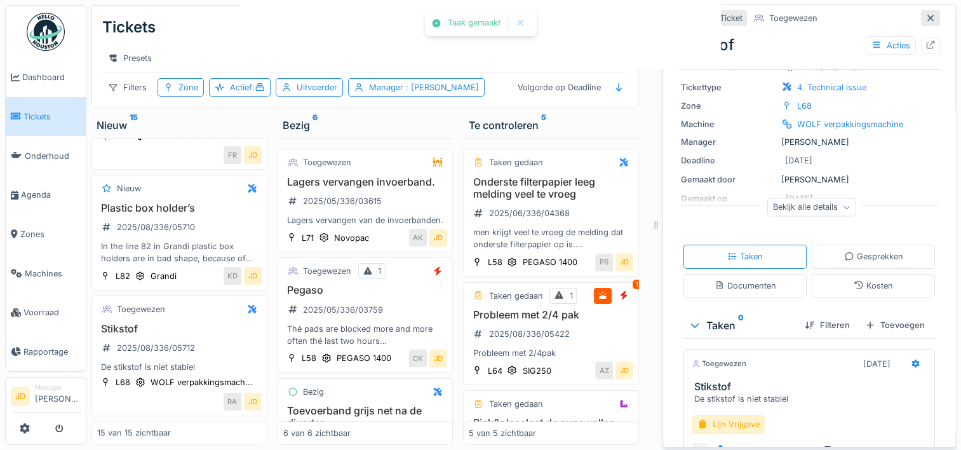
scroll to position [10, 0]
click at [716, 415] on div "Lijn Vrijgave" at bounding box center [729, 424] width 74 height 18
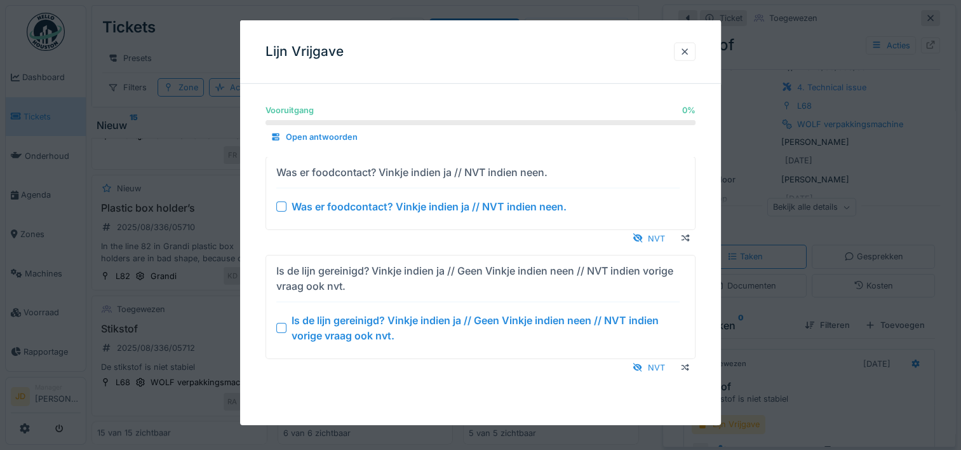
click at [280, 328] on div at bounding box center [281, 328] width 10 height 10
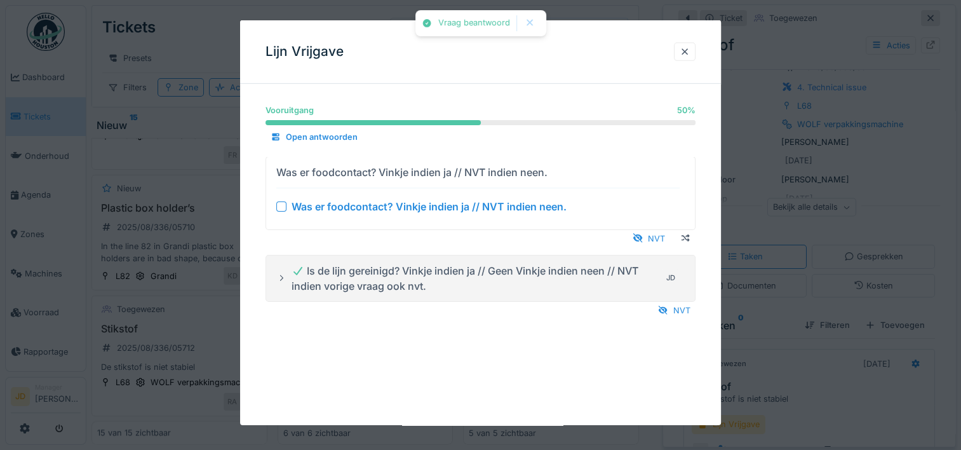
click at [282, 201] on div at bounding box center [281, 206] width 10 height 10
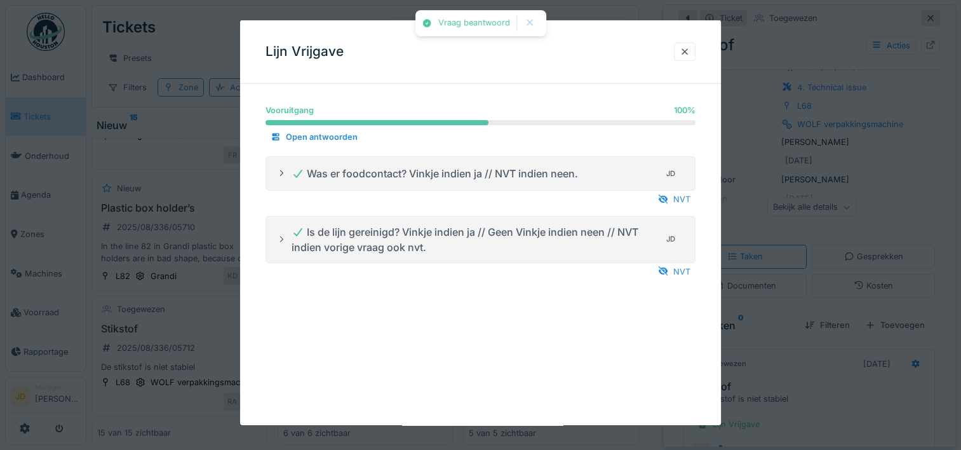
click at [803, 364] on div at bounding box center [480, 225] width 961 height 450
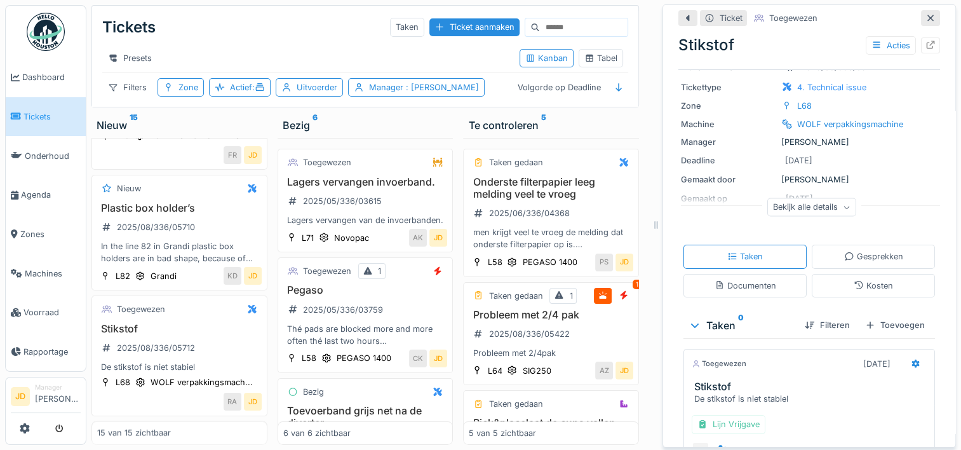
scroll to position [130, 0]
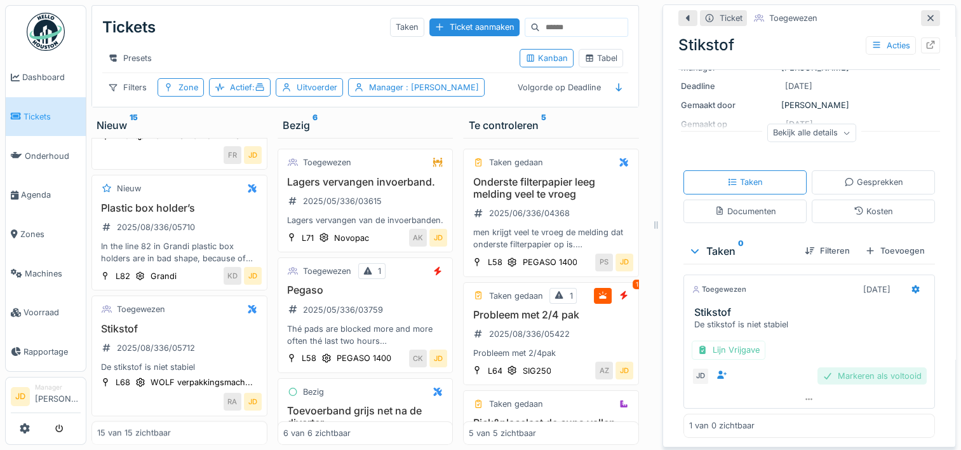
click at [866, 367] on div "Markeren als voltooid" at bounding box center [871, 375] width 109 height 17
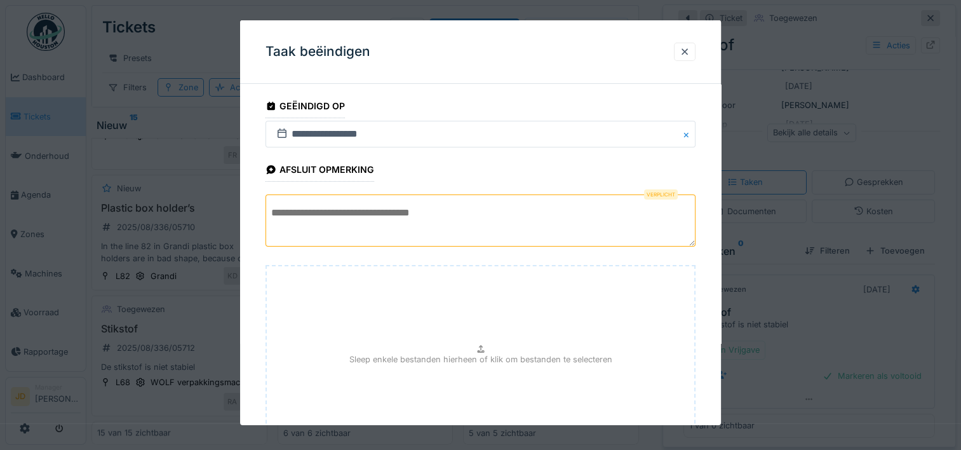
click at [396, 224] on textarea at bounding box center [481, 220] width 430 height 52
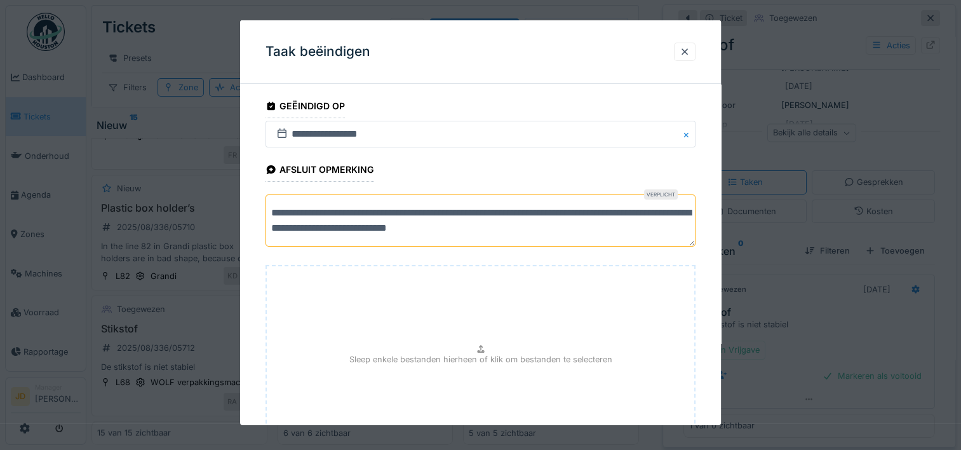
scroll to position [112, 0]
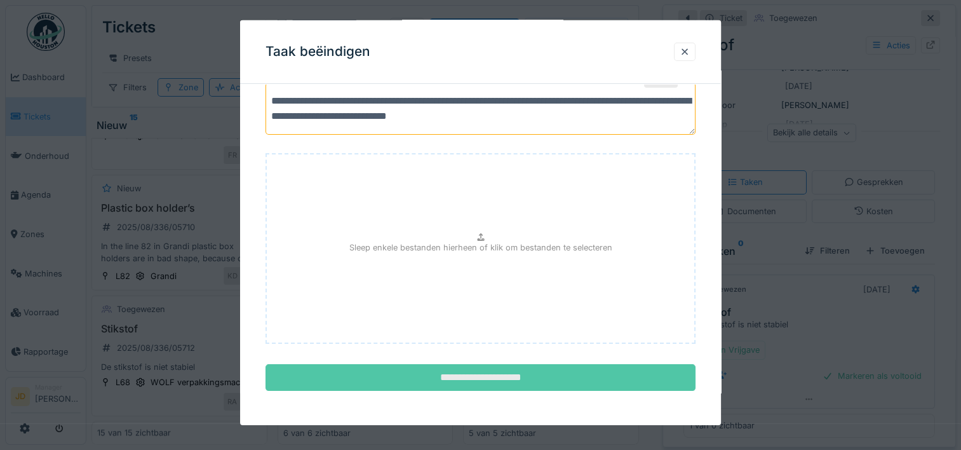
type textarea "**********"
click at [494, 364] on input "**********" at bounding box center [481, 377] width 430 height 27
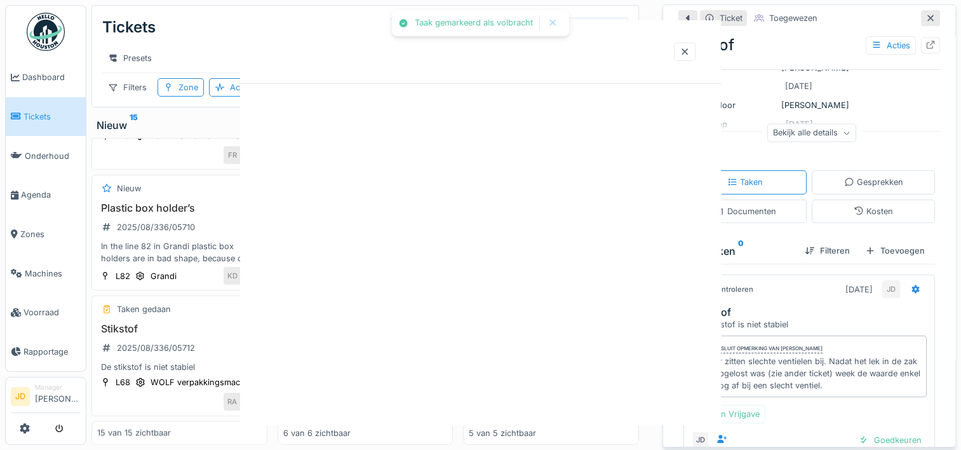
scroll to position [147, 0]
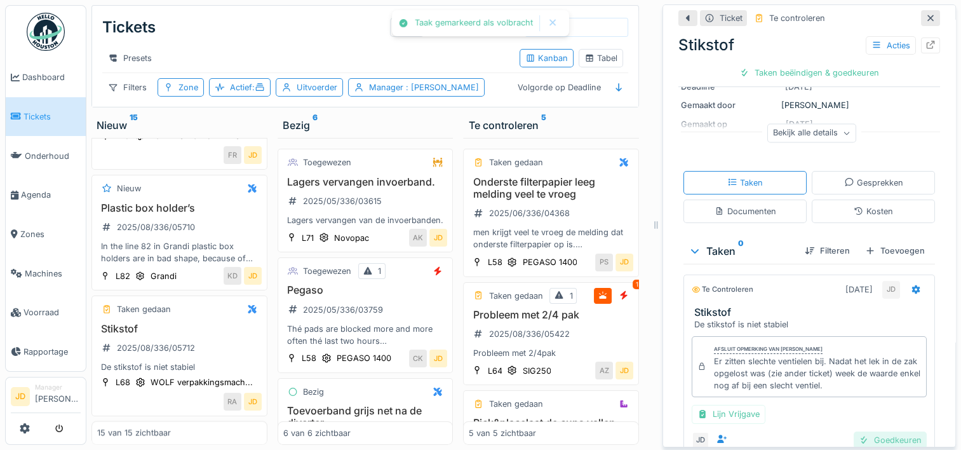
click at [855, 431] on div "Goedkeuren" at bounding box center [890, 439] width 73 height 17
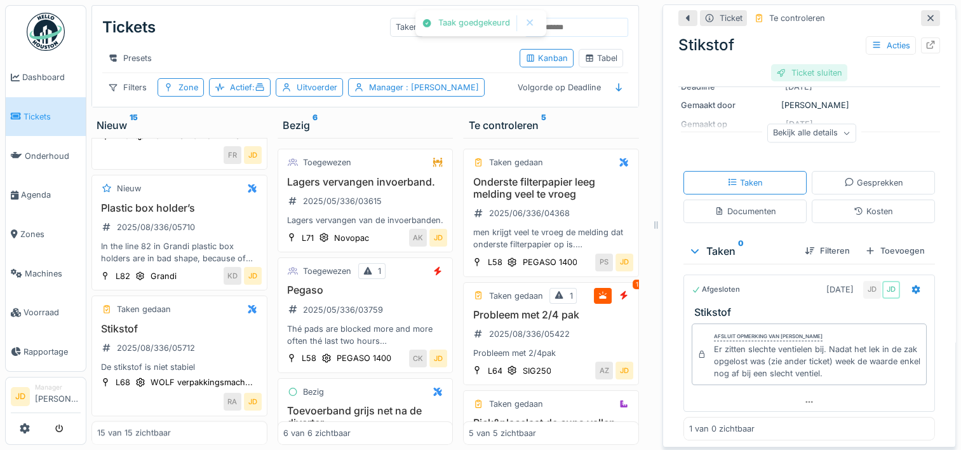
click at [802, 64] on div "Ticket sluiten" at bounding box center [809, 72] width 76 height 17
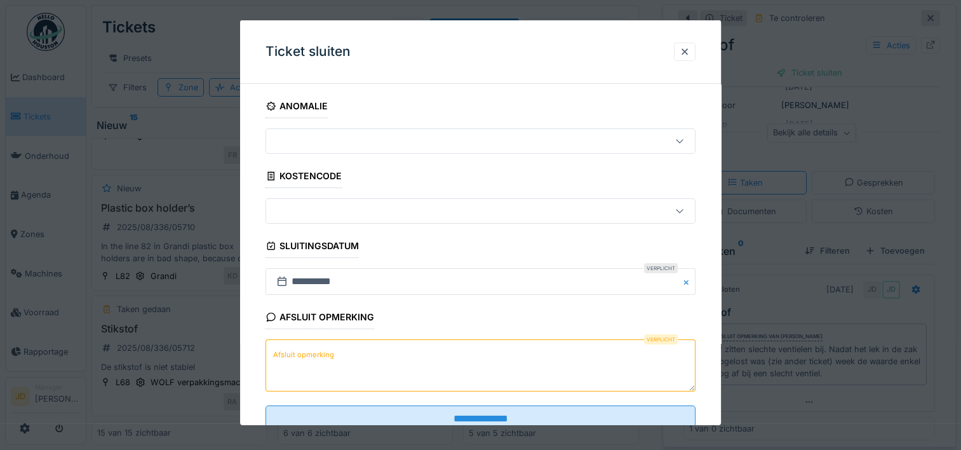
click at [428, 358] on textarea "Afsluit opmerking" at bounding box center [481, 365] width 430 height 52
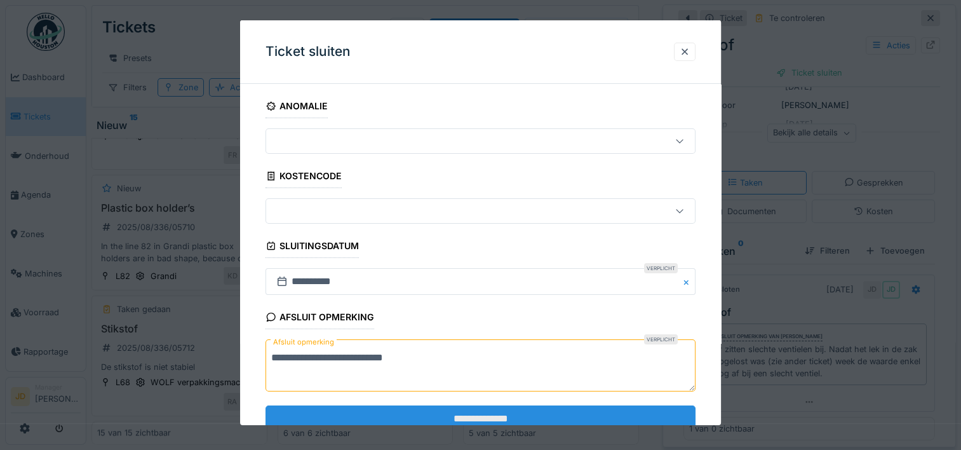
type textarea "**********"
click at [447, 409] on input "**********" at bounding box center [481, 418] width 430 height 27
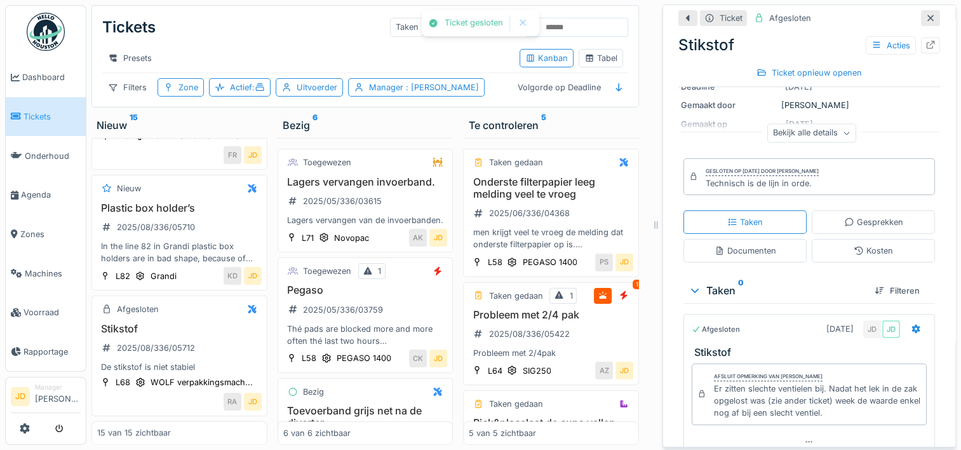
click at [925, 14] on icon at bounding box center [930, 18] width 10 height 8
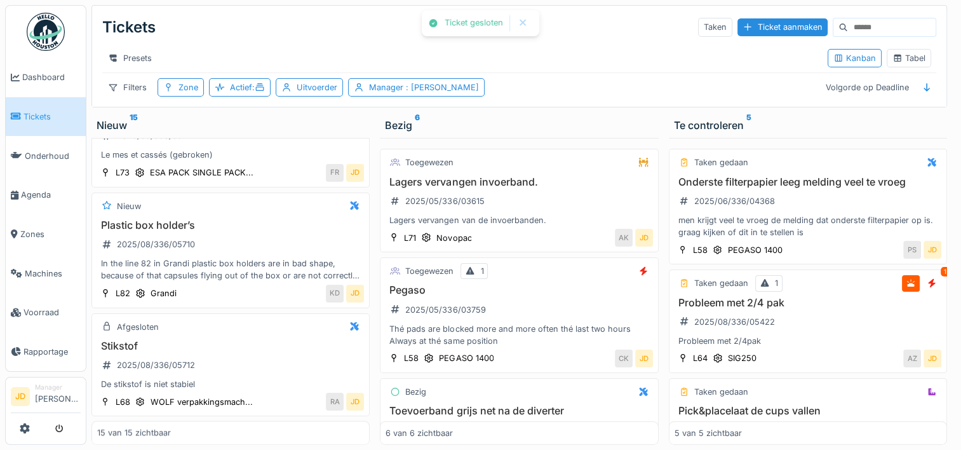
scroll to position [1462, 0]
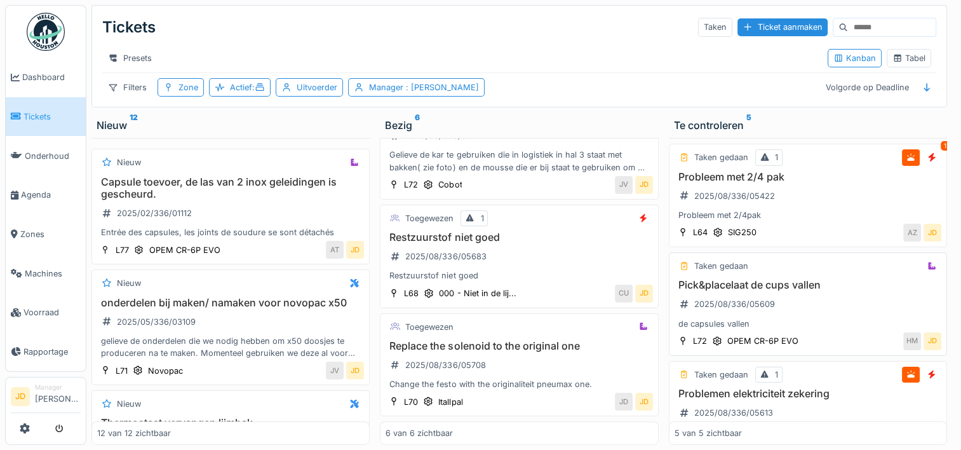
scroll to position [127, 0]
click at [824, 318] on div "de capsules vallen" at bounding box center [808, 322] width 267 height 12
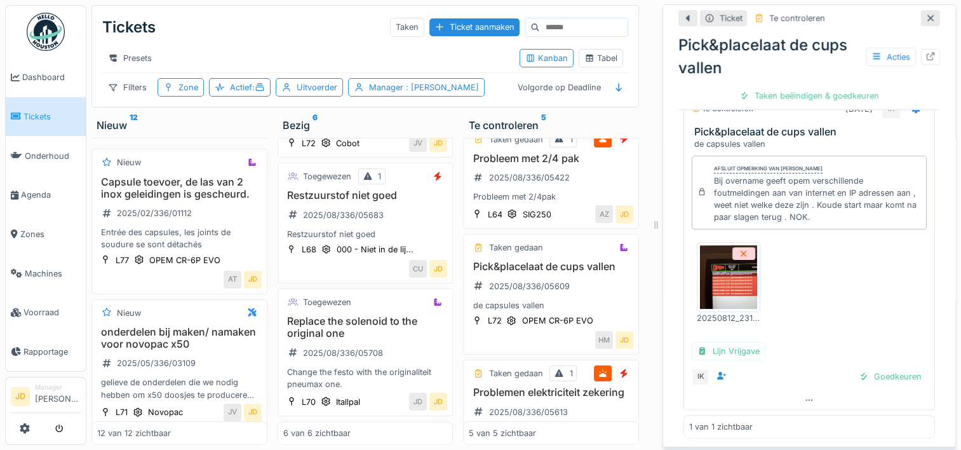
scroll to position [351, 0]
click at [866, 367] on div "Goedkeuren" at bounding box center [890, 375] width 73 height 17
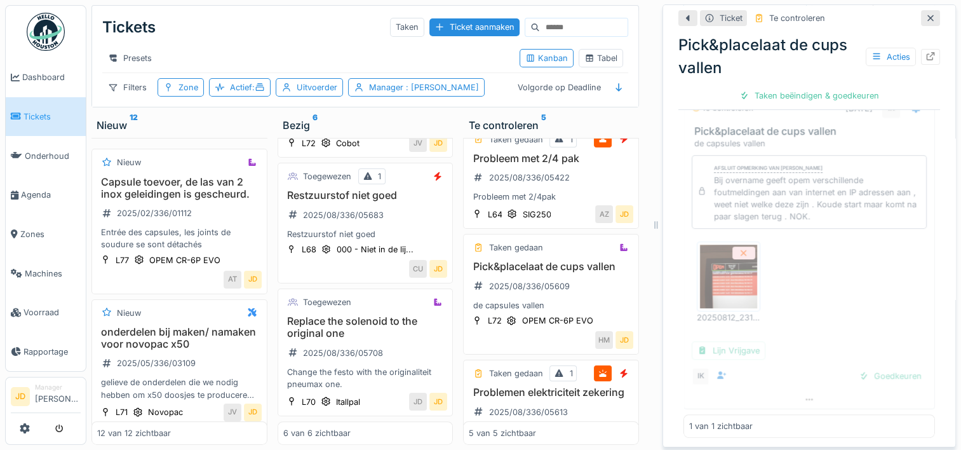
scroll to position [290, 0]
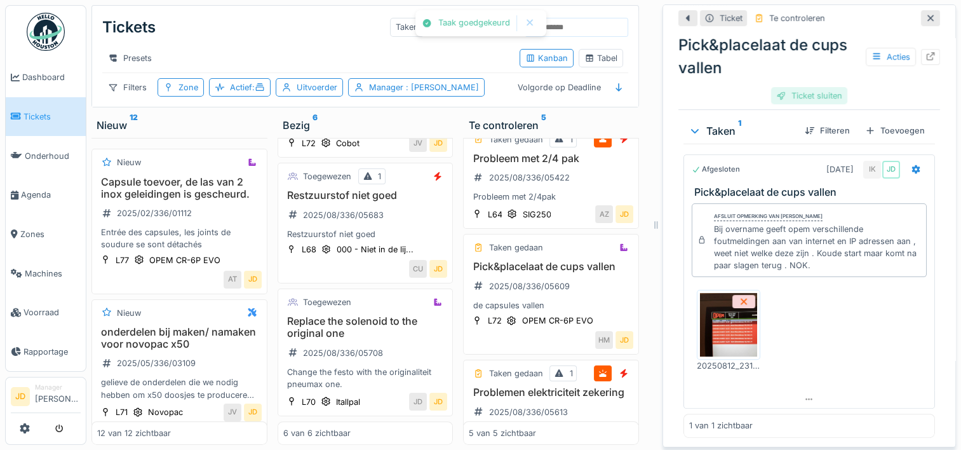
click at [802, 87] on div "Ticket sluiten" at bounding box center [809, 95] width 76 height 17
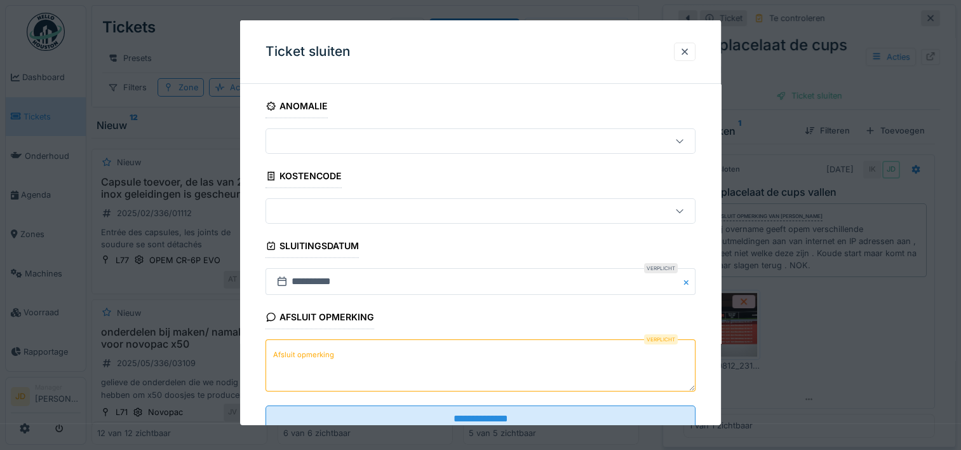
click at [325, 367] on textarea "Afsluit opmerking" at bounding box center [481, 365] width 430 height 52
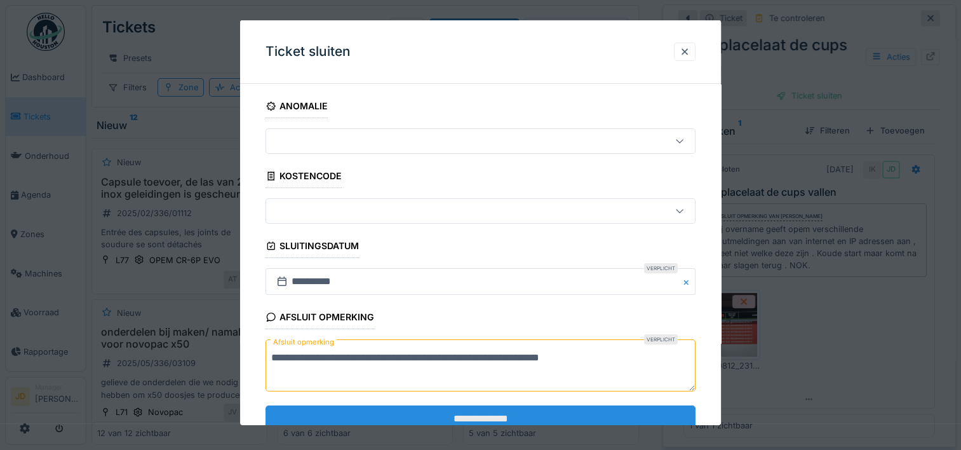
type textarea "**********"
click at [369, 407] on input "**********" at bounding box center [481, 418] width 430 height 27
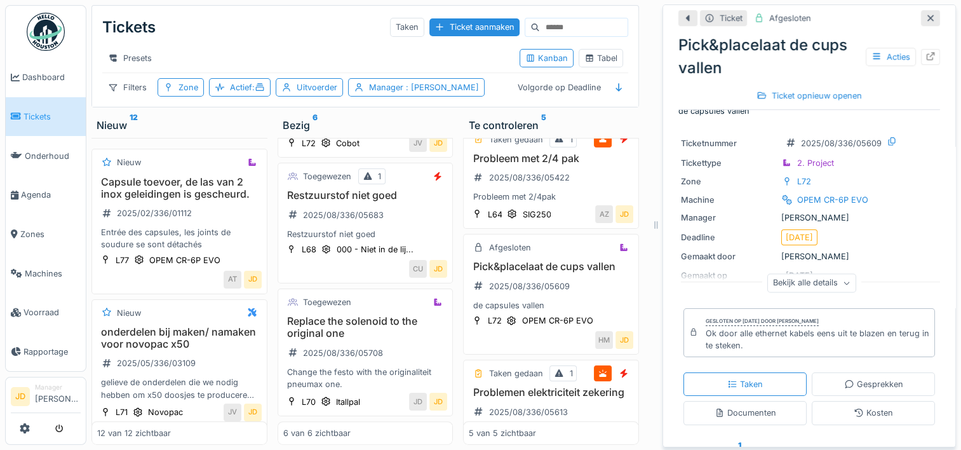
scroll to position [0, 0]
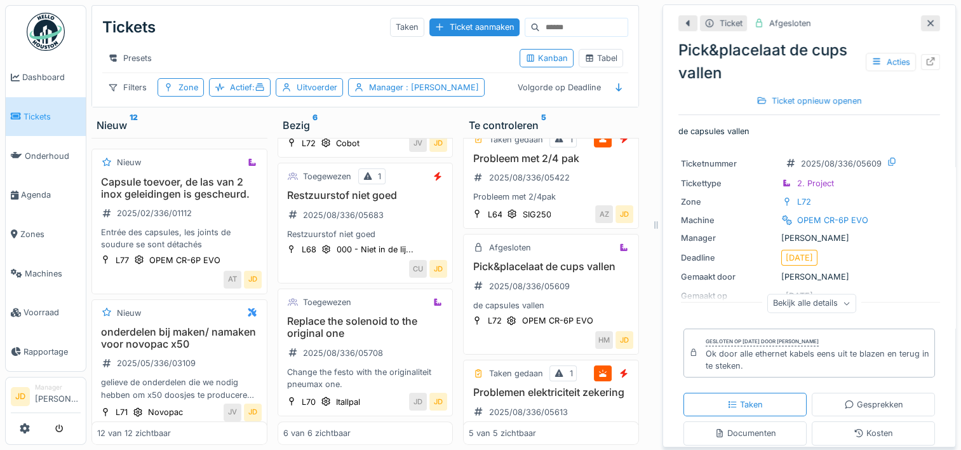
click at [925, 19] on icon at bounding box center [930, 23] width 10 height 8
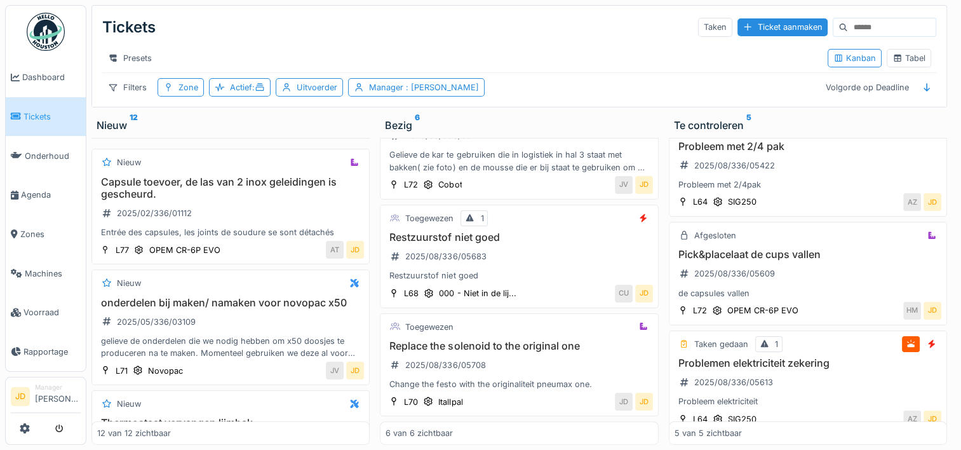
scroll to position [127, 0]
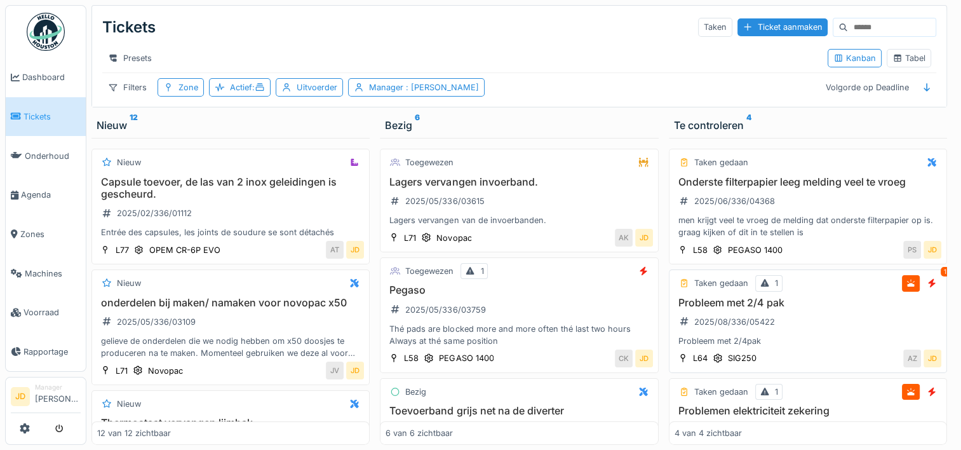
scroll to position [201, 0]
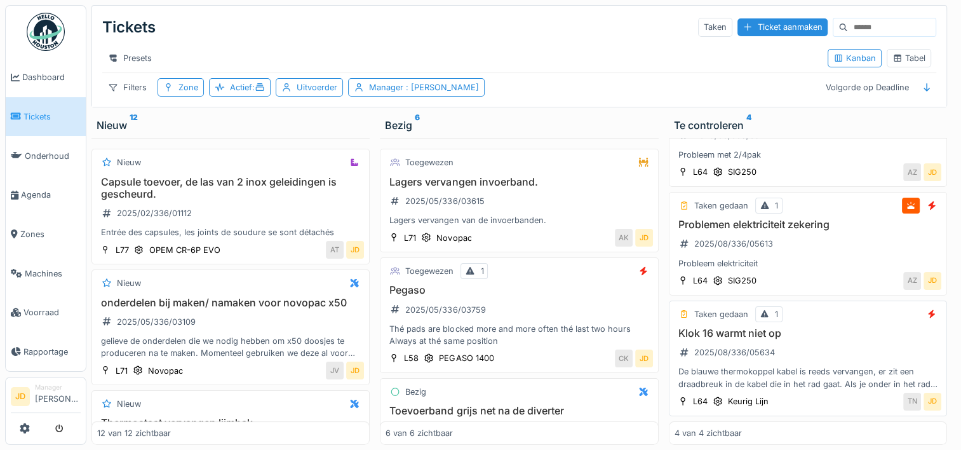
click at [848, 327] on h3 "Klok 16 warmt niet op" at bounding box center [808, 333] width 267 height 12
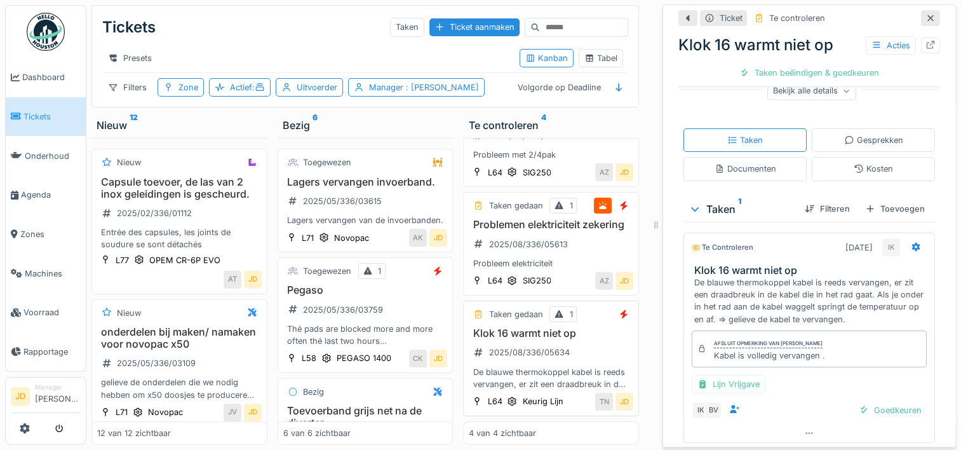
scroll to position [227, 0]
drag, startPoint x: 848, startPoint y: 314, endPoint x: 789, endPoint y: 371, distance: 81.8
click at [789, 371] on div "Afsluit opmerking van Ismail Kosar Kabel is volledig vervangen . Lijn Vrijgave …" at bounding box center [809, 373] width 252 height 99
click at [789, 373] on div "Lijn Vrijgave" at bounding box center [809, 382] width 235 height 18
click at [824, 263] on h3 "Klok 16 warmt niet op" at bounding box center [811, 269] width 235 height 12
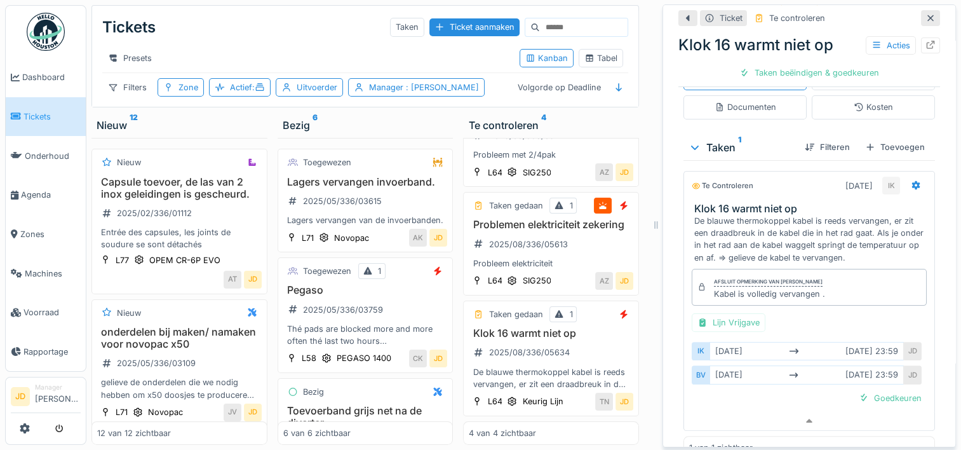
scroll to position [309, 0]
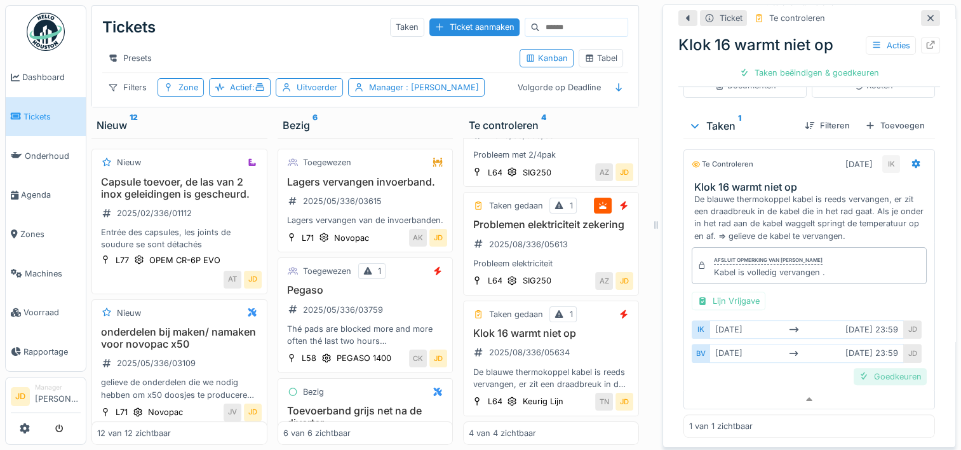
click at [854, 368] on div "Goedkeuren" at bounding box center [890, 376] width 73 height 17
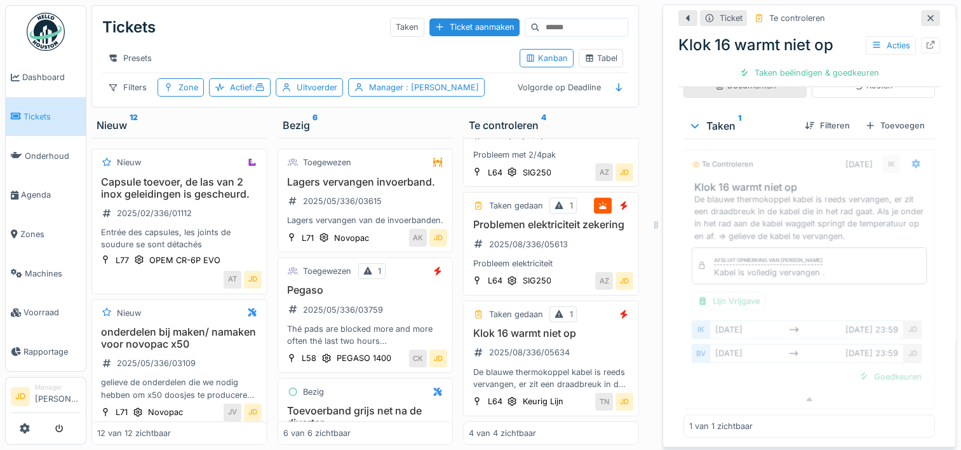
scroll to position [295, 0]
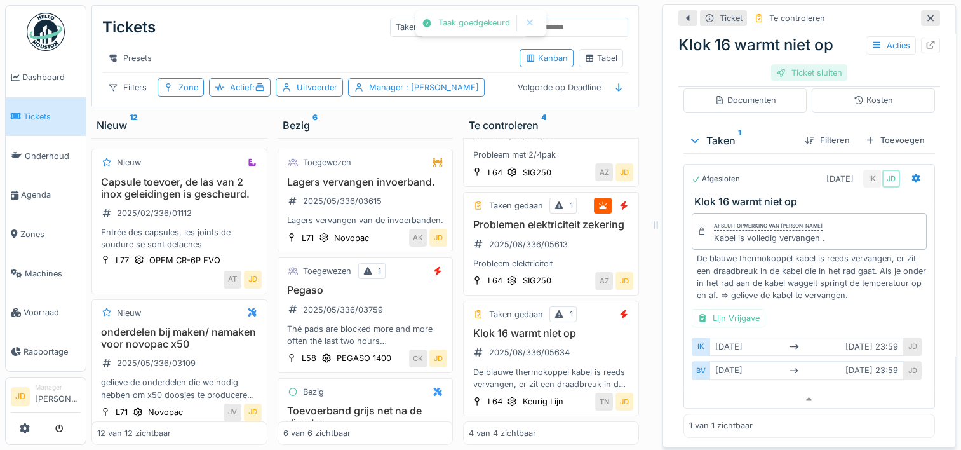
click at [776, 64] on div "Ticket sluiten" at bounding box center [809, 72] width 76 height 17
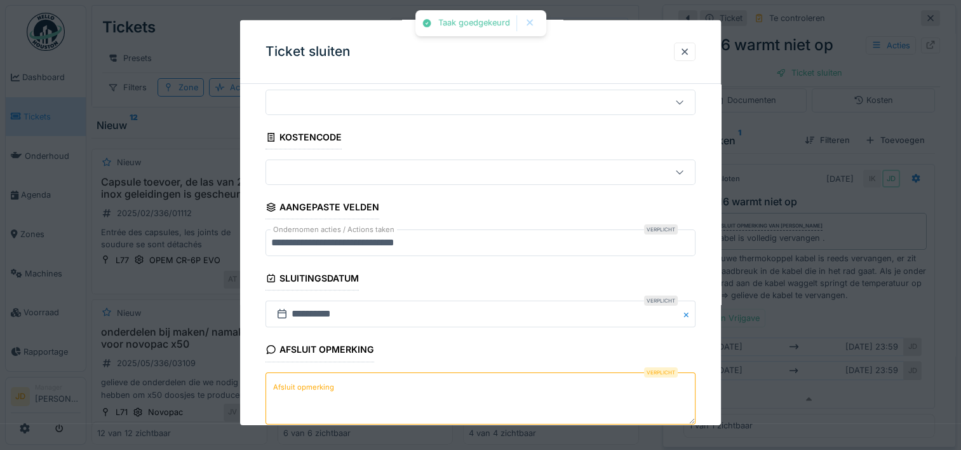
scroll to position [111, 0]
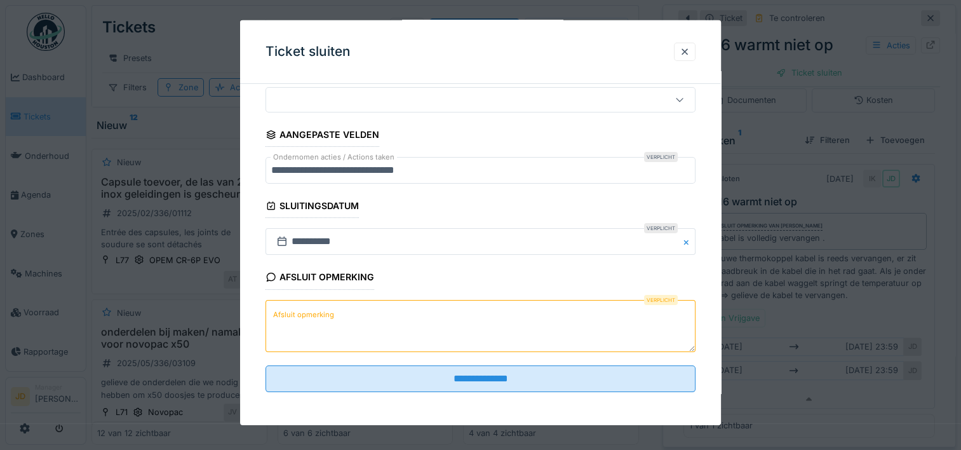
click at [427, 312] on textarea "Afsluit opmerking" at bounding box center [481, 325] width 430 height 52
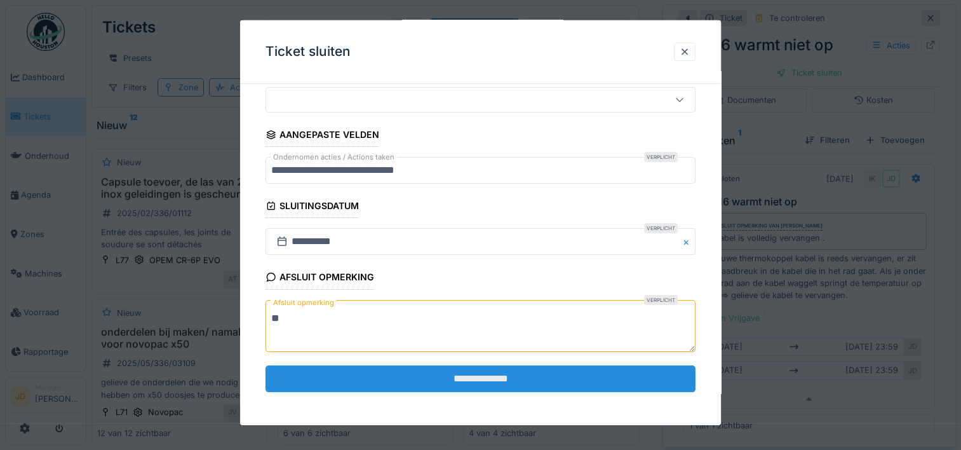
type textarea "**"
click at [419, 367] on input "**********" at bounding box center [481, 378] width 430 height 27
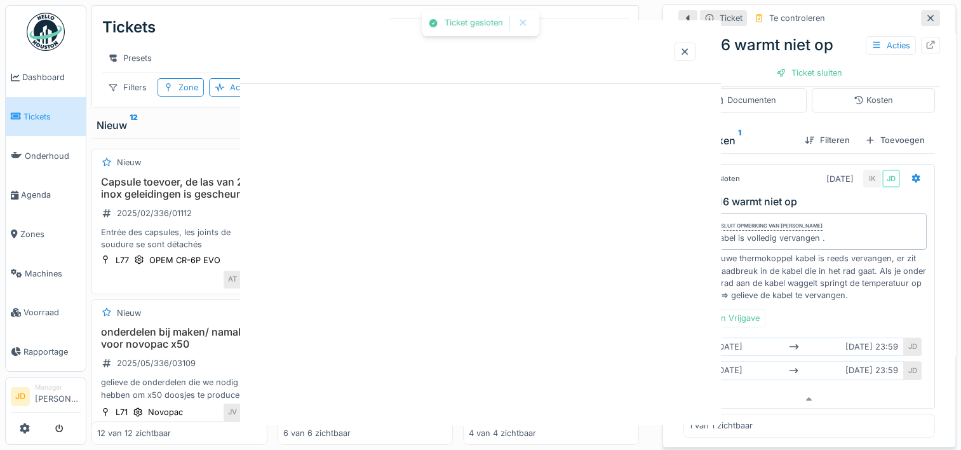
scroll to position [0, 0]
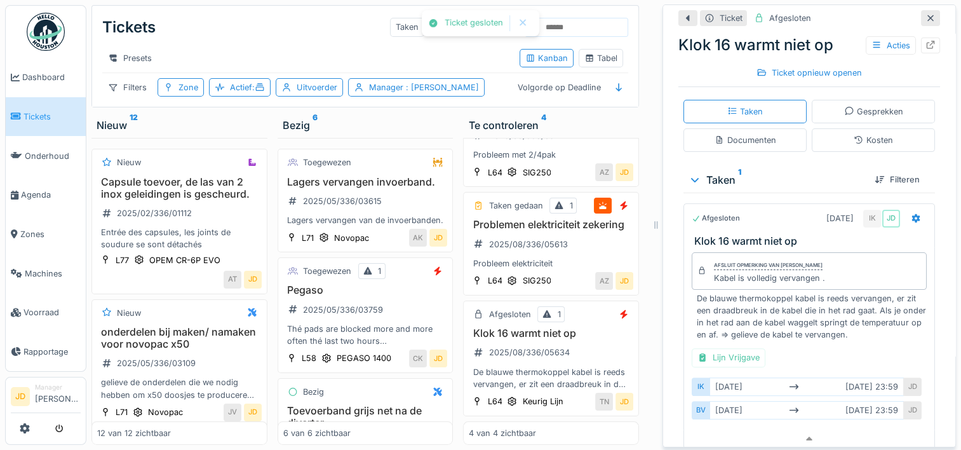
click at [925, 12] on div at bounding box center [930, 18] width 10 height 12
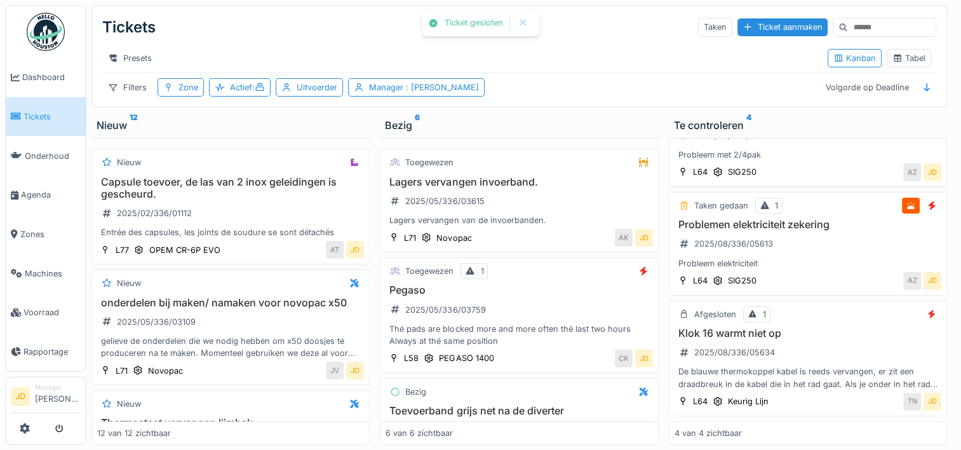
scroll to position [201, 0]
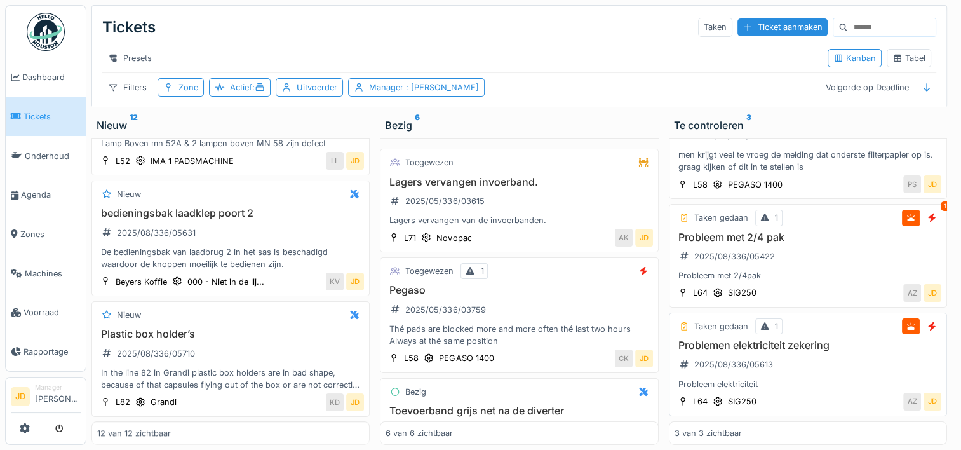
scroll to position [10, 0]
click at [793, 378] on div "Probleem elektriciteit" at bounding box center [808, 384] width 267 height 12
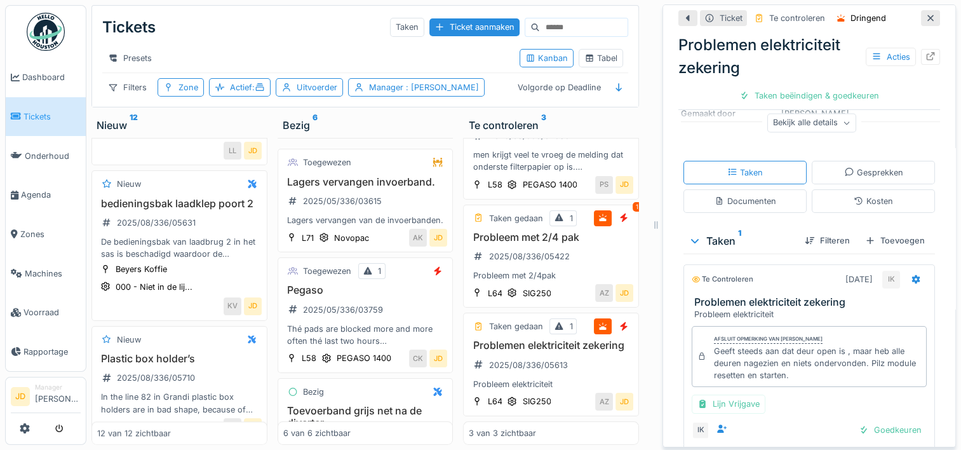
scroll to position [44, 0]
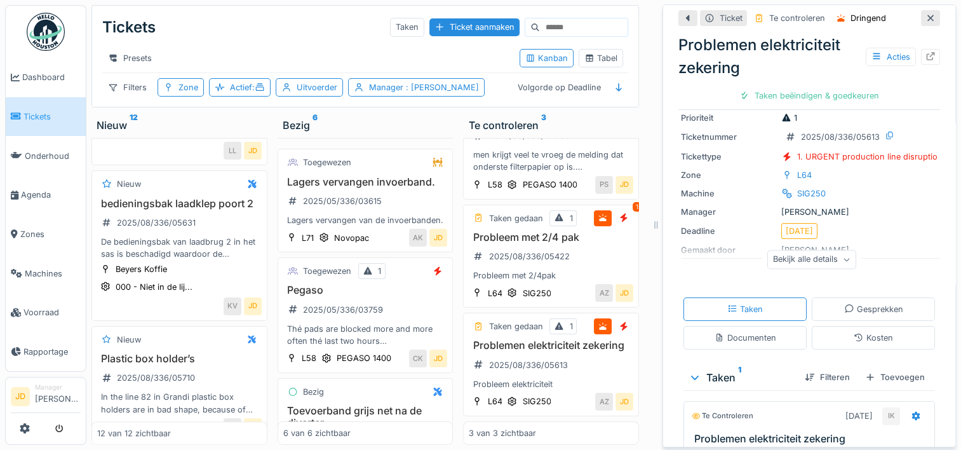
click at [925, 14] on div at bounding box center [930, 18] width 10 height 12
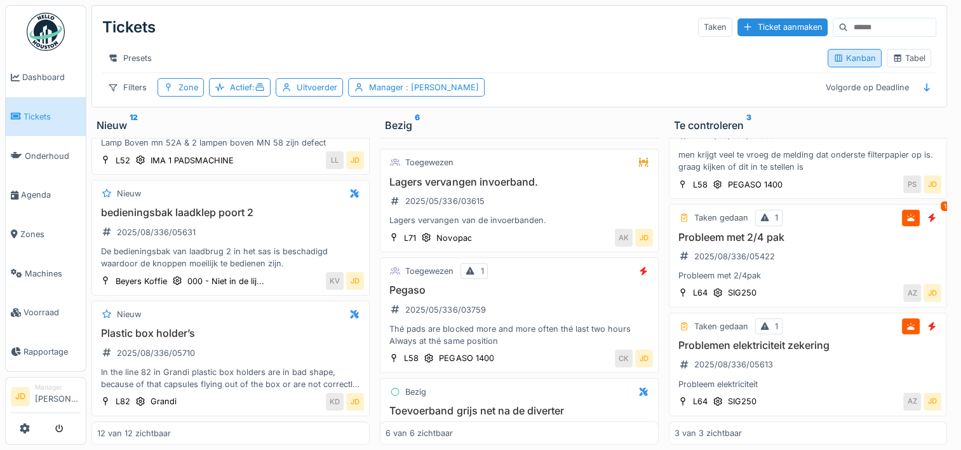
scroll to position [81, 0]
